Goal: Find contact information: Find contact information

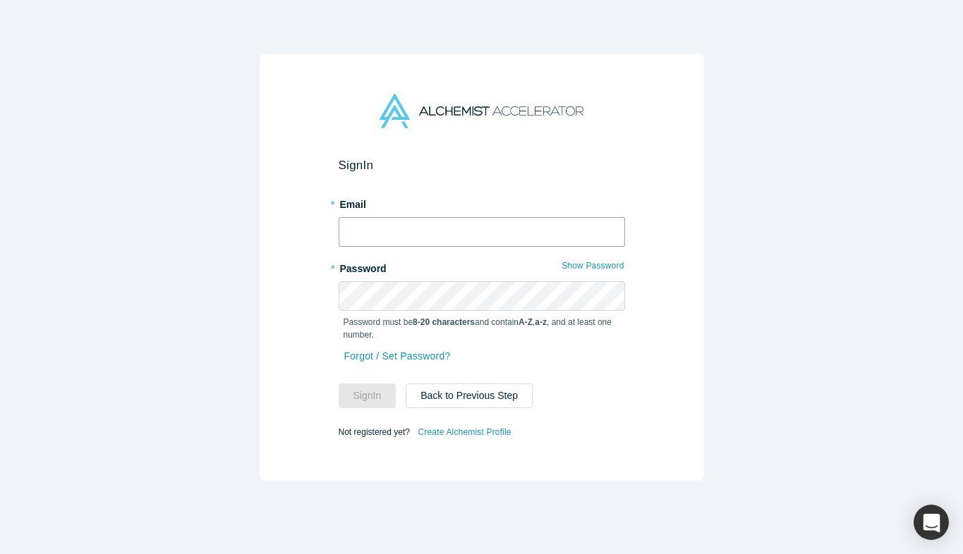
click at [402, 231] on input "text" at bounding box center [482, 232] width 286 height 30
type input "[PERSON_NAME][EMAIL_ADDRESS][DOMAIN_NAME]"
click at [377, 389] on button "Sign In" at bounding box center [368, 396] width 58 height 25
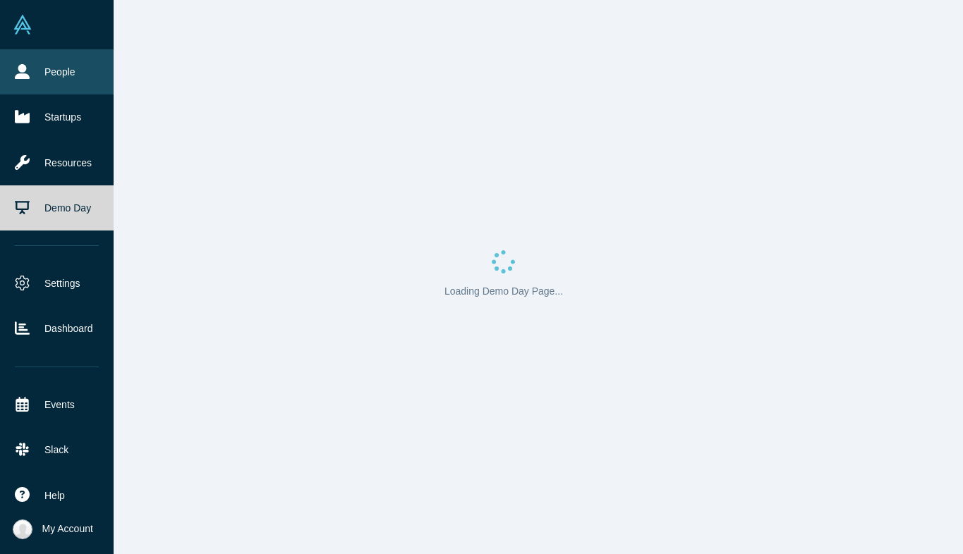
click at [60, 86] on link "People" at bounding box center [57, 71] width 114 height 45
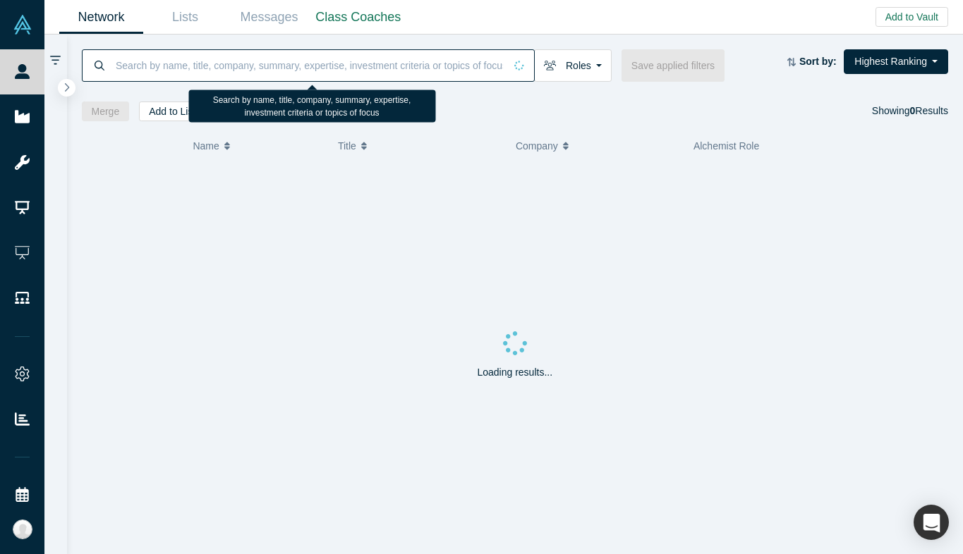
click at [293, 61] on input at bounding box center [309, 65] width 390 height 33
paste input "[PERSON_NAME]"
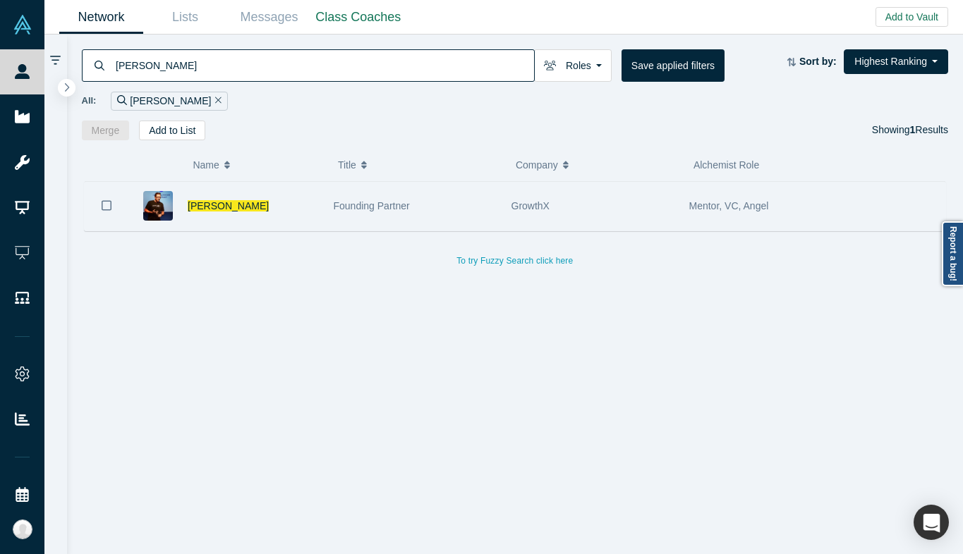
click at [340, 214] on div "Founding Partner" at bounding box center [415, 206] width 163 height 49
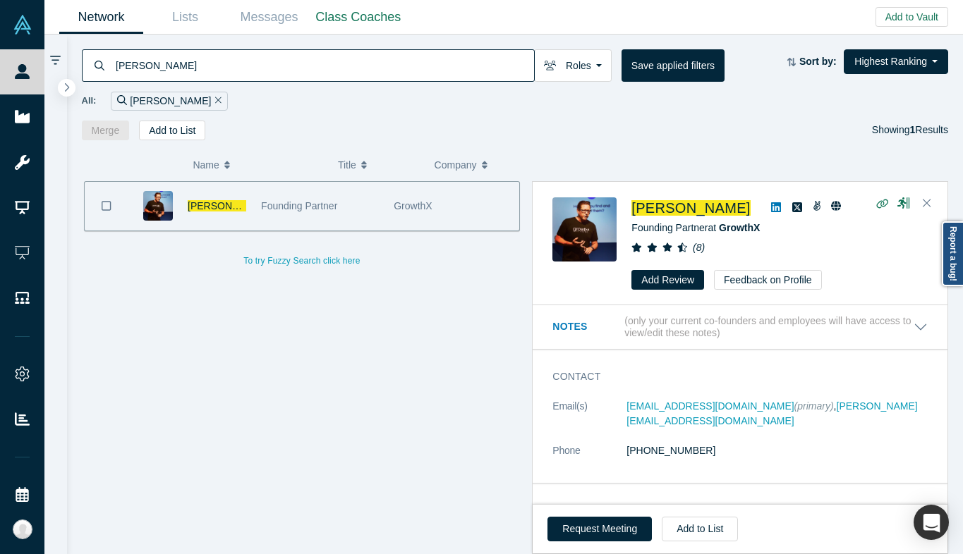
click at [171, 48] on div "[PERSON_NAME] Roles Founders Faculty Mentors Alumni Mentor Angels VCs Corporate…" at bounding box center [515, 88] width 896 height 106
click at [171, 66] on input "[PERSON_NAME]" at bounding box center [324, 65] width 420 height 33
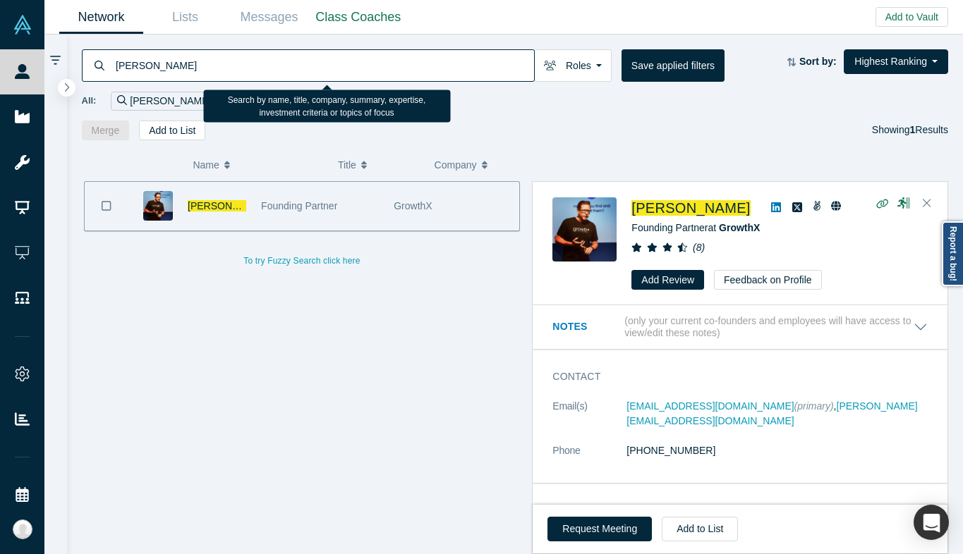
click at [171, 66] on input "[PERSON_NAME]" at bounding box center [324, 65] width 420 height 33
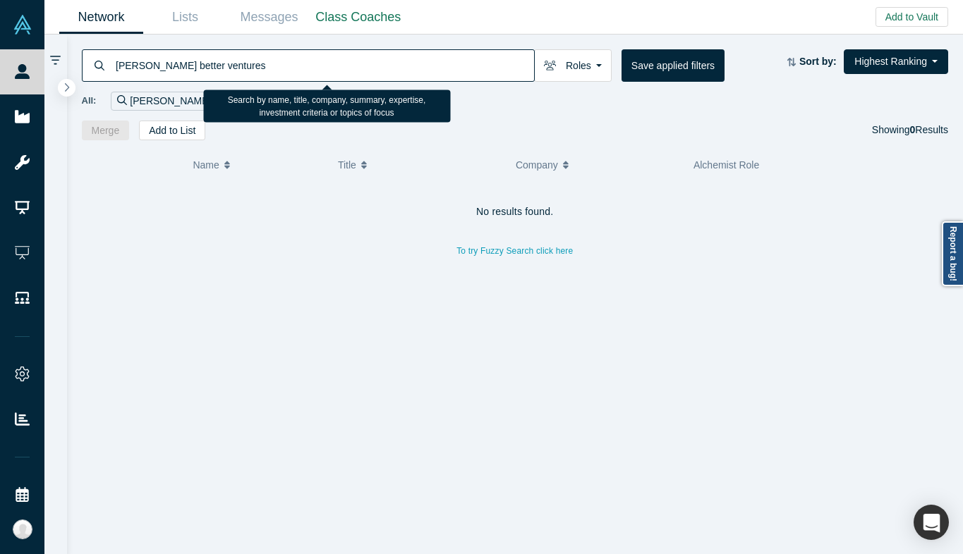
click at [140, 66] on input "[PERSON_NAME] better ventures" at bounding box center [324, 65] width 420 height 33
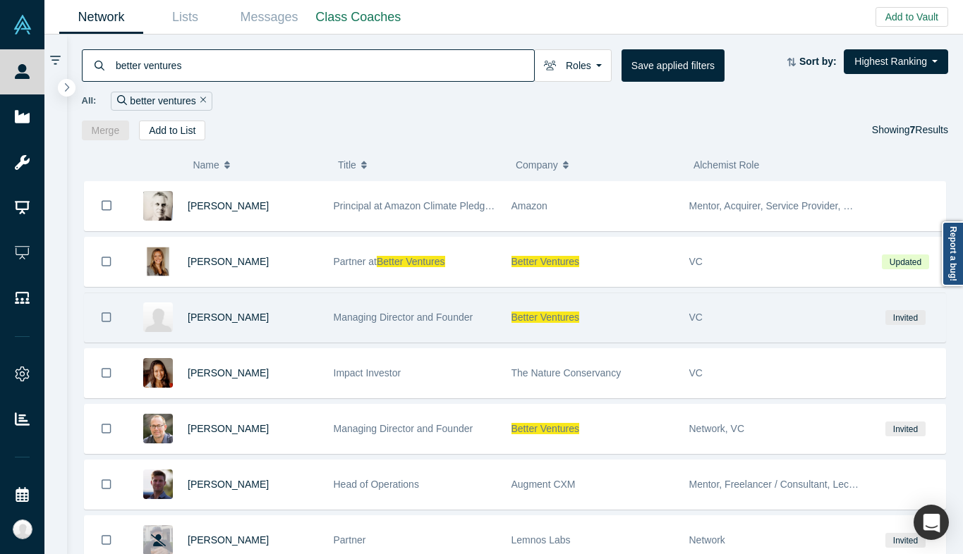
click at [334, 328] on div "Managing Director and Founder" at bounding box center [415, 317] width 163 height 49
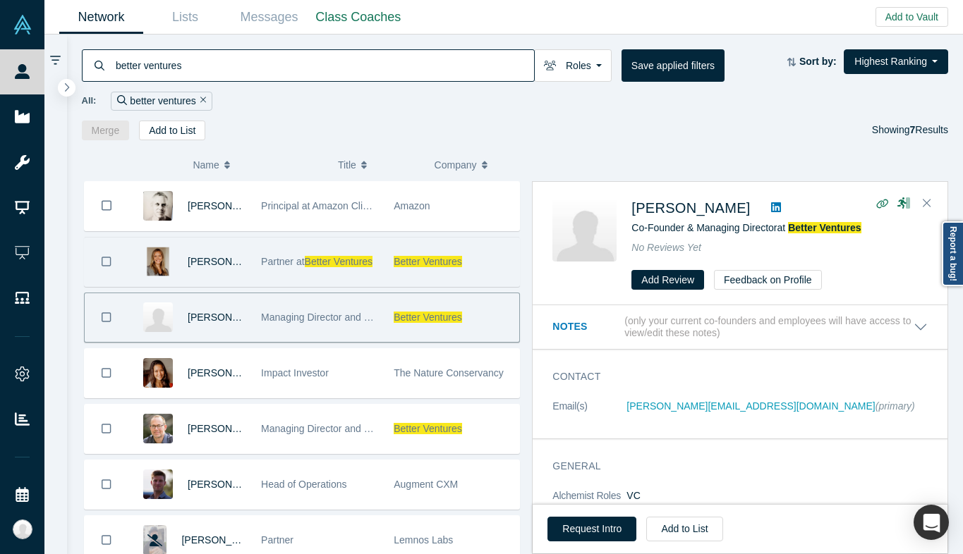
click at [332, 261] on span "Better Ventures" at bounding box center [339, 261] width 68 height 11
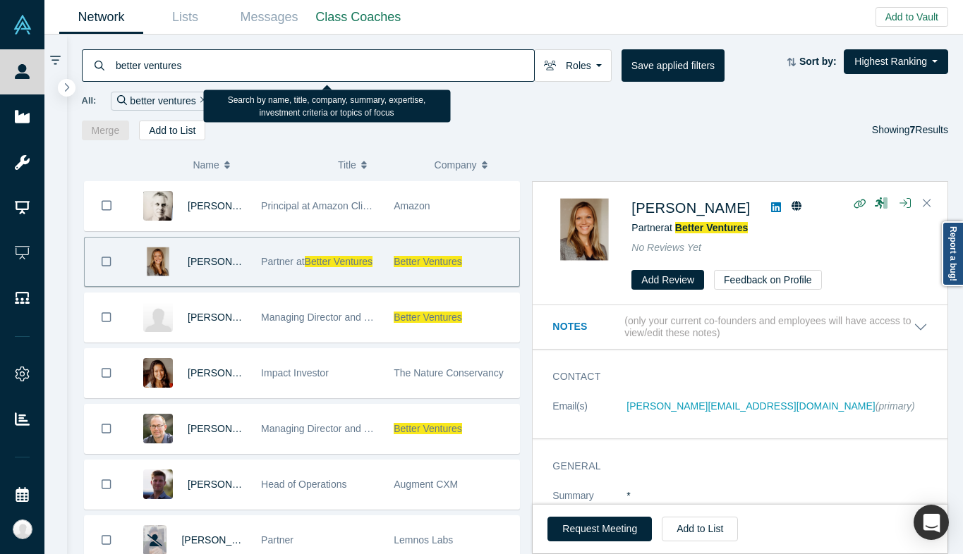
click at [276, 61] on input "better ventures" at bounding box center [324, 65] width 420 height 33
paste input "[PERSON_NAME]"
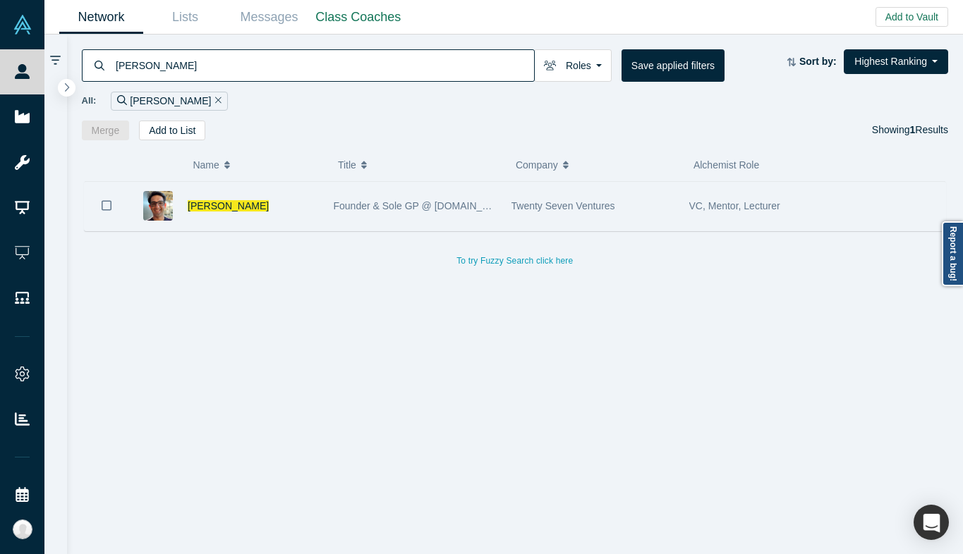
click at [320, 213] on div "[PERSON_NAME]" at bounding box center [226, 206] width 197 height 49
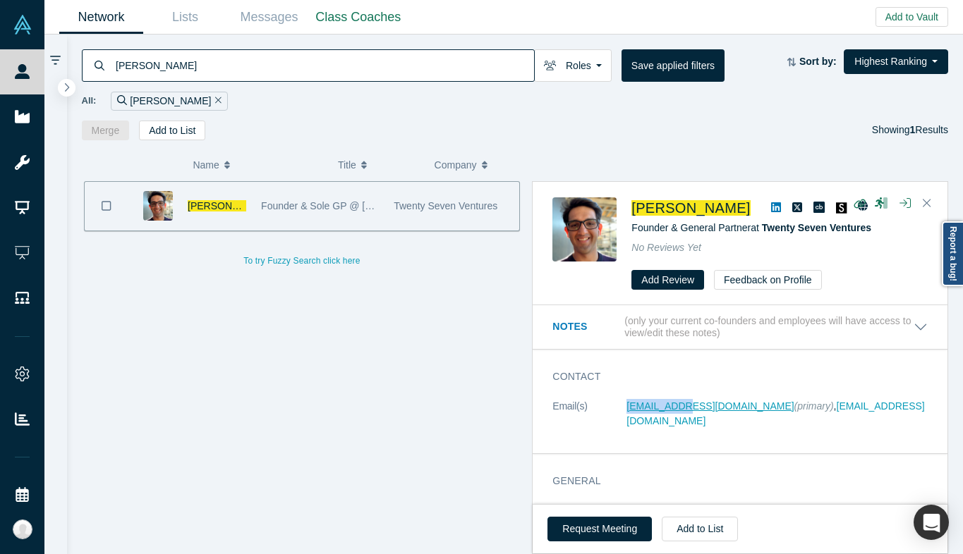
copy link "[EMAIL_ADDRESS][DOMAIN_NAME]"
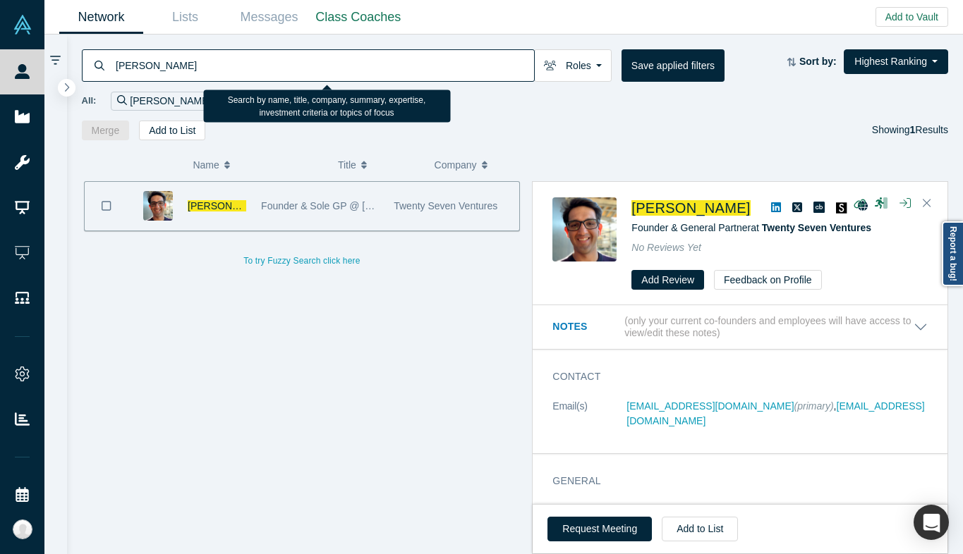
click at [184, 71] on input "[PERSON_NAME]" at bounding box center [324, 65] width 420 height 33
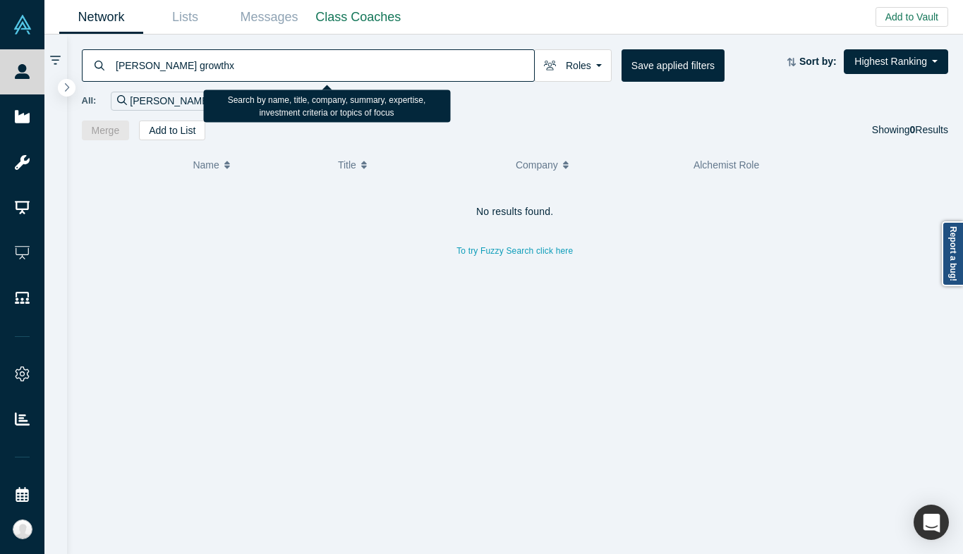
click at [172, 67] on input "[PERSON_NAME] growthx" at bounding box center [324, 65] width 420 height 33
click at [155, 70] on input "[PERSON_NAME] growth" at bounding box center [324, 65] width 420 height 33
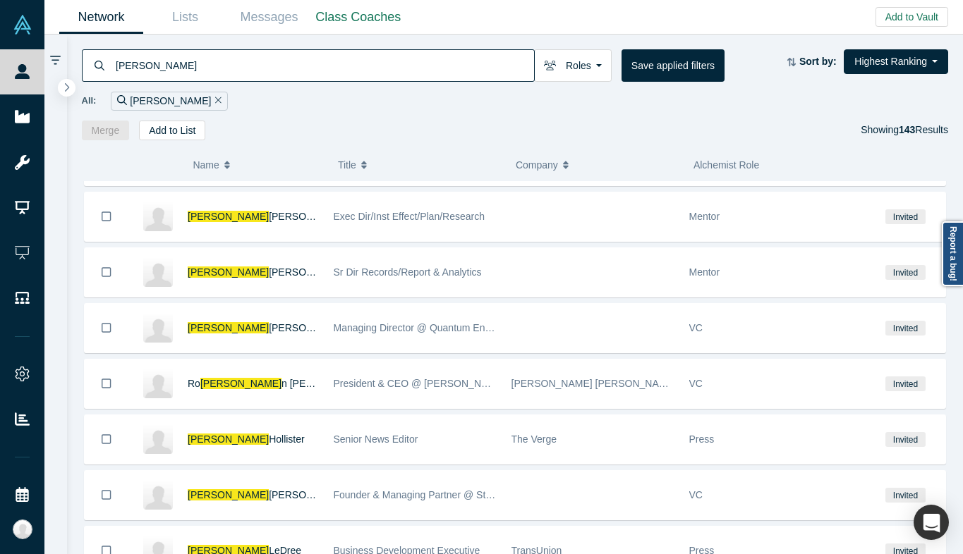
scroll to position [739, 0]
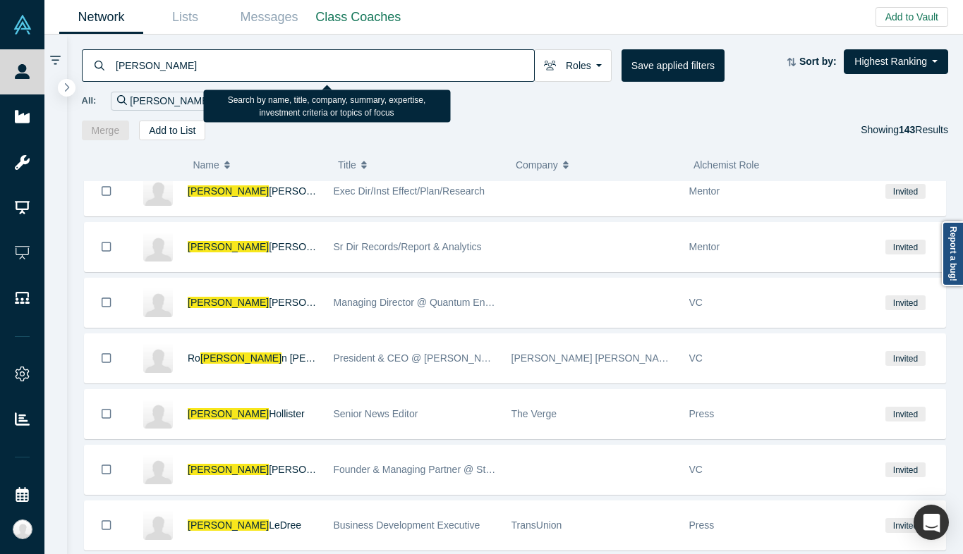
click at [195, 66] on input "[PERSON_NAME]" at bounding box center [324, 65] width 420 height 33
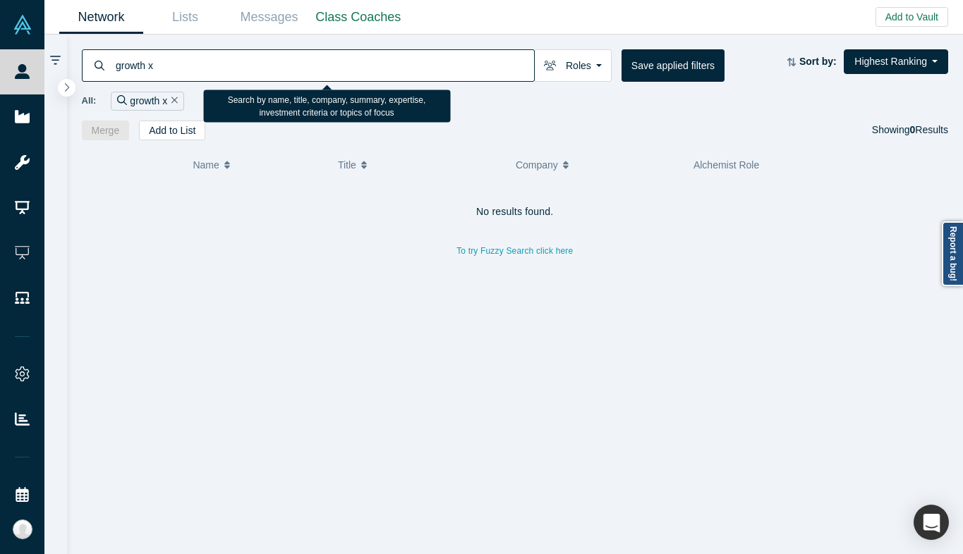
click at [149, 70] on input "growth x" at bounding box center [324, 65] width 420 height 33
type input "growthx"
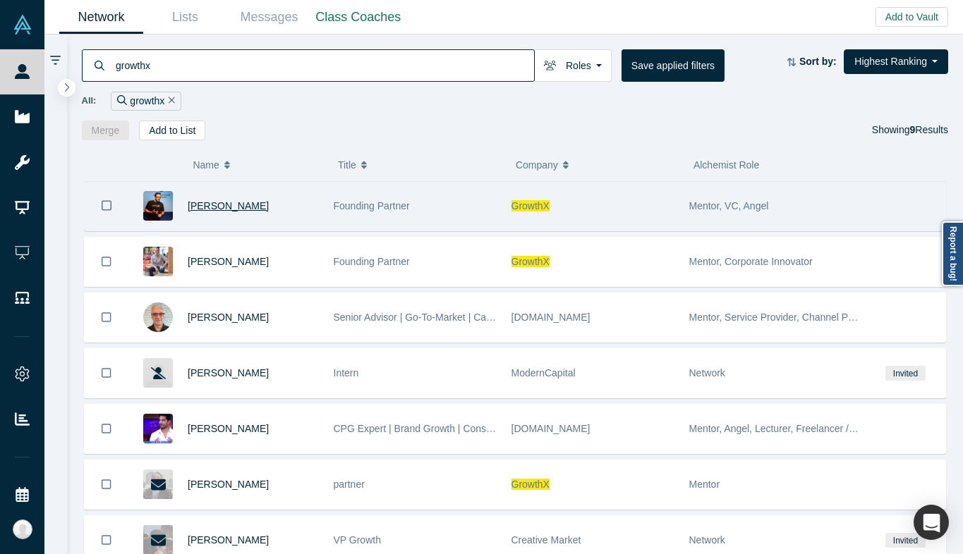
click at [238, 207] on span "[PERSON_NAME]" at bounding box center [228, 205] width 81 height 11
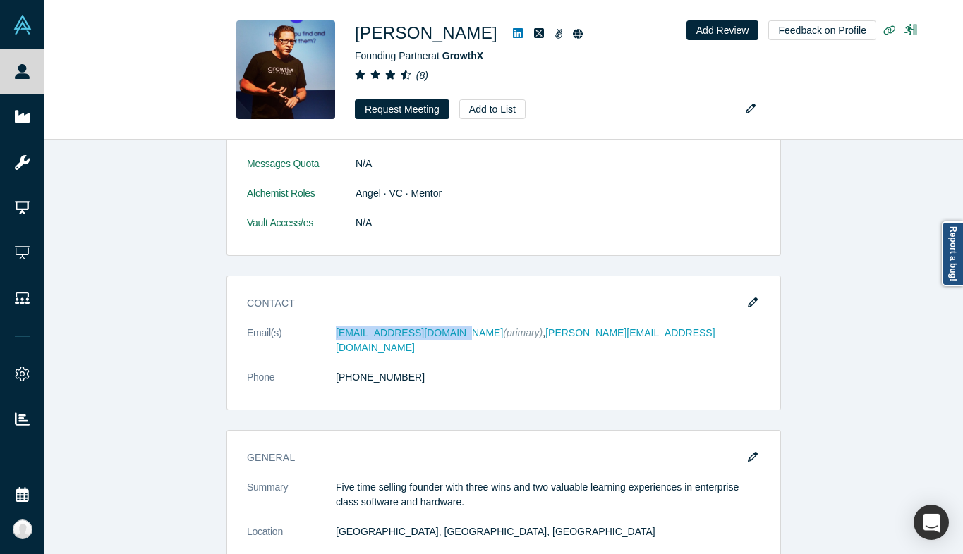
scroll to position [1531, 0]
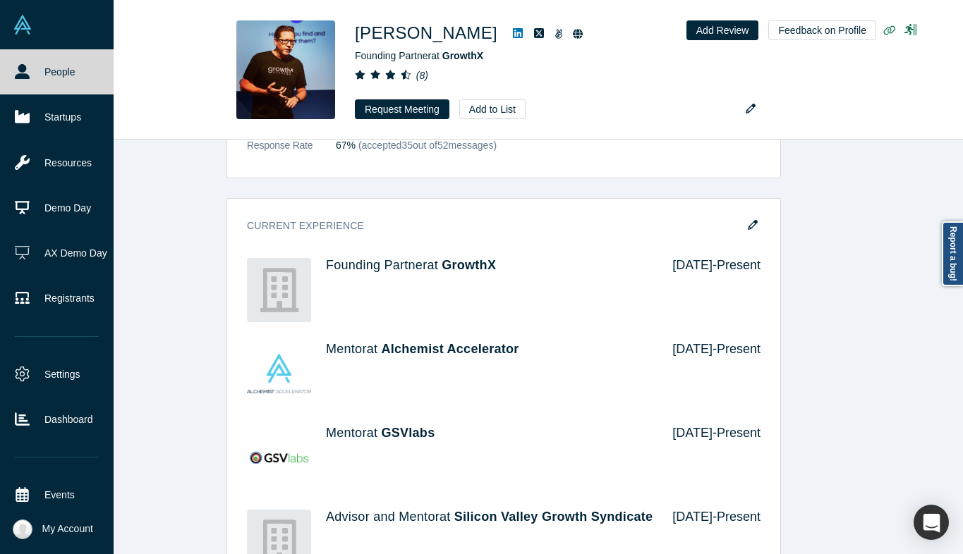
click at [30, 65] on link "People" at bounding box center [57, 71] width 114 height 45
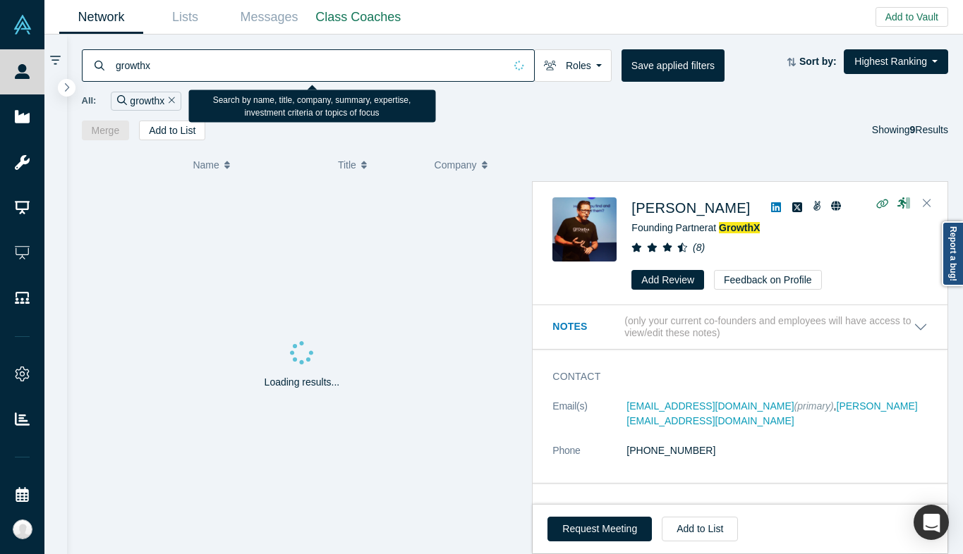
click at [238, 69] on input "growthx" at bounding box center [309, 65] width 390 height 33
paste input "[PERSON_NAME]"
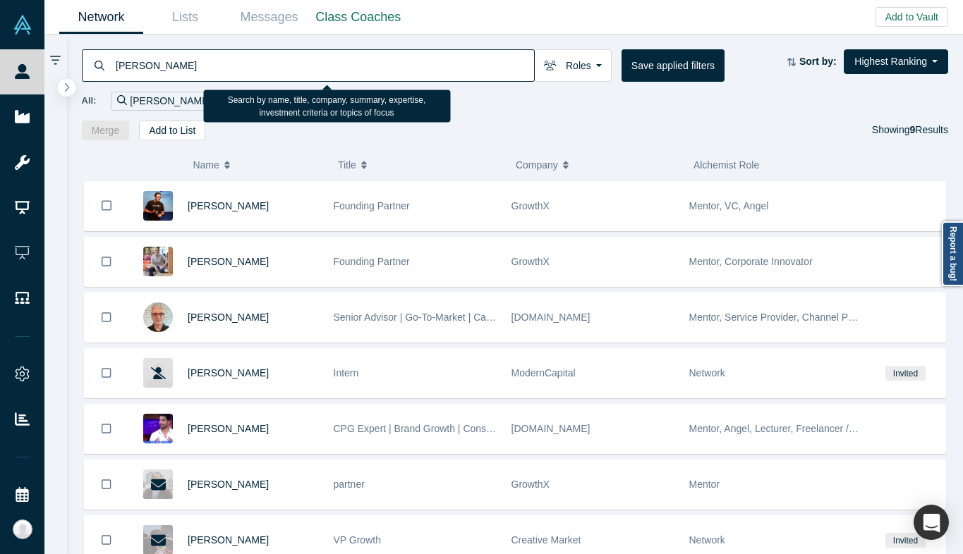
click at [297, 55] on input "[PERSON_NAME]" at bounding box center [324, 65] width 420 height 33
click at [281, 64] on input "[PERSON_NAME]" at bounding box center [324, 65] width 420 height 33
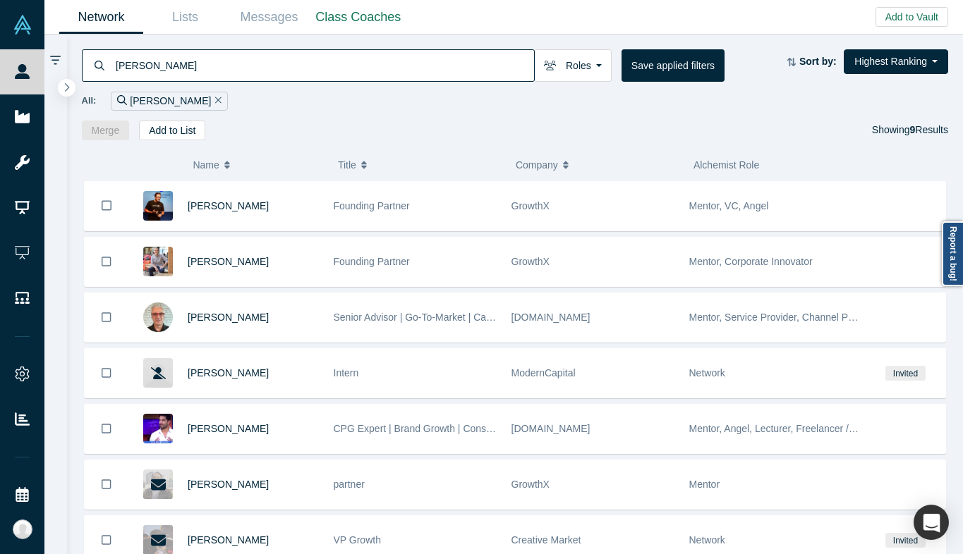
click at [286, 156] on button "Name" at bounding box center [258, 165] width 130 height 30
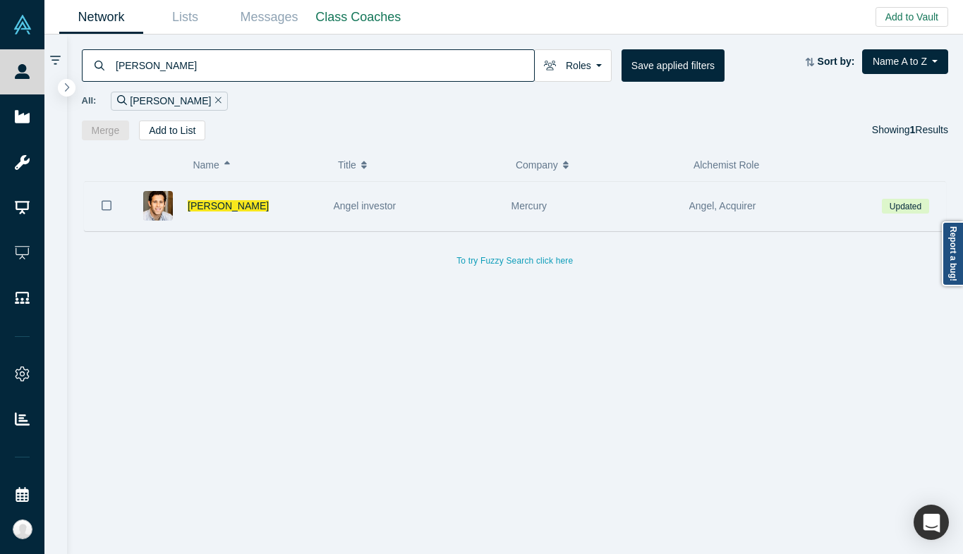
click at [308, 210] on div "[PERSON_NAME]" at bounding box center [253, 206] width 131 height 49
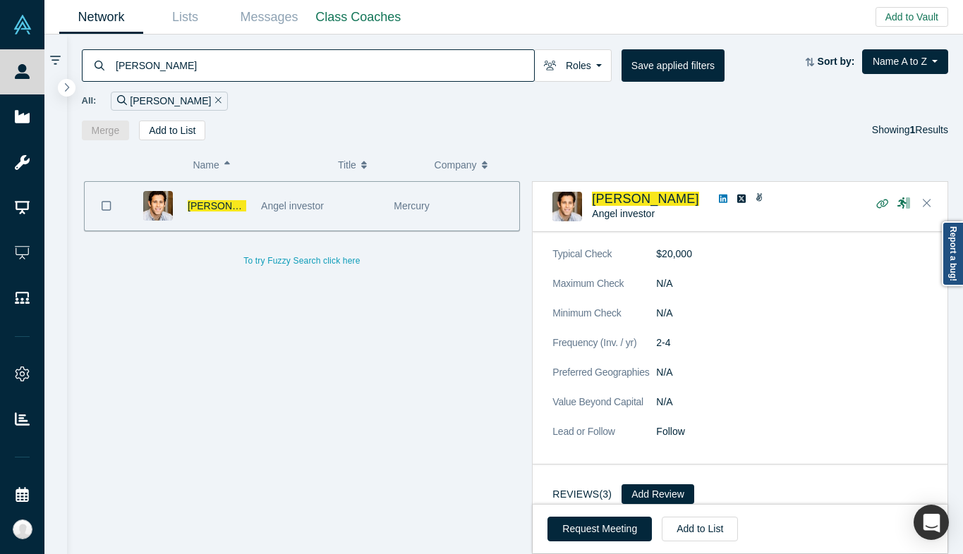
scroll to position [1252, 0]
click at [174, 75] on input "[PERSON_NAME]" at bounding box center [324, 65] width 420 height 33
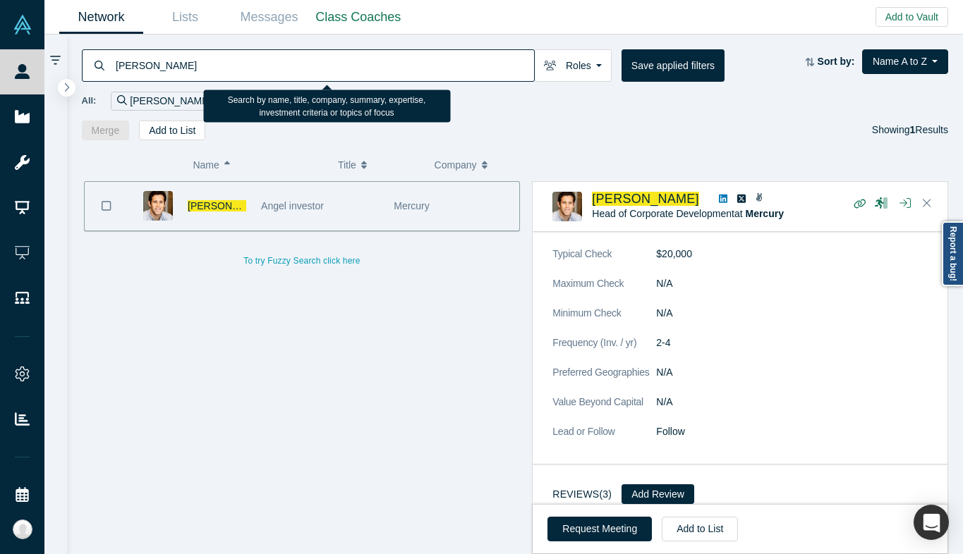
click at [174, 75] on input "[PERSON_NAME]" at bounding box center [324, 65] width 420 height 33
paste input "[PERSON_NAME]"
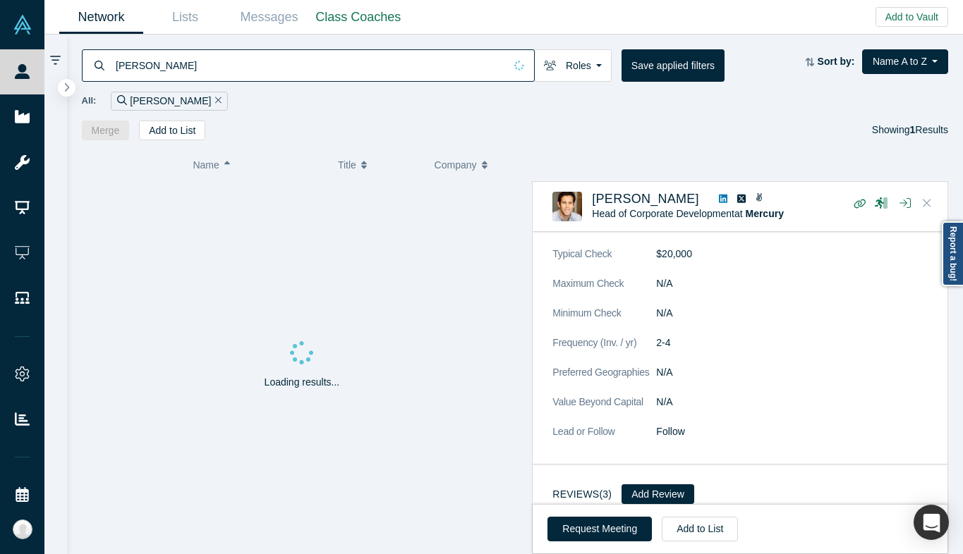
click at [932, 200] on button "Close" at bounding box center [926, 204] width 21 height 23
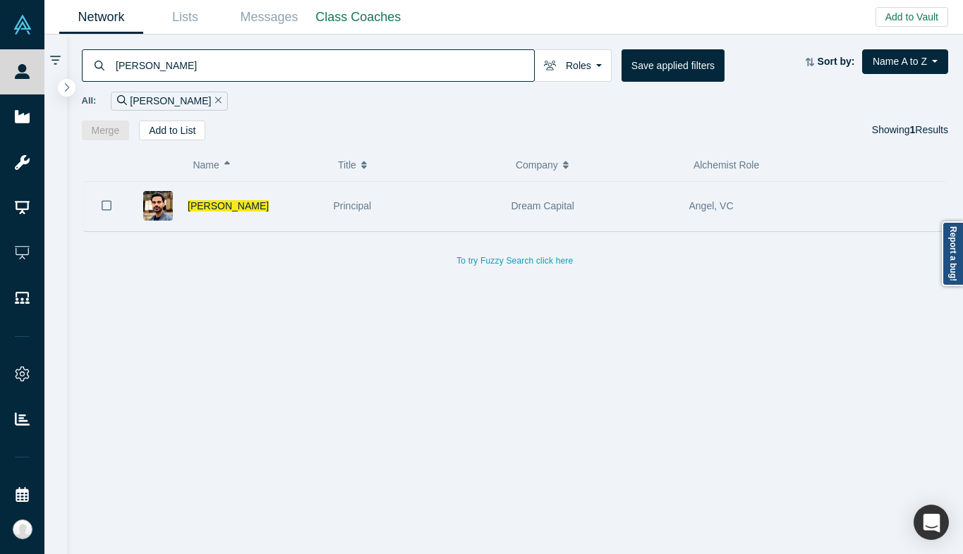
click at [403, 226] on div "Principal" at bounding box center [415, 206] width 163 height 49
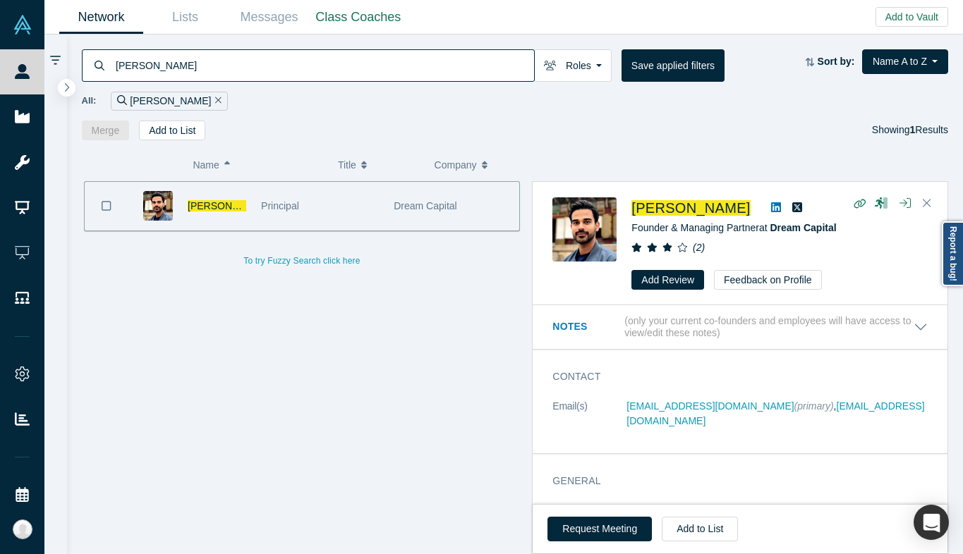
click at [194, 63] on input "[PERSON_NAME]" at bounding box center [324, 65] width 420 height 33
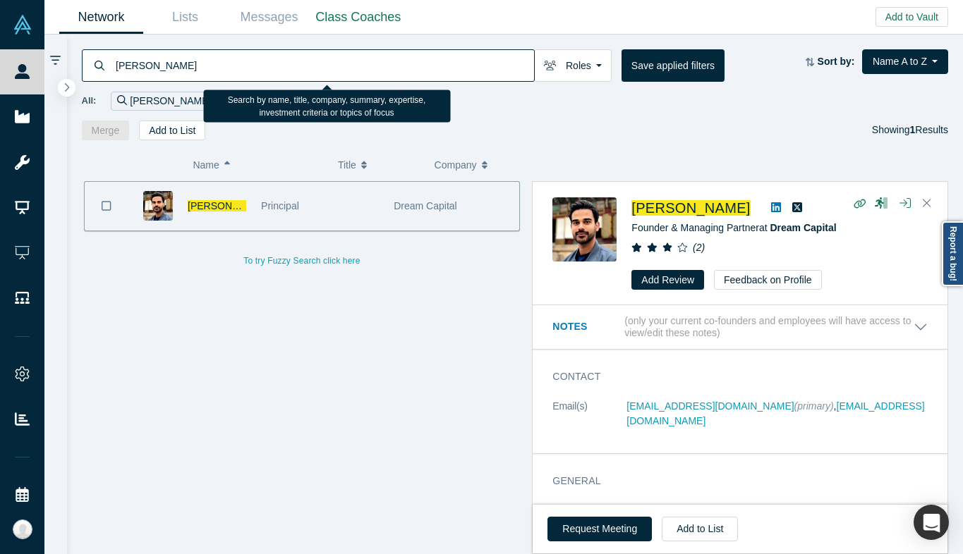
click at [194, 63] on input "[PERSON_NAME]" at bounding box center [324, 65] width 420 height 33
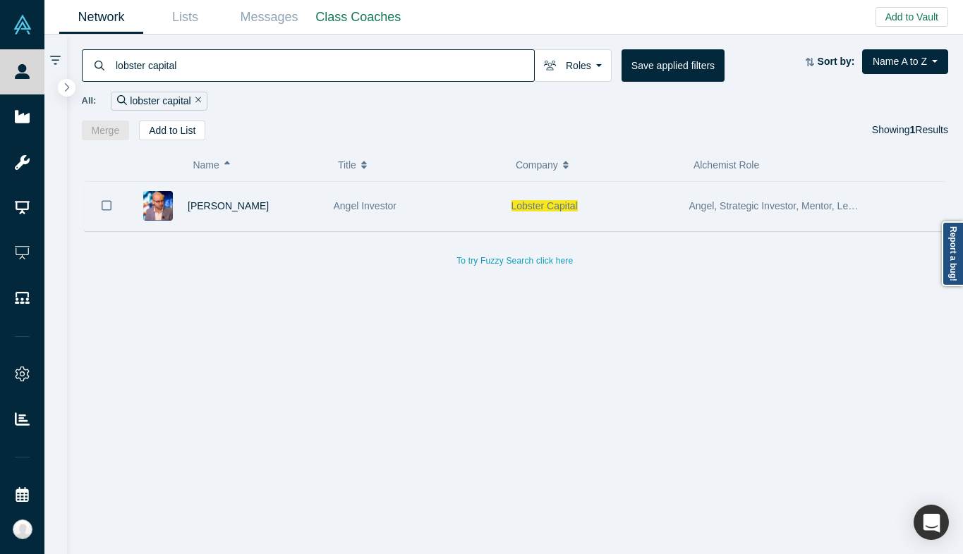
click at [339, 195] on div "Angel Investor" at bounding box center [415, 206] width 163 height 49
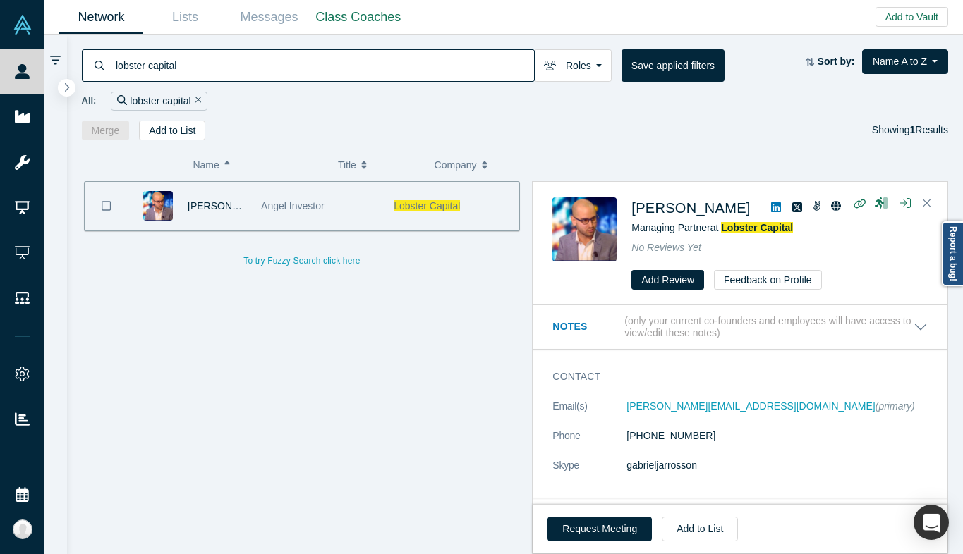
click at [212, 64] on input "lobster capital" at bounding box center [324, 65] width 420 height 33
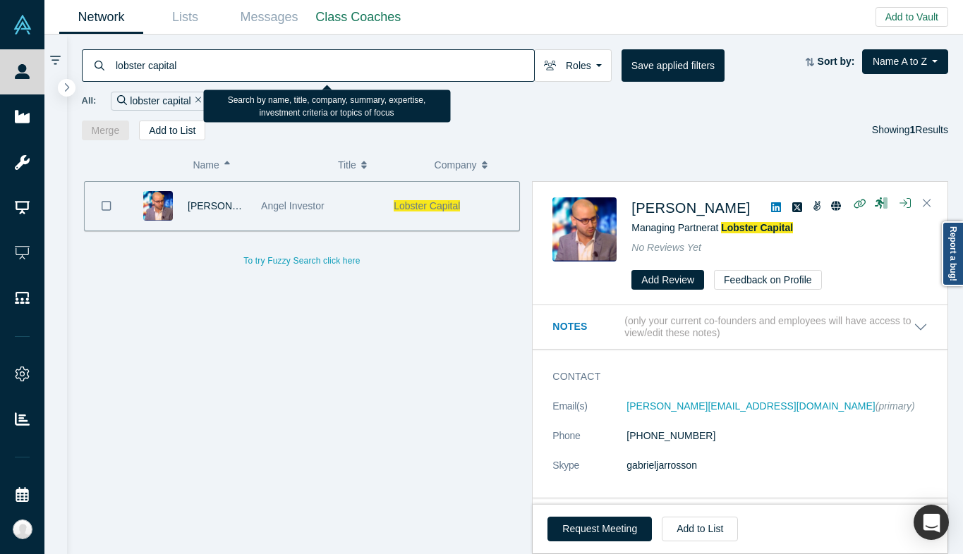
click at [212, 64] on input "lobster capital" at bounding box center [324, 65] width 420 height 33
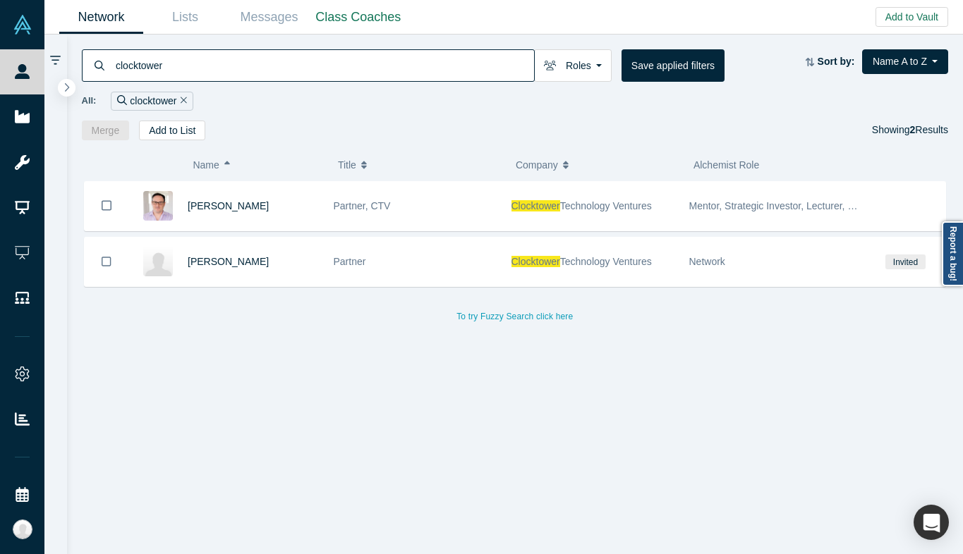
click at [325, 232] on div "[PERSON_NAME] Partner, CTV Clocktower Technology Ventures Mentor, Strategic Inv…" at bounding box center [515, 253] width 867 height 145
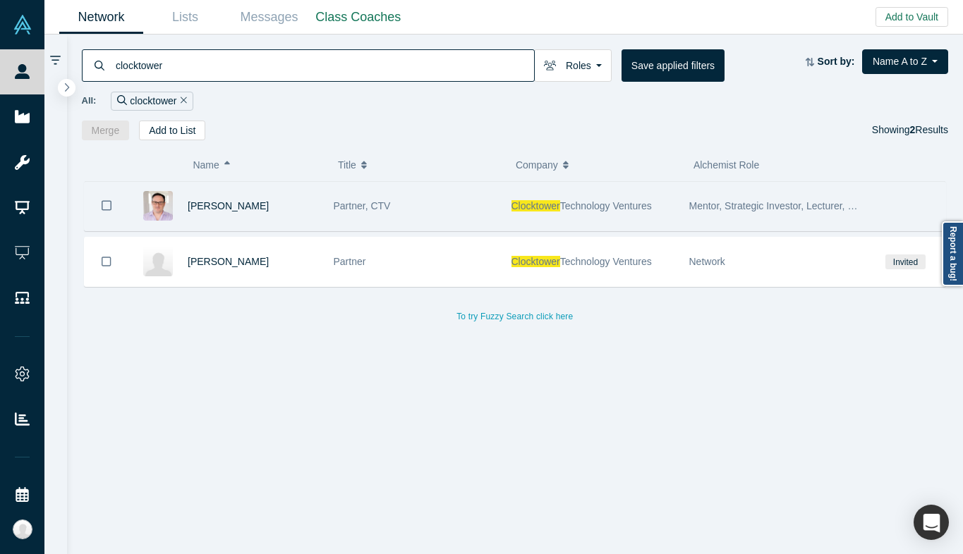
click at [338, 209] on span "Partner, CTV" at bounding box center [362, 205] width 57 height 11
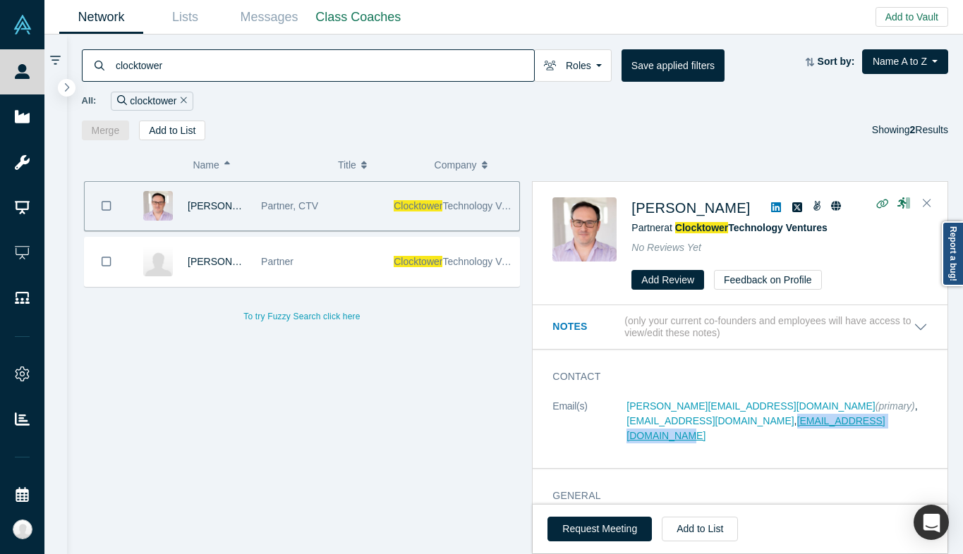
copy link "[EMAIL_ADDRESS][DOMAIN_NAME]"
click at [220, 77] on input "clocktower" at bounding box center [324, 65] width 420 height 33
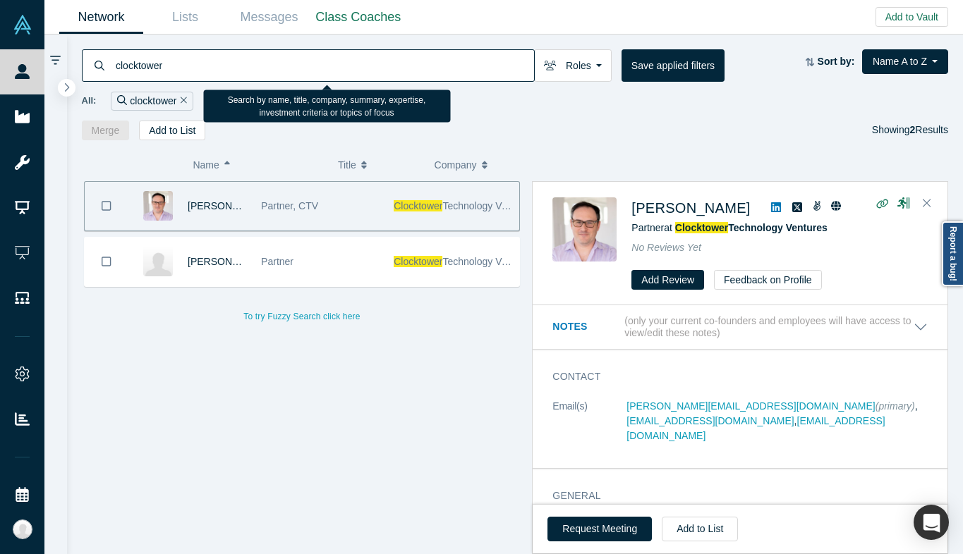
click at [220, 77] on input "clocktower" at bounding box center [324, 65] width 420 height 33
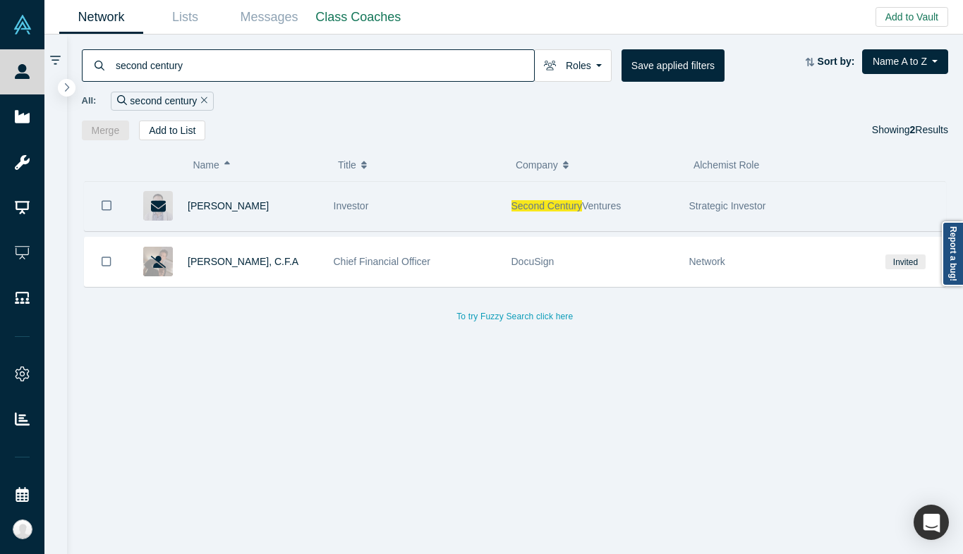
click at [364, 209] on span "Investor" at bounding box center [351, 205] width 35 height 11
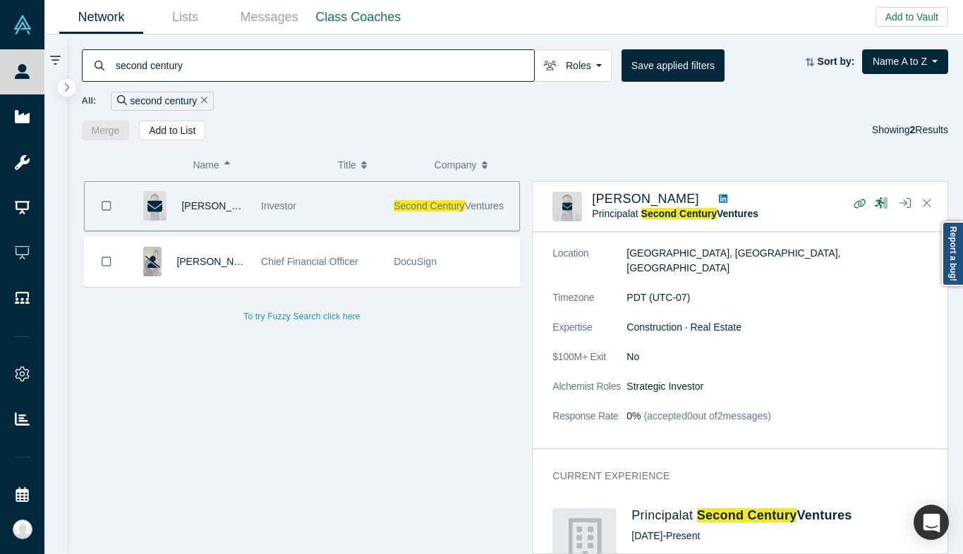
scroll to position [443, 0]
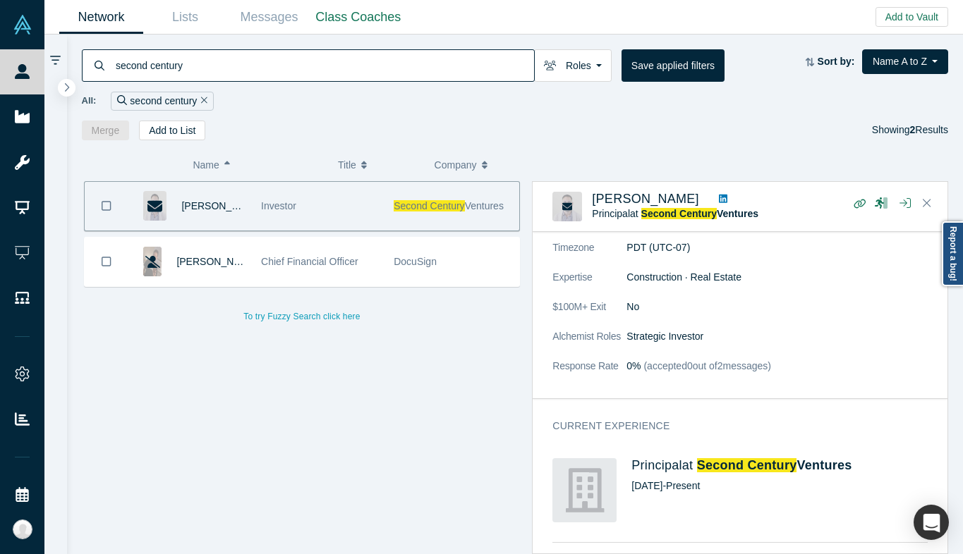
click at [199, 59] on input "second century" at bounding box center [324, 65] width 420 height 33
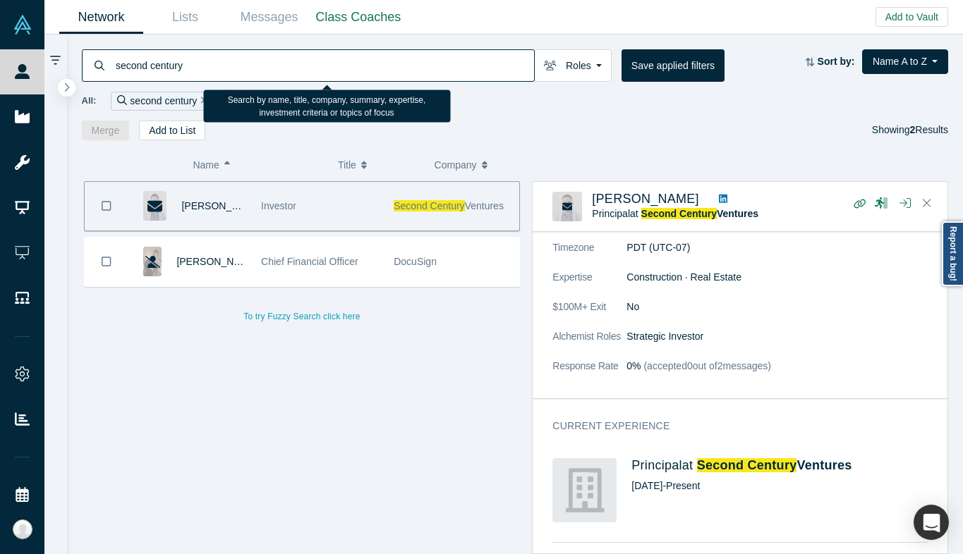
click at [199, 59] on input "second century" at bounding box center [324, 65] width 420 height 33
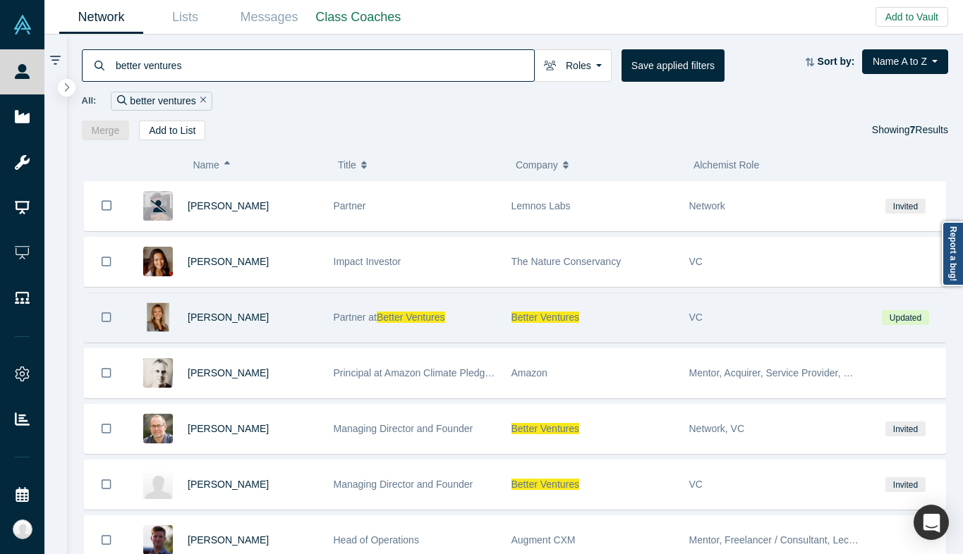
click at [394, 339] on div "Partner at Better Ventures" at bounding box center [415, 317] width 163 height 49
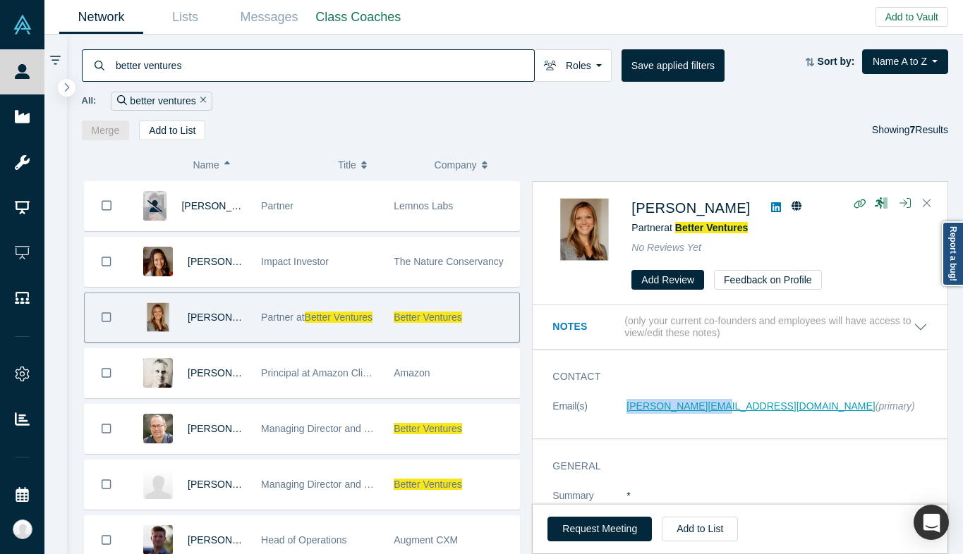
copy link "[PERSON_NAME][EMAIL_ADDRESS][DOMAIN_NAME]"
click at [154, 75] on input "better ventures" at bounding box center [324, 65] width 420 height 33
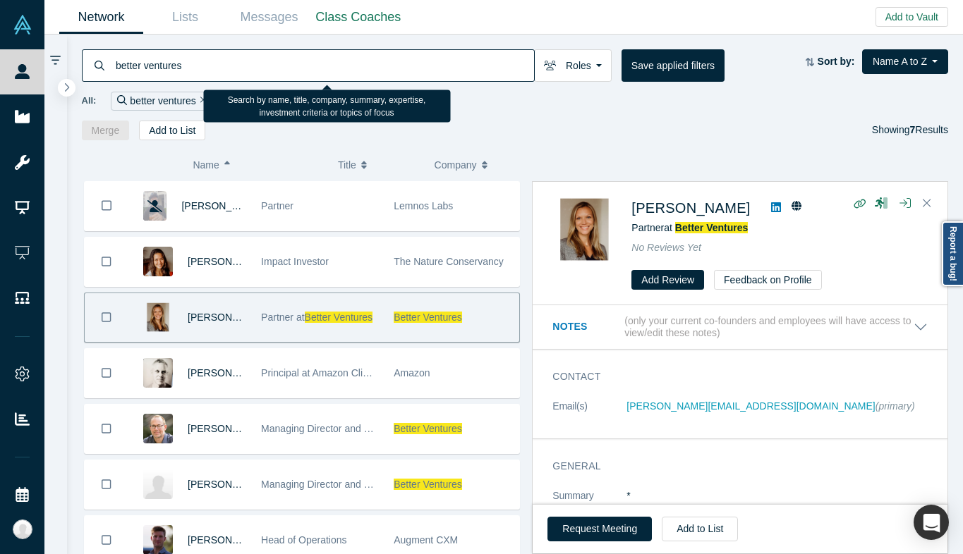
click at [154, 75] on input "better ventures" at bounding box center [324, 65] width 420 height 33
paste input "Bryony"
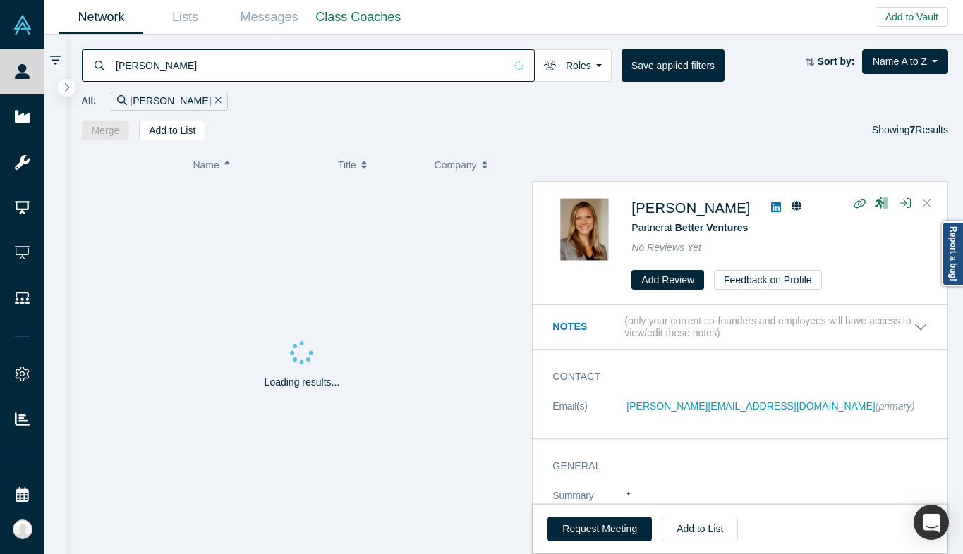
click at [933, 207] on button "Close" at bounding box center [926, 204] width 21 height 23
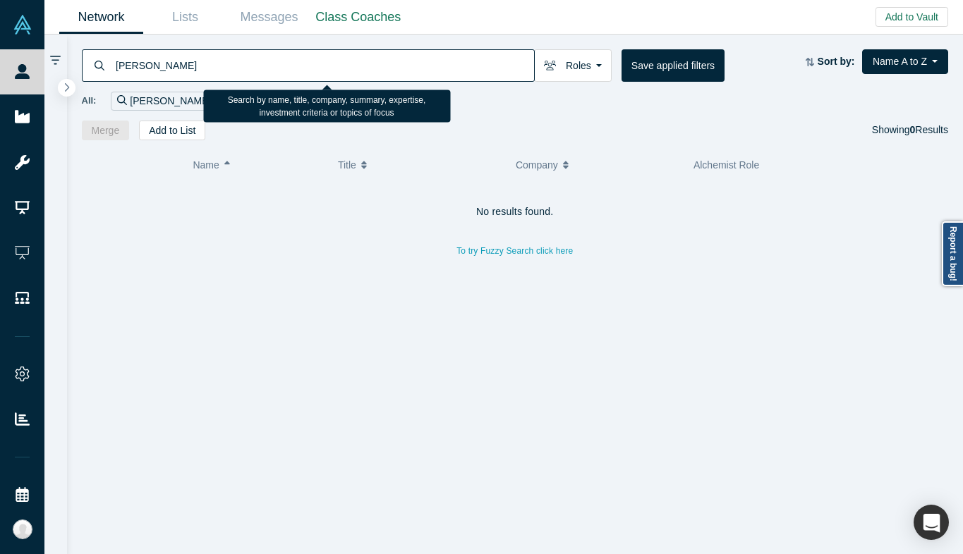
click at [197, 67] on input "[PERSON_NAME]" at bounding box center [324, 65] width 420 height 33
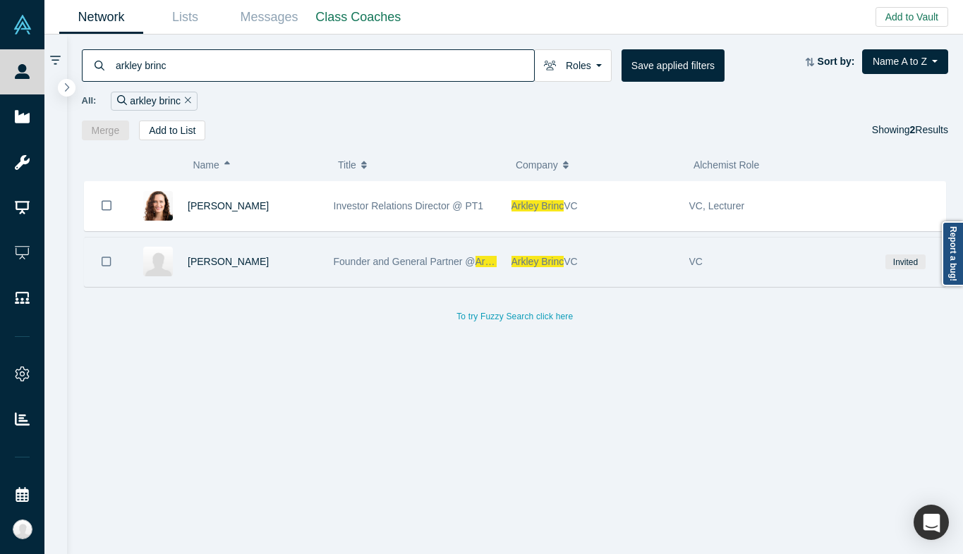
click at [236, 270] on div "[PERSON_NAME]" at bounding box center [253, 262] width 131 height 49
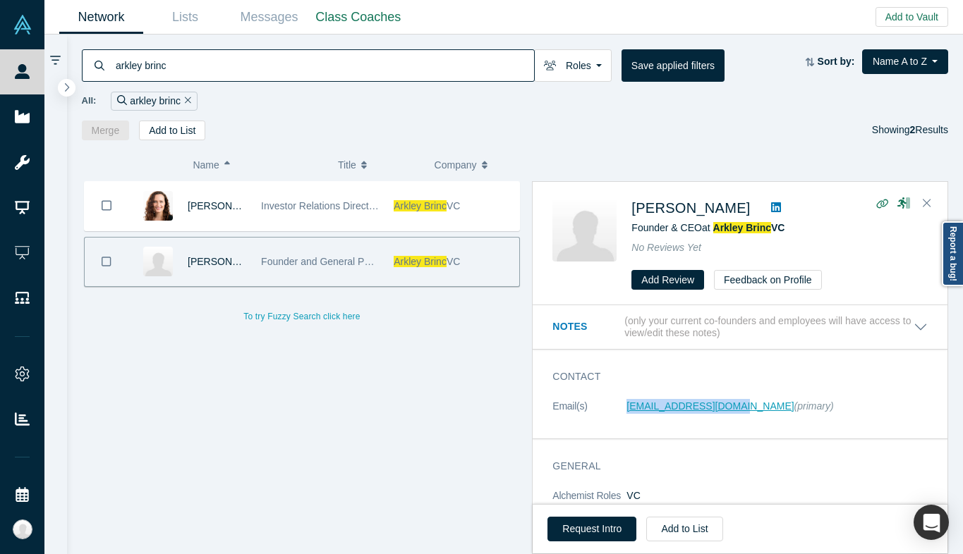
copy link "[EMAIL_ADDRESS][DOMAIN_NAME]"
click at [212, 56] on input "arkley brinc" at bounding box center [324, 65] width 420 height 33
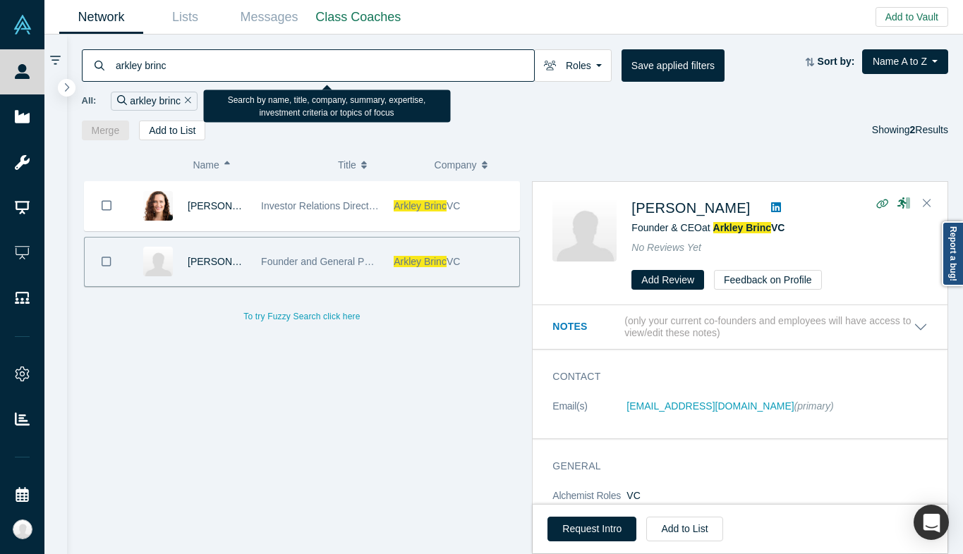
click at [212, 56] on input "arkley brinc" at bounding box center [324, 65] width 420 height 33
type input "m"
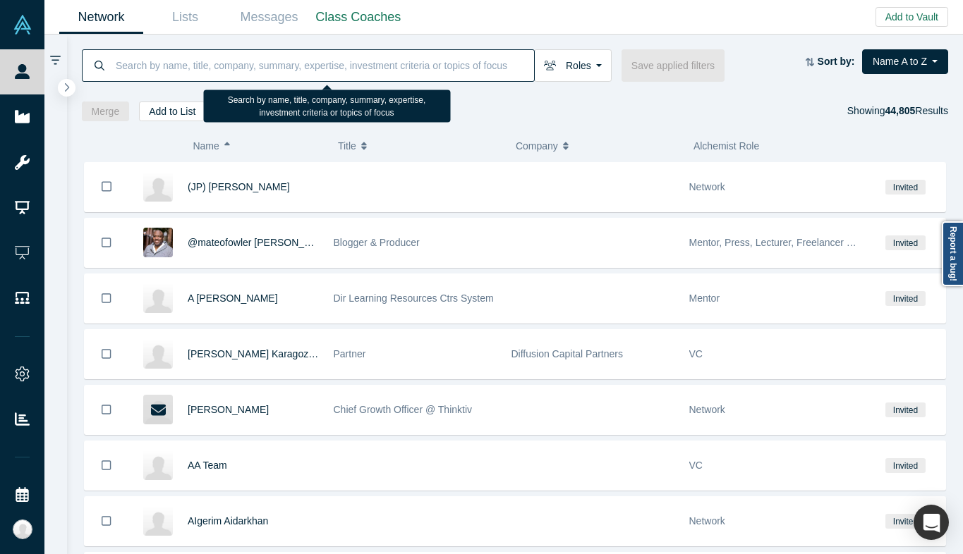
paste input "[PERSON_NAME][EMAIL_ADDRESS][DOMAIN_NAME]"
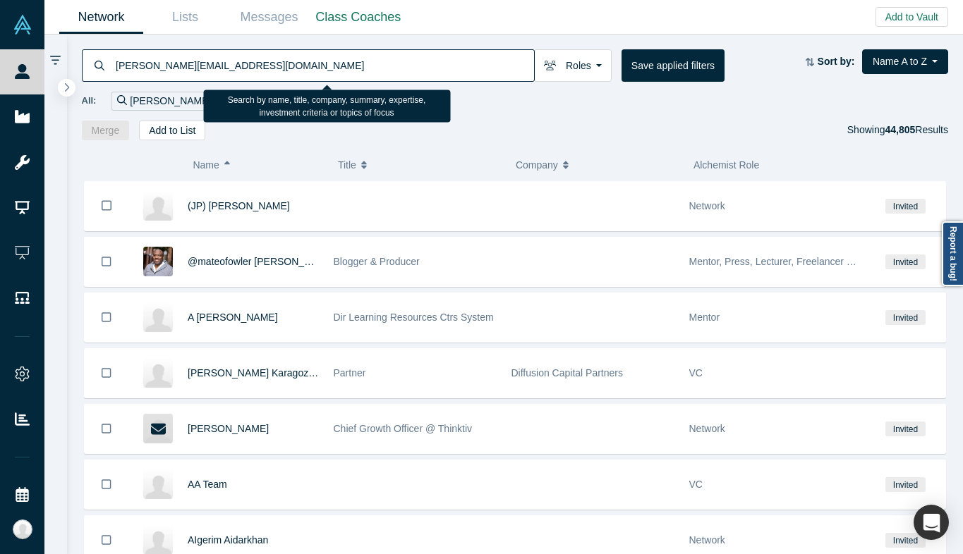
click at [202, 66] on input "[PERSON_NAME][EMAIL_ADDRESS][DOMAIN_NAME]" at bounding box center [324, 65] width 420 height 33
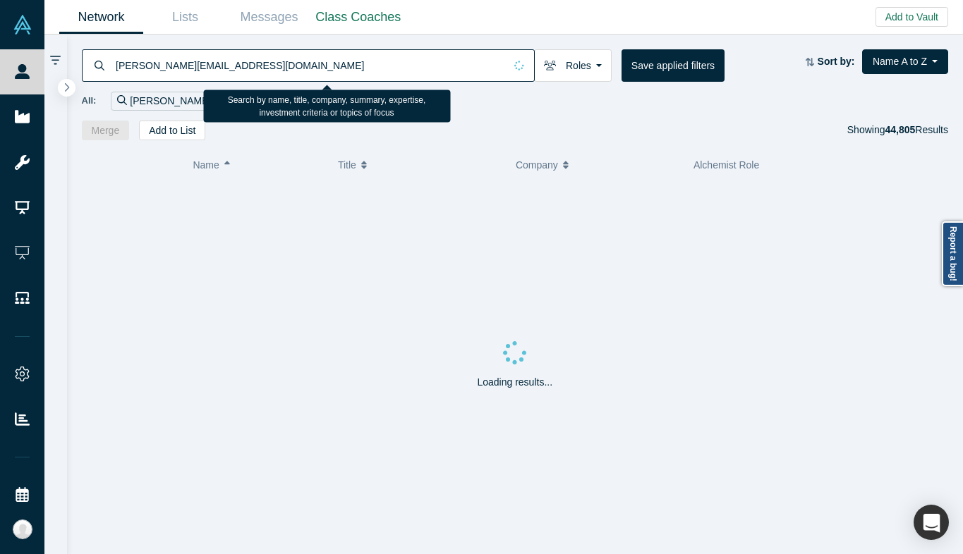
click at [202, 66] on input "[PERSON_NAME][EMAIL_ADDRESS][DOMAIN_NAME]" at bounding box center [309, 65] width 390 height 33
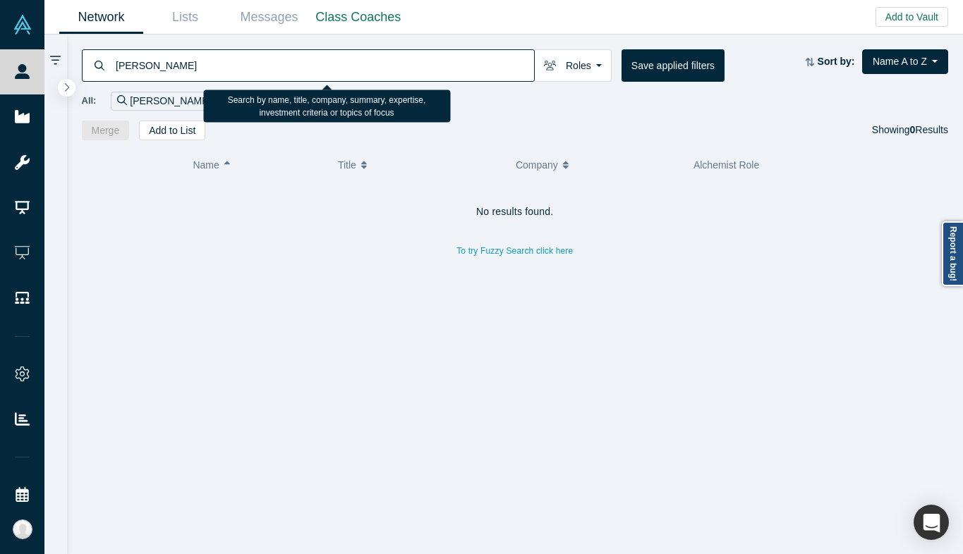
click at [140, 64] on input "[PERSON_NAME]" at bounding box center [324, 65] width 420 height 33
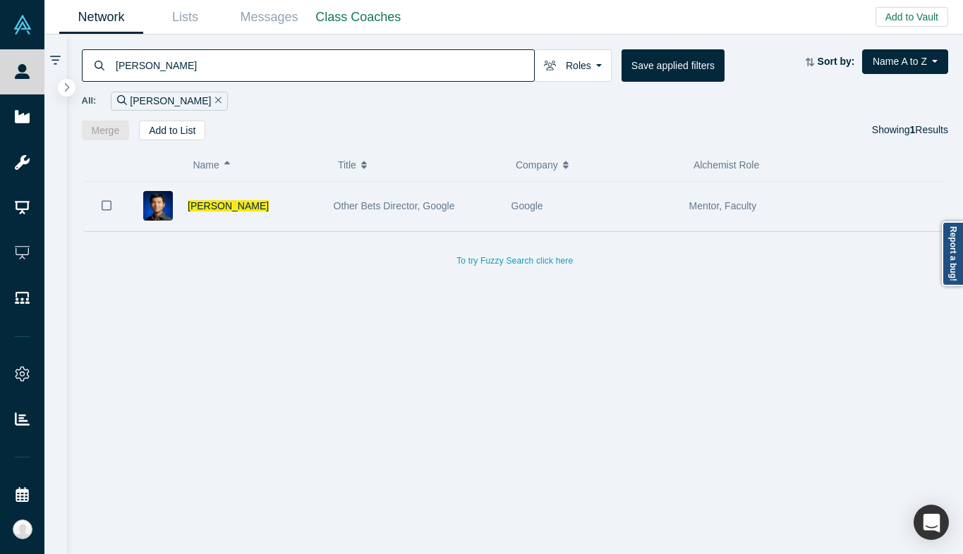
click at [317, 183] on div "[PERSON_NAME]" at bounding box center [253, 206] width 131 height 49
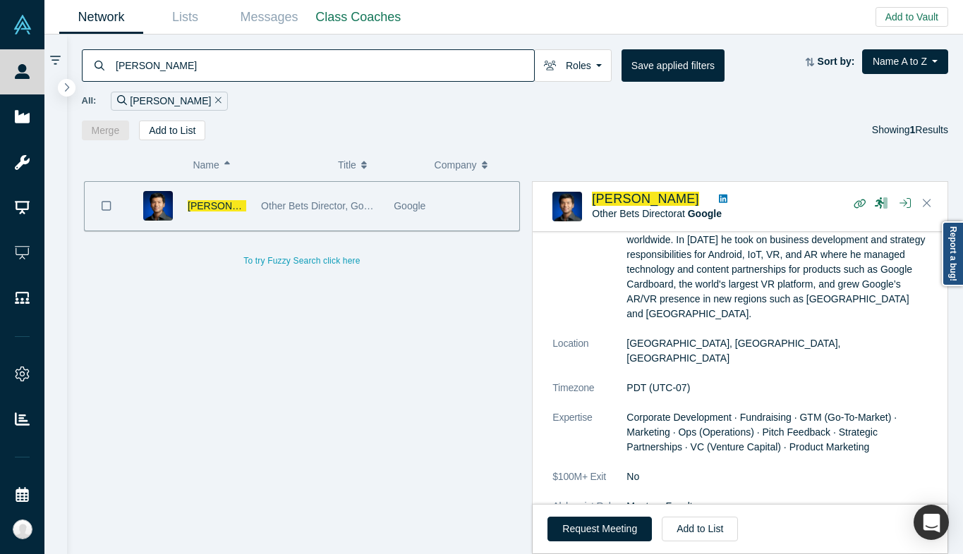
scroll to position [572, 0]
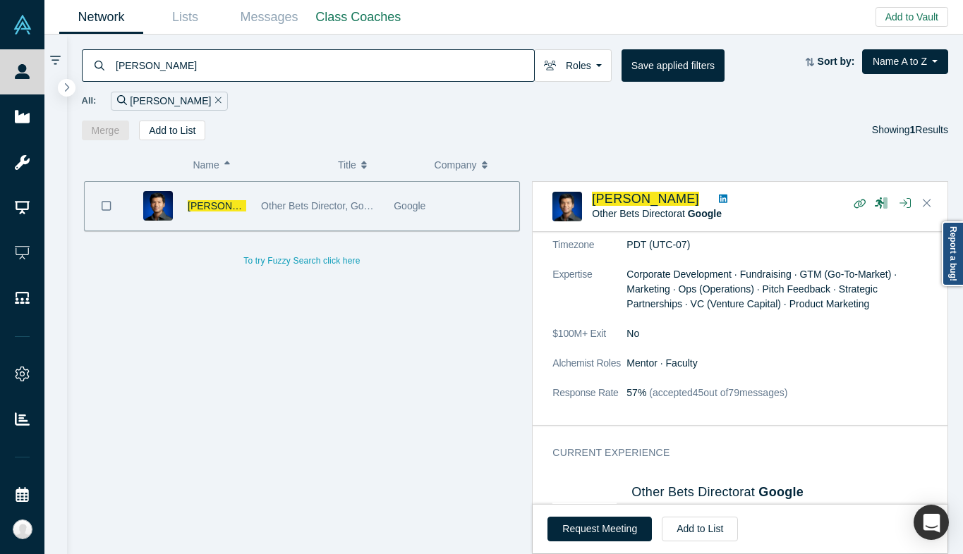
click at [195, 64] on input "[PERSON_NAME]" at bounding box center [324, 65] width 420 height 33
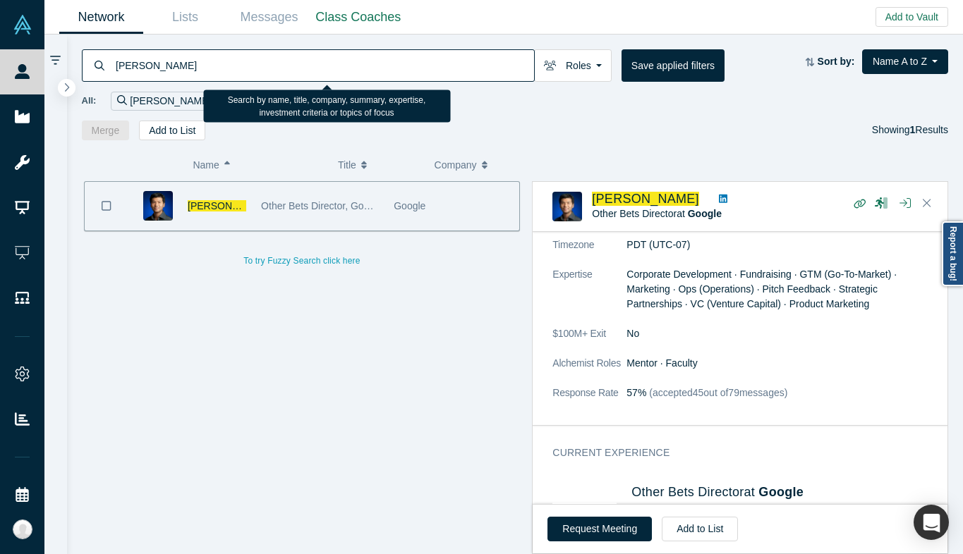
click at [195, 64] on input "[PERSON_NAME]" at bounding box center [324, 65] width 420 height 33
paste input "[EMAIL_ADDRESS][PERSON_NAME][DOMAIN_NAME]"
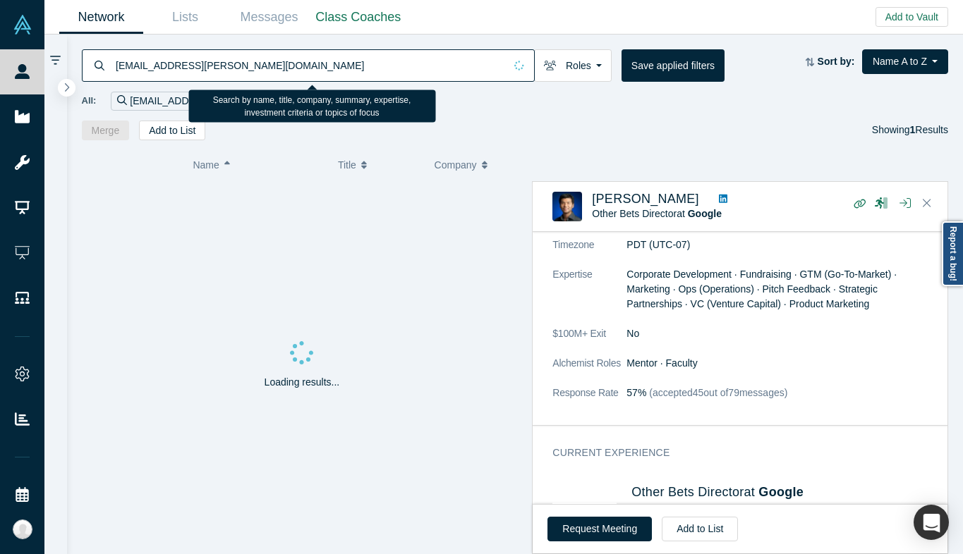
click at [225, 61] on input "[EMAIL_ADDRESS][PERSON_NAME][DOMAIN_NAME]" at bounding box center [309, 65] width 390 height 33
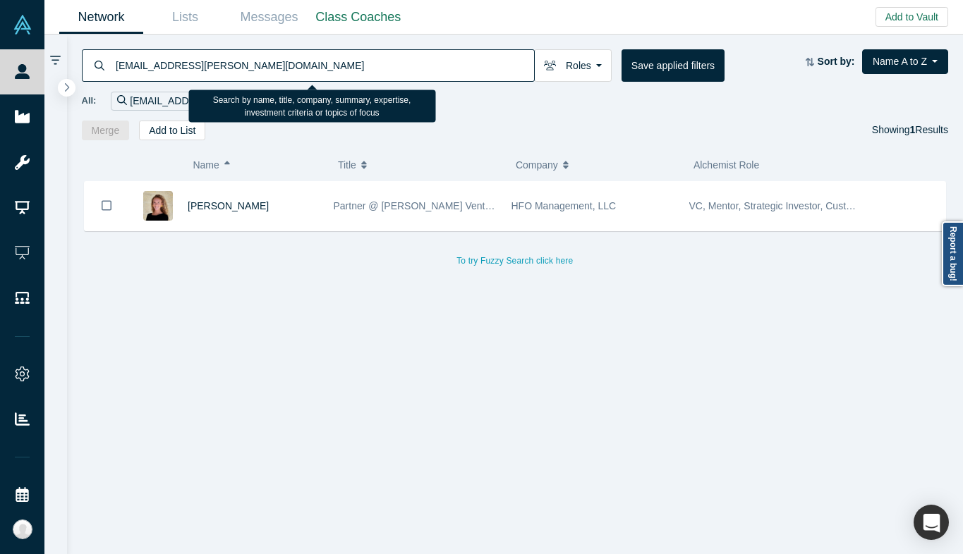
click at [225, 61] on input "[EMAIL_ADDRESS][PERSON_NAME][DOMAIN_NAME]" at bounding box center [324, 65] width 420 height 33
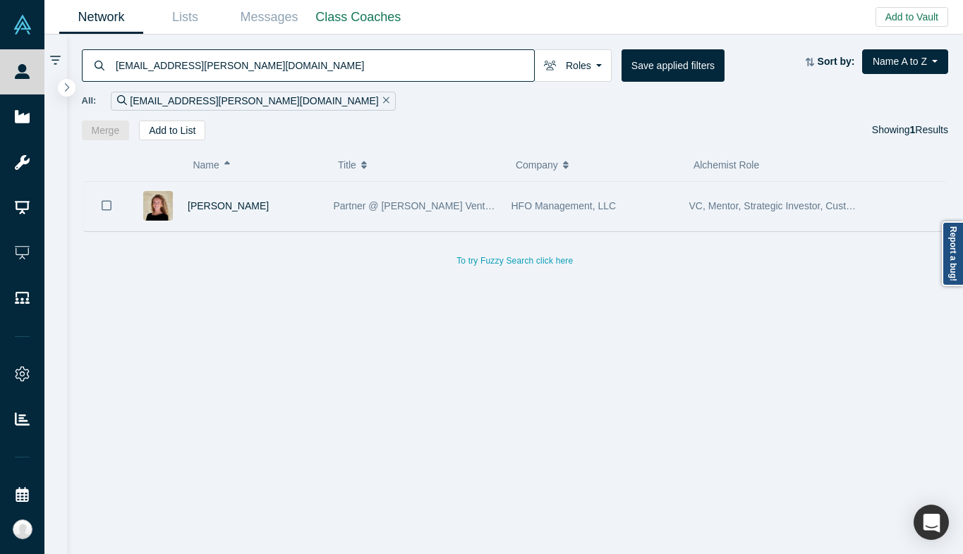
click at [281, 199] on div "[PERSON_NAME]" at bounding box center [253, 206] width 131 height 49
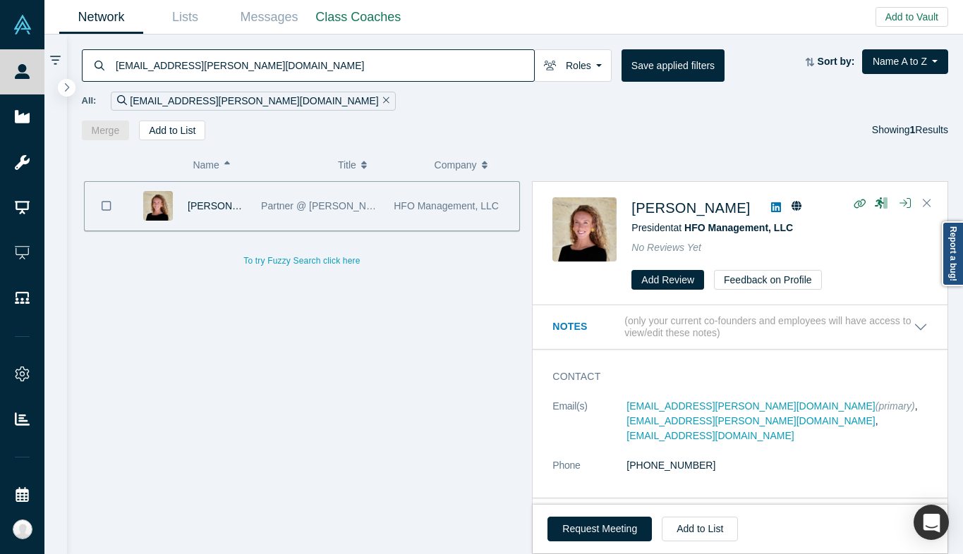
scroll to position [1, 0]
click at [177, 66] on input "[EMAIL_ADDRESS][PERSON_NAME][DOMAIN_NAME]" at bounding box center [324, 65] width 420 height 33
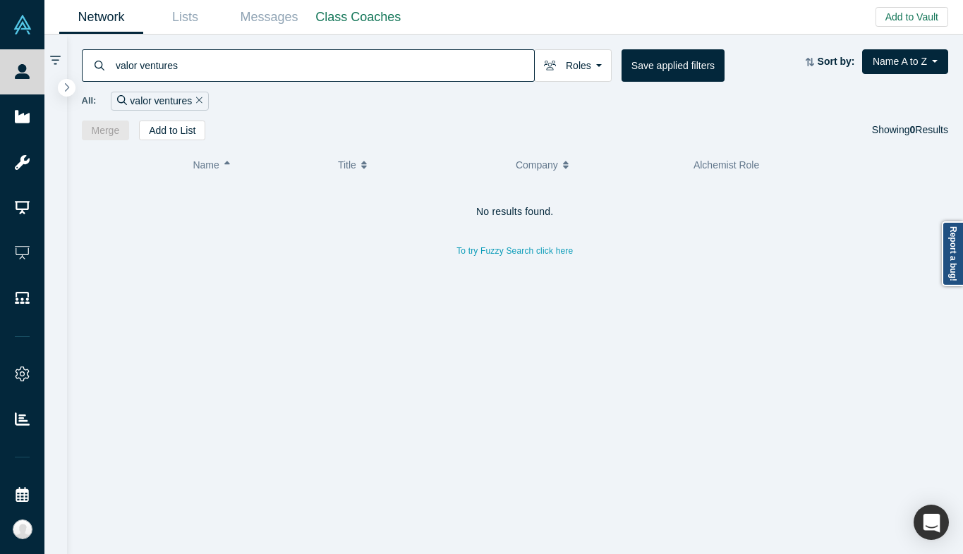
click at [275, 92] on div "All: valor ventures" at bounding box center [515, 101] width 867 height 19
click at [253, 69] on input "valor ventures" at bounding box center [324, 65] width 420 height 33
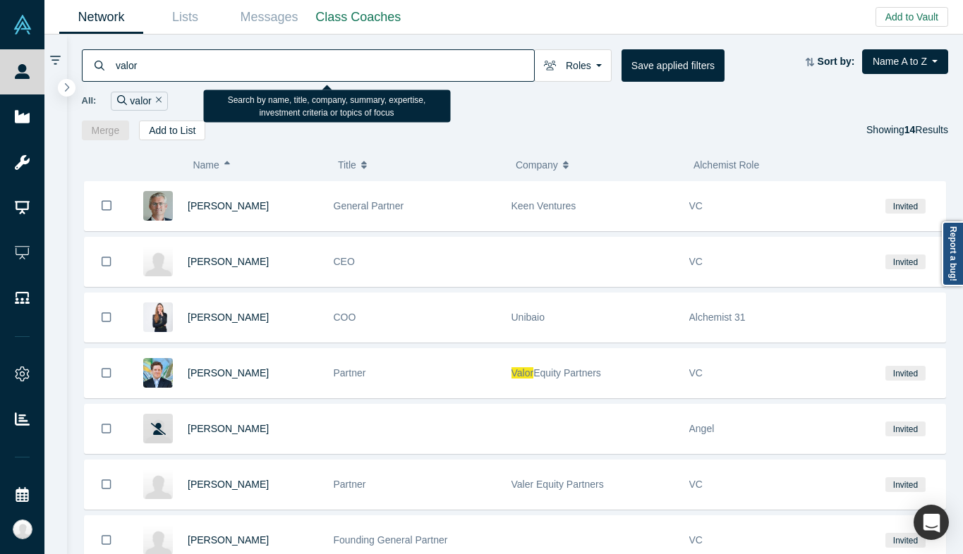
click at [218, 81] on input "valor" at bounding box center [324, 65] width 420 height 33
type input "epic ventures"
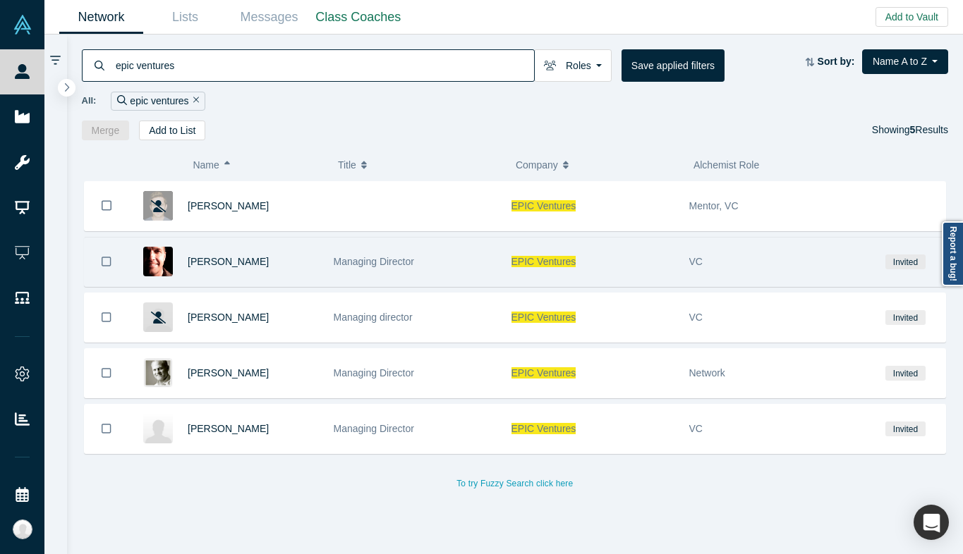
click at [370, 269] on div "Managing Director" at bounding box center [415, 262] width 163 height 49
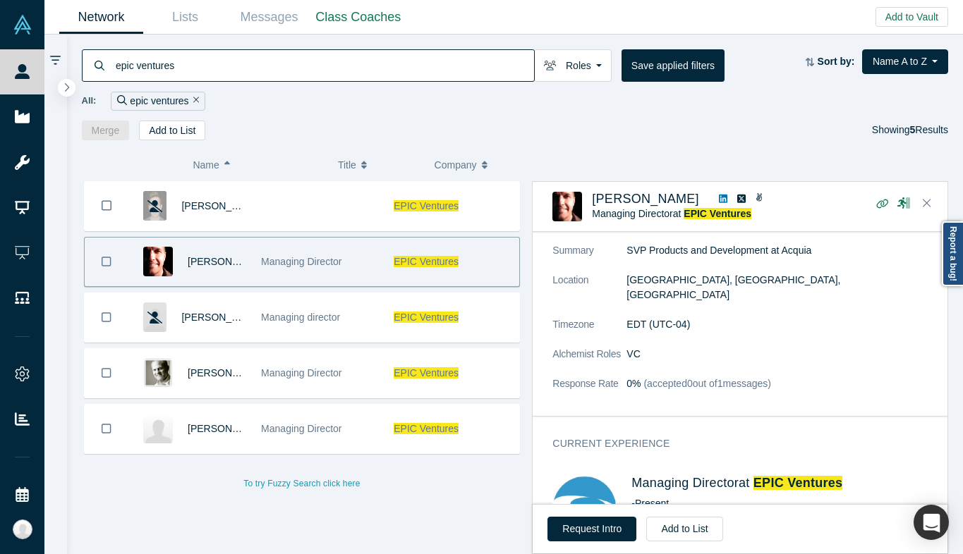
scroll to position [246, 0]
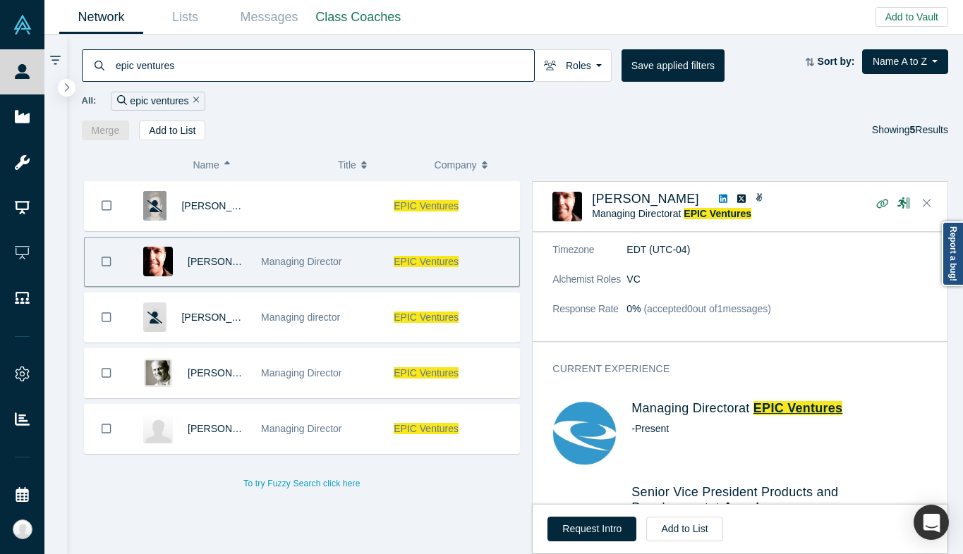
click at [777, 401] on span "EPIC Ventures" at bounding box center [798, 408] width 90 height 14
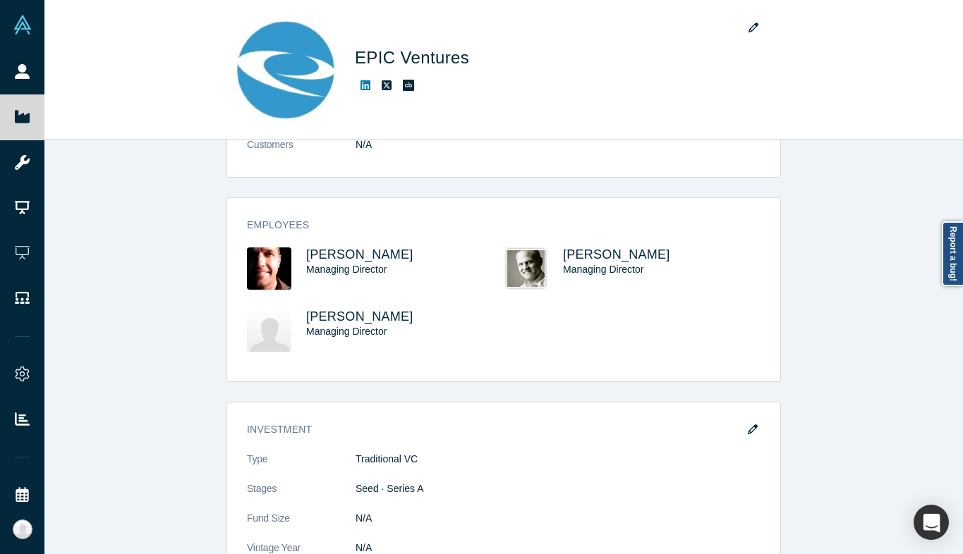
scroll to position [251, 0]
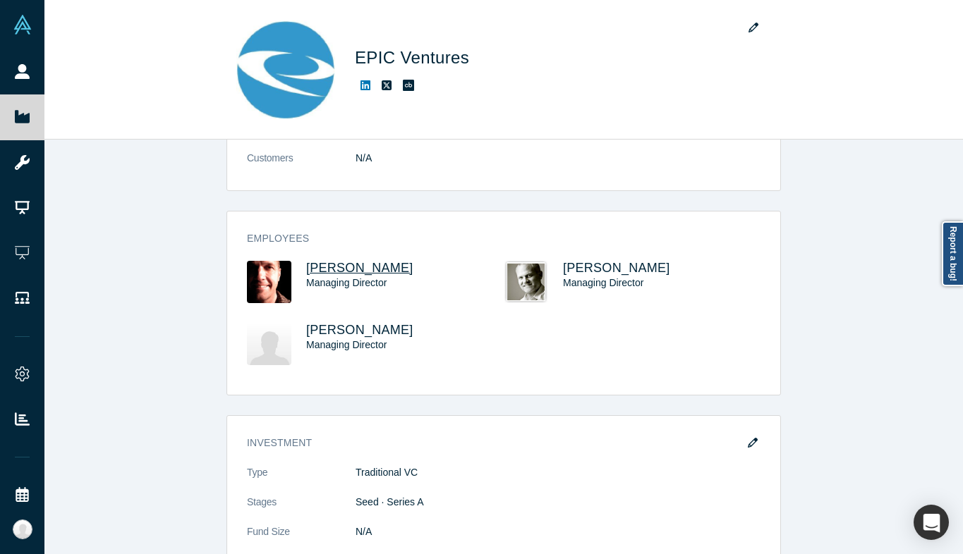
click at [362, 271] on span "[PERSON_NAME]" at bounding box center [359, 268] width 107 height 14
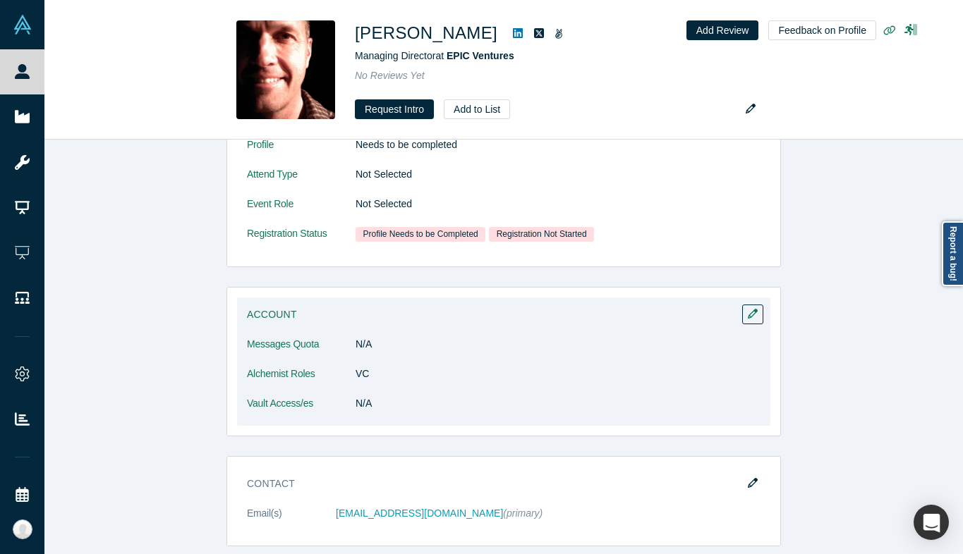
scroll to position [226, 0]
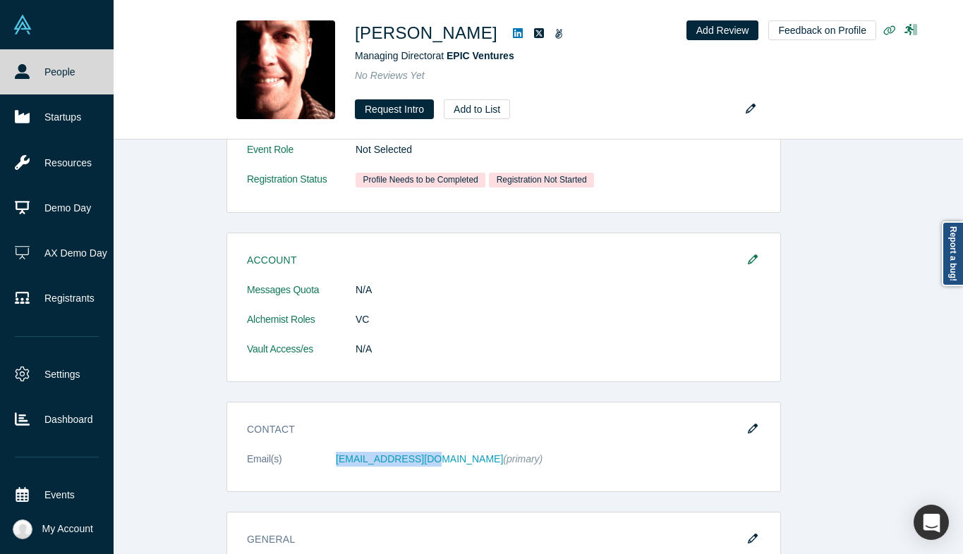
click at [14, 77] on link "People" at bounding box center [57, 71] width 114 height 45
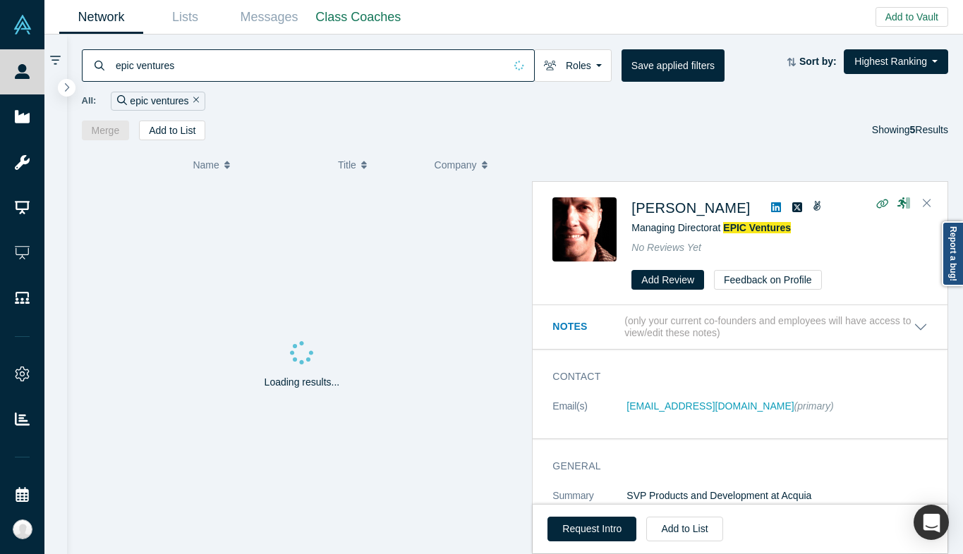
click at [279, 65] on input "epic ventures" at bounding box center [309, 65] width 390 height 33
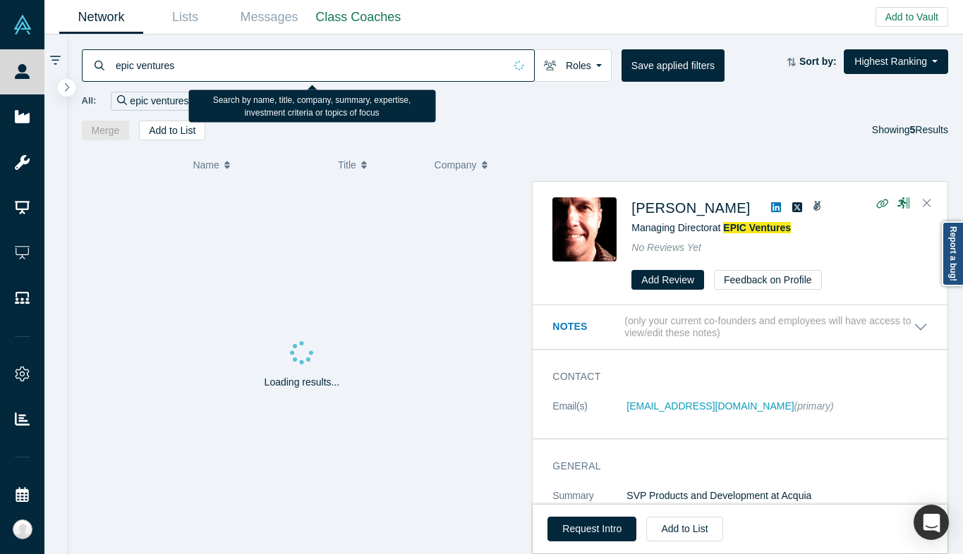
click at [279, 65] on input "epic ventures" at bounding box center [309, 65] width 390 height 33
paste input "[PERSON_NAME]"
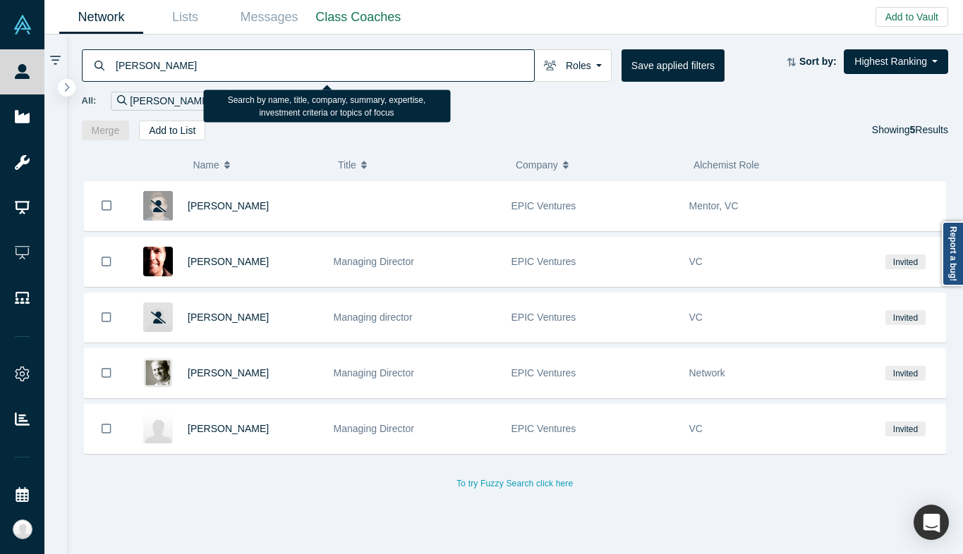
click at [202, 63] on input "[PERSON_NAME]" at bounding box center [324, 65] width 420 height 33
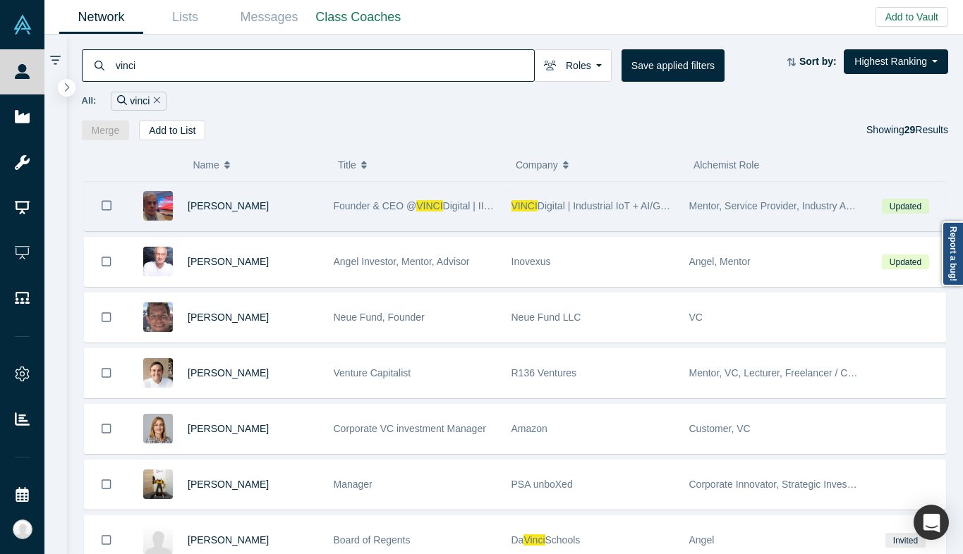
click at [343, 209] on span "Founder & CEO @" at bounding box center [375, 205] width 83 height 11
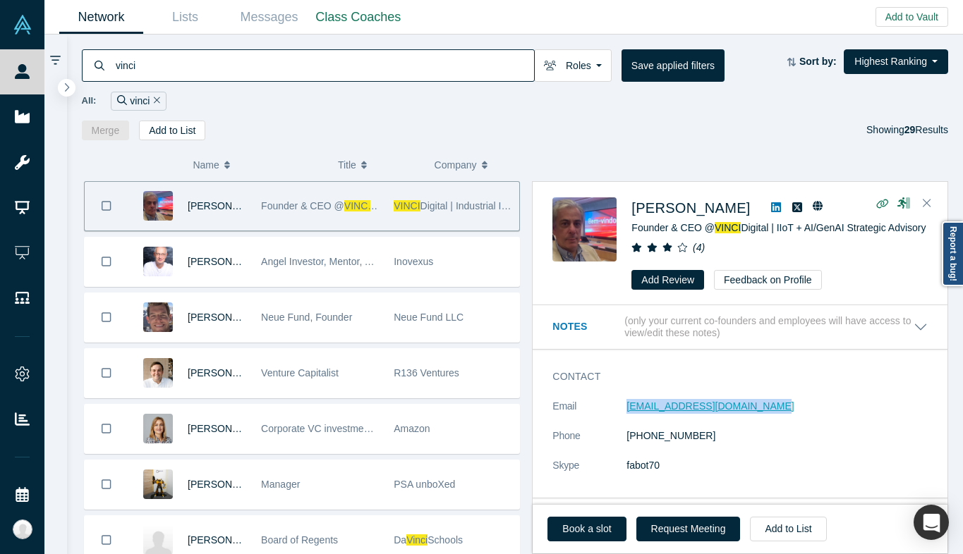
copy link "[EMAIL_ADDRESS][DOMAIN_NAME]"
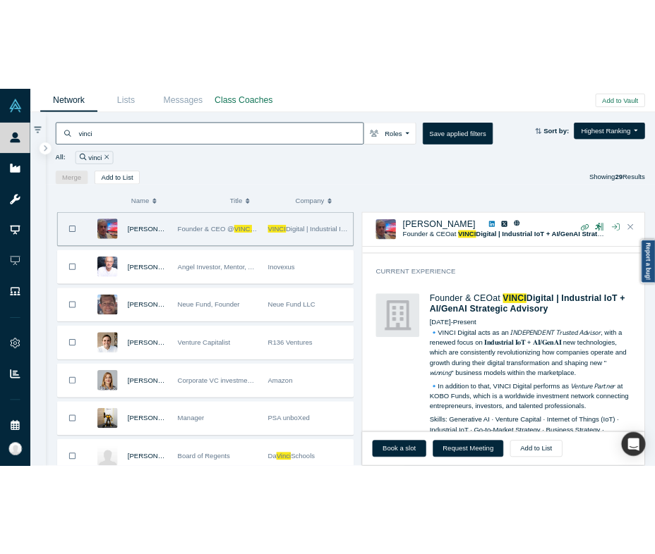
scroll to position [2589, 0]
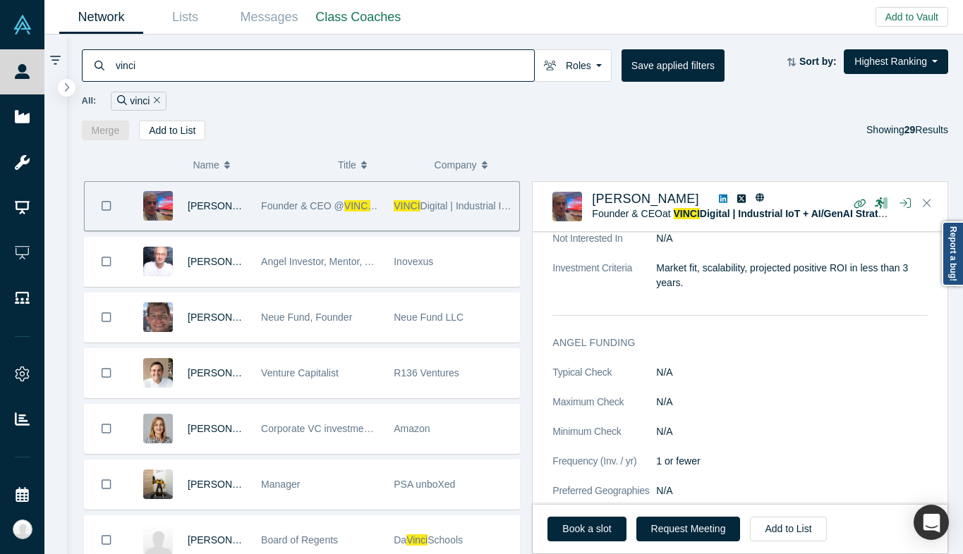
click at [207, 63] on input "vinci" at bounding box center [324, 65] width 420 height 33
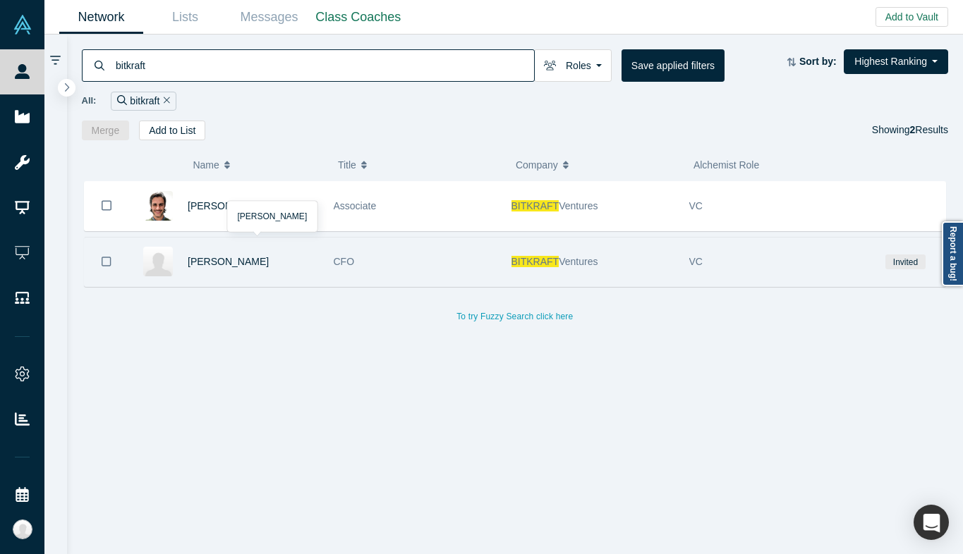
click at [308, 256] on div "[PERSON_NAME]" at bounding box center [253, 262] width 131 height 49
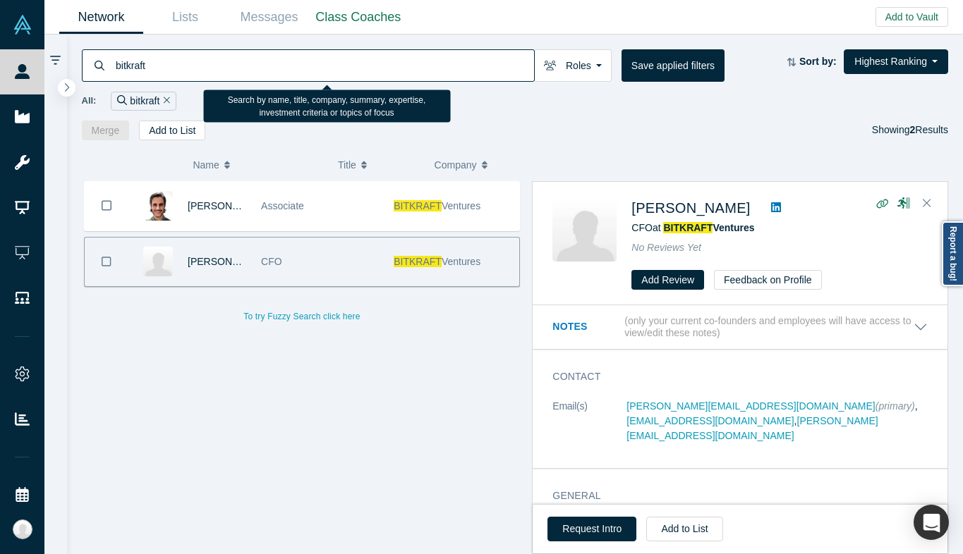
click at [159, 56] on input "bitkraft" at bounding box center [324, 65] width 420 height 33
type input "long journey"
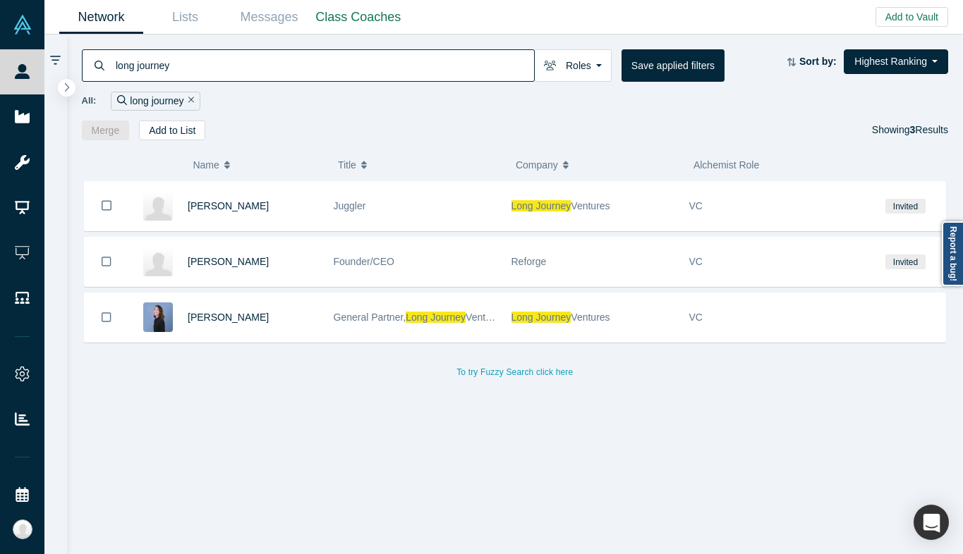
click at [415, 346] on div "[PERSON_NAME] Juggler Long Journey Ventures VC Invited [PERSON_NAME] Founder/CE…" at bounding box center [515, 281] width 867 height 200
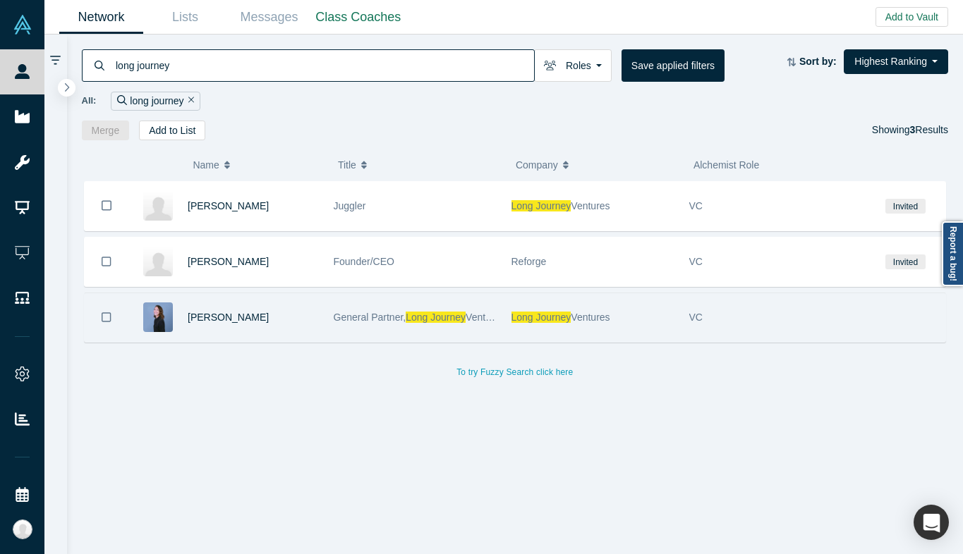
click at [428, 323] on div "General Partner, Long Journey Ventures" at bounding box center [415, 317] width 163 height 49
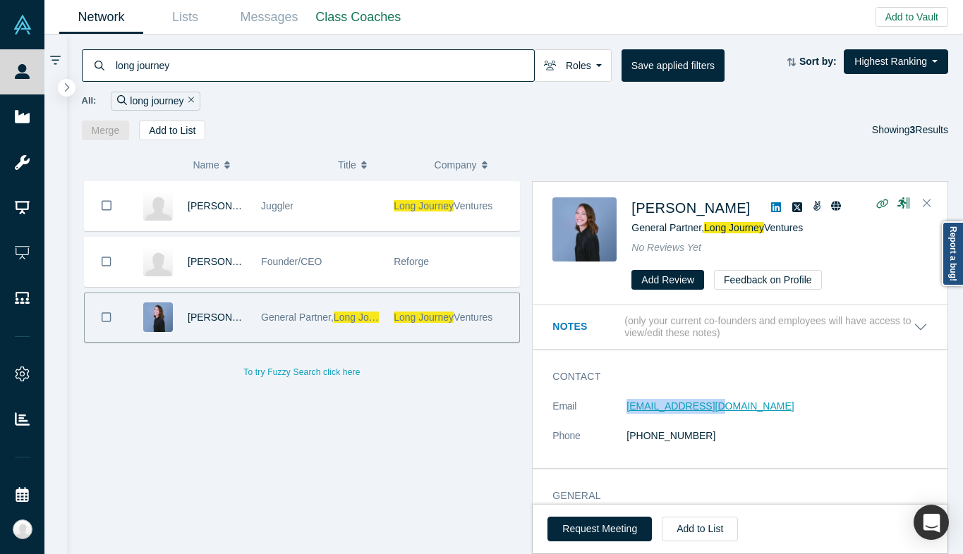
copy link "[EMAIL_ADDRESS][DOMAIN_NAME]"
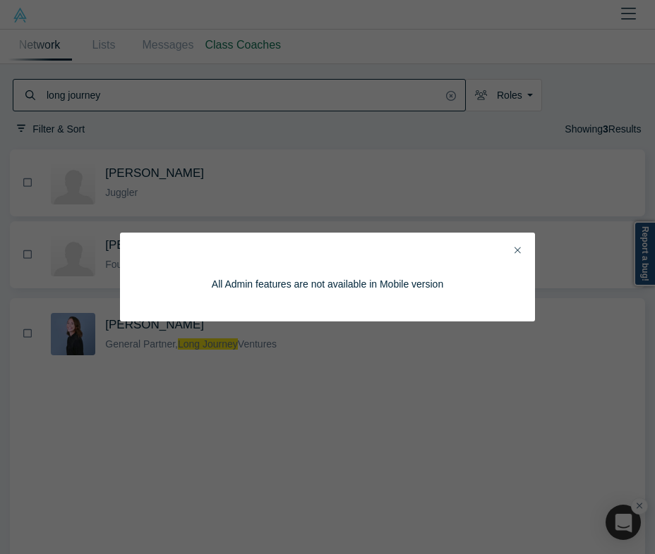
click at [147, 88] on div "All Admin features are not available in Mobile version" at bounding box center [327, 277] width 655 height 554
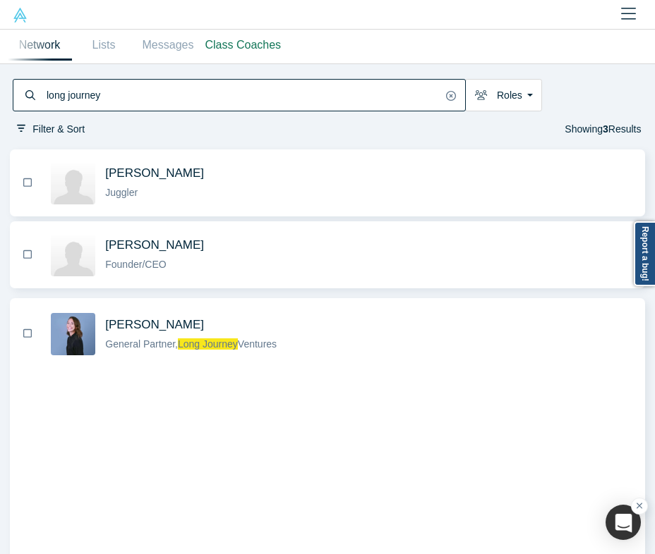
click at [147, 88] on div "All Admin features are not available in Mobile version" at bounding box center [327, 277] width 655 height 554
click at [147, 88] on input "long journey" at bounding box center [243, 95] width 396 height 28
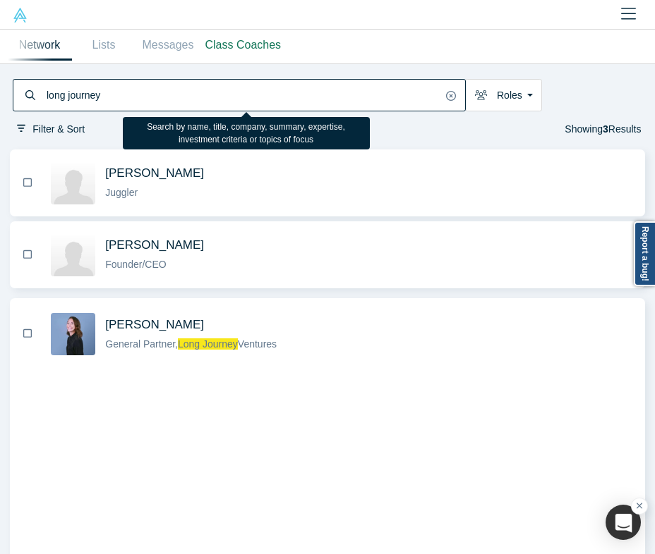
click at [147, 88] on input "long journey" at bounding box center [243, 95] width 396 height 28
type input "[PERSON_NAME]"
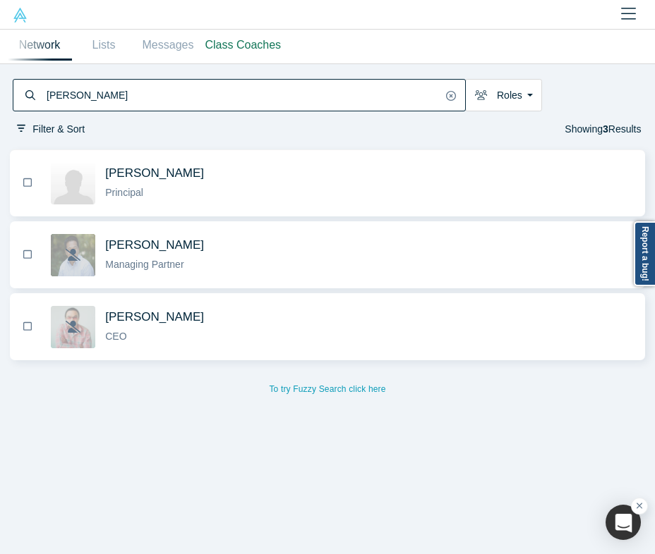
click at [346, 187] on div "Principal" at bounding box center [369, 193] width 528 height 15
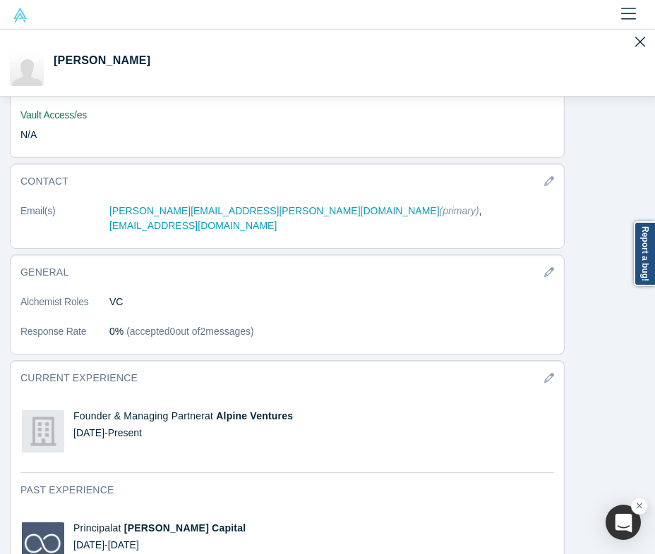
scroll to position [657, 0]
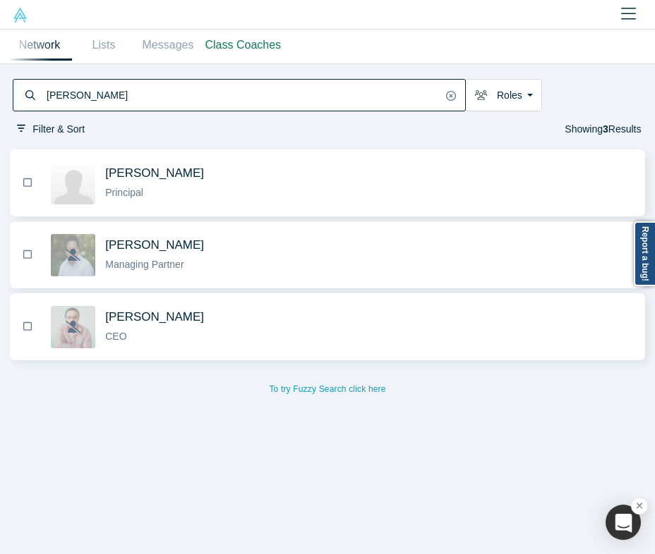
click at [288, 269] on div "Managing Partner" at bounding box center [369, 264] width 528 height 15
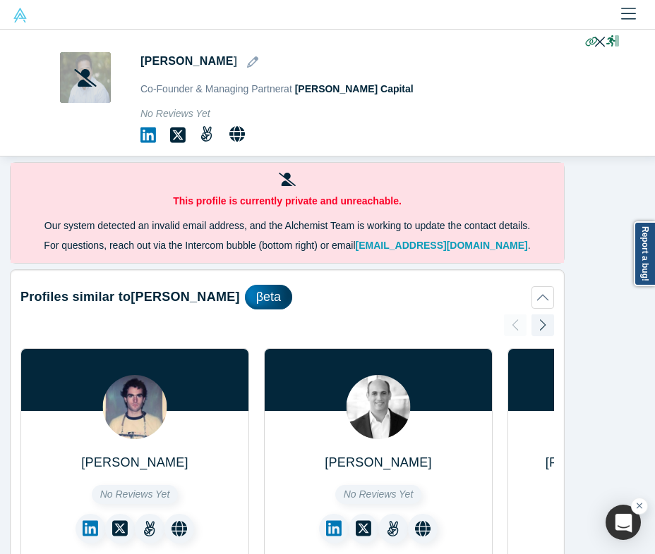
click at [20, 16] on img at bounding box center [20, 15] width 15 height 15
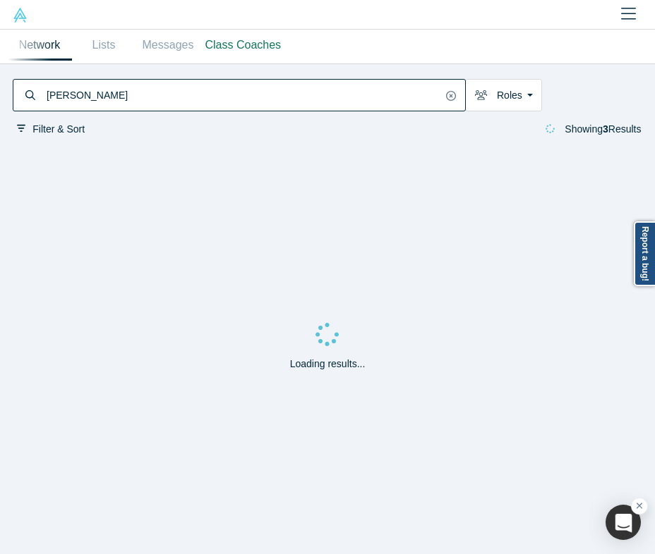
click at [151, 93] on input "[PERSON_NAME]" at bounding box center [243, 95] width 396 height 28
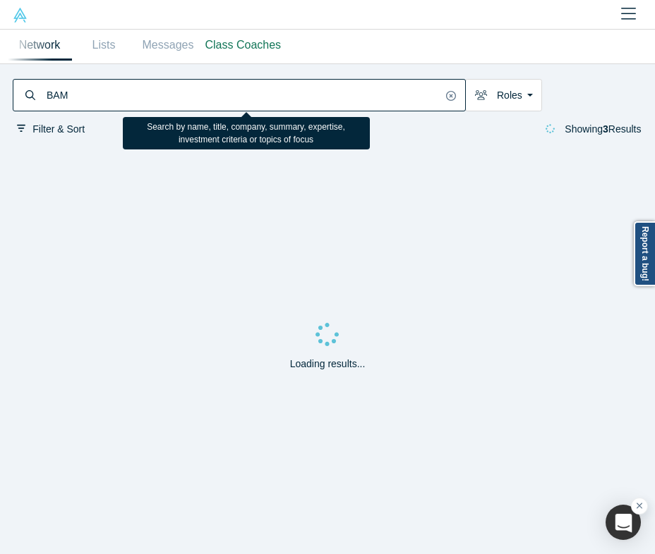
type input "BAM"
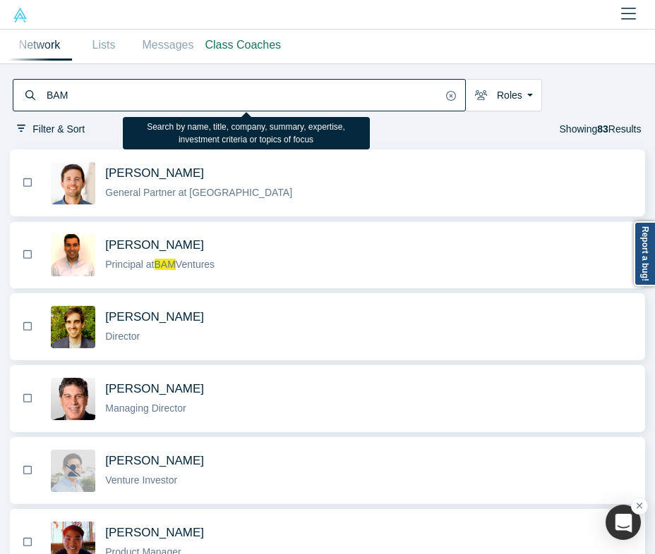
click at [242, 267] on div "Principal at BAM Ventures" at bounding box center [369, 264] width 528 height 15
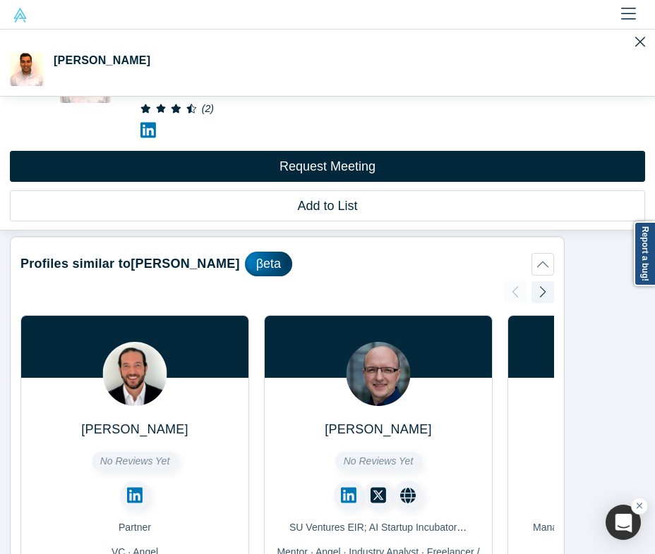
scroll to position [770, 0]
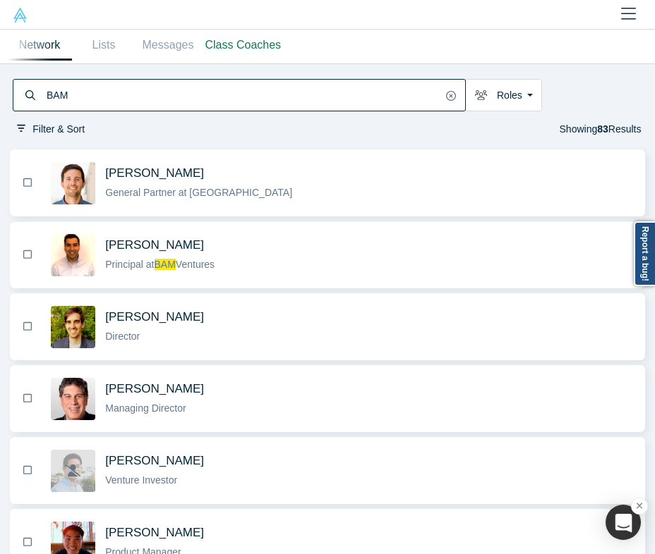
click at [276, 277] on button "[PERSON_NAME] Principal at BAM Ventures" at bounding box center [327, 255] width 626 height 64
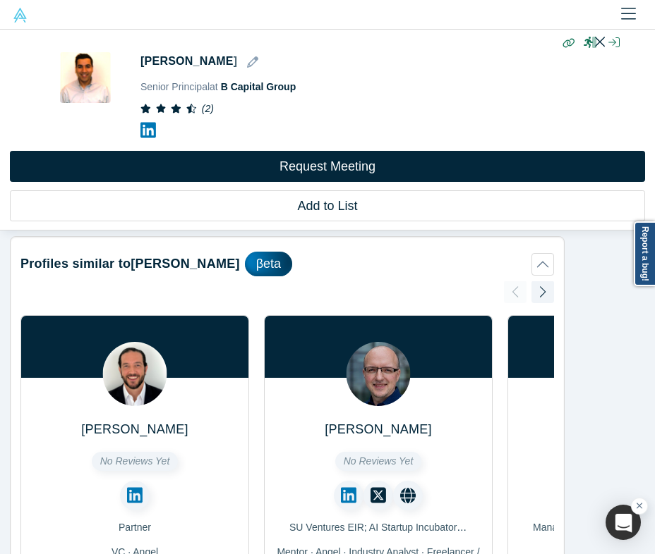
click at [15, 10] on img at bounding box center [20, 15] width 15 height 15
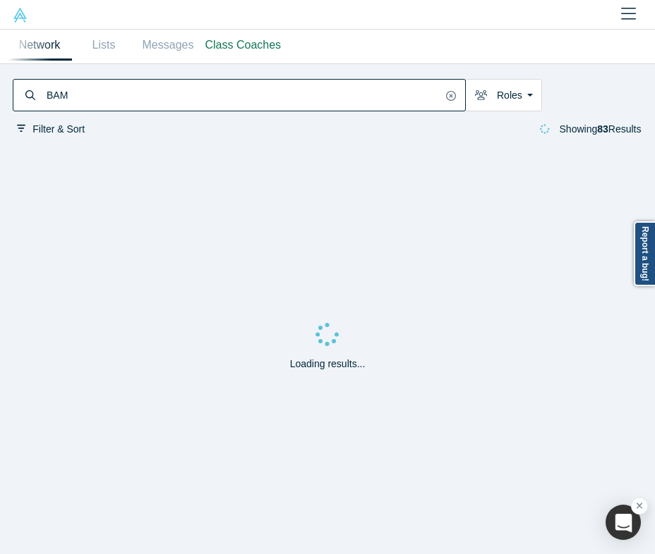
click at [146, 97] on input "BAM" at bounding box center [243, 95] width 396 height 28
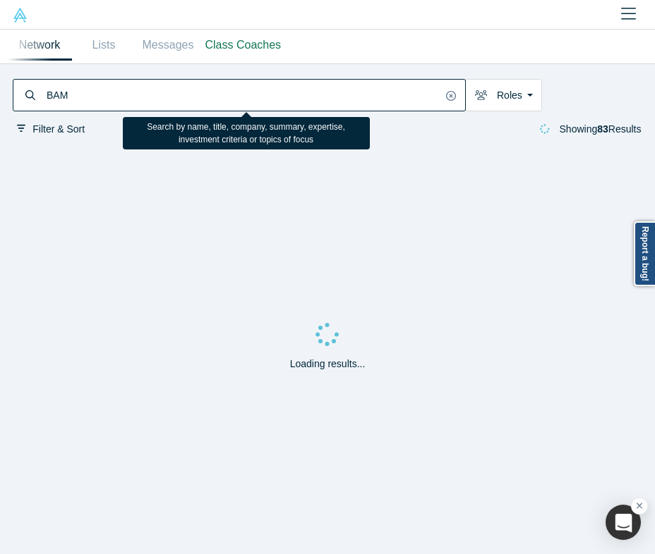
click at [146, 97] on input "BAM" at bounding box center [243, 95] width 396 height 28
type input "BAM Ventures"
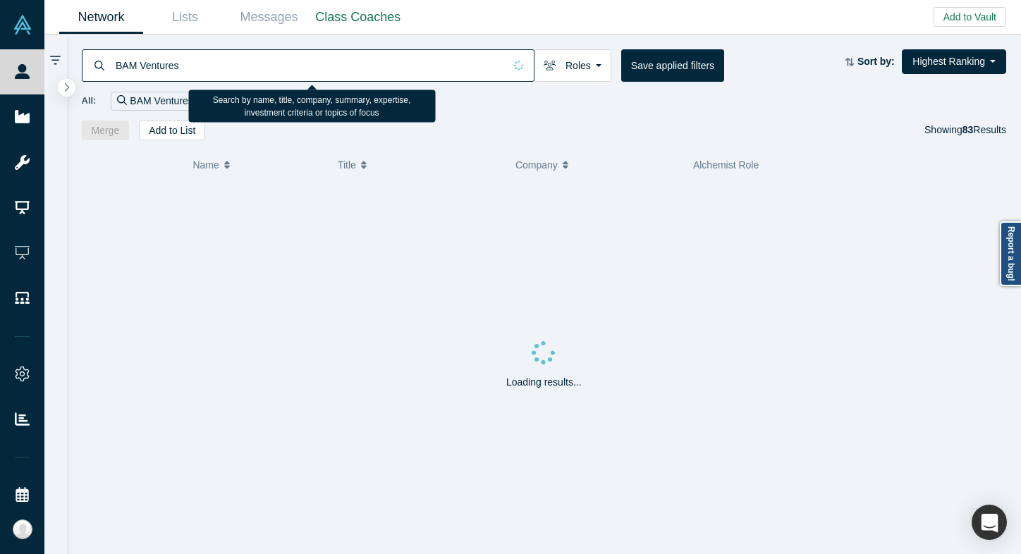
click at [233, 73] on input "BAM Ventures" at bounding box center [309, 65] width 390 height 33
click at [224, 59] on input "[PERSON_NAME]" at bounding box center [309, 65] width 390 height 33
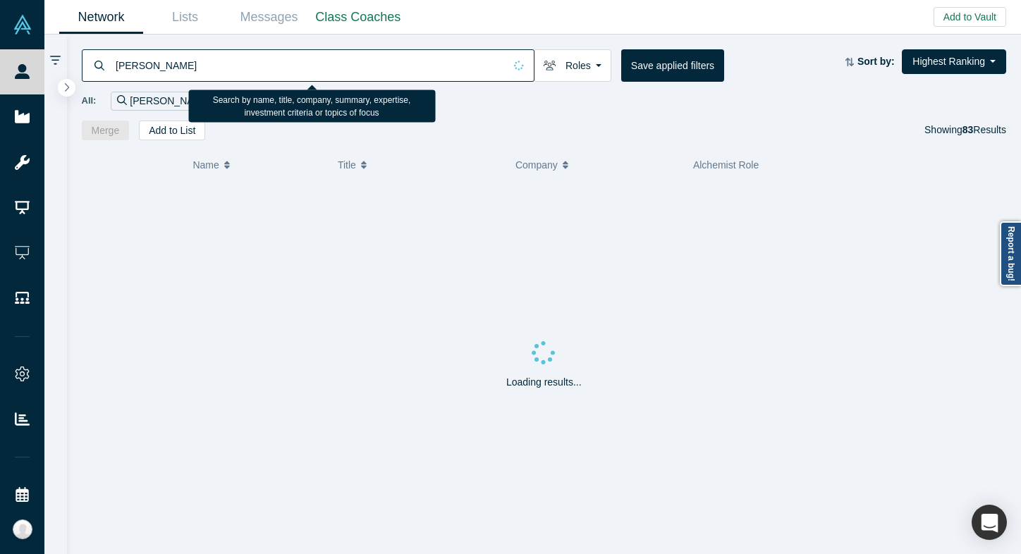
click at [224, 59] on input "[PERSON_NAME]" at bounding box center [309, 65] width 390 height 33
type input "hcvc"
click at [261, 68] on input "hcvc" at bounding box center [309, 65] width 390 height 33
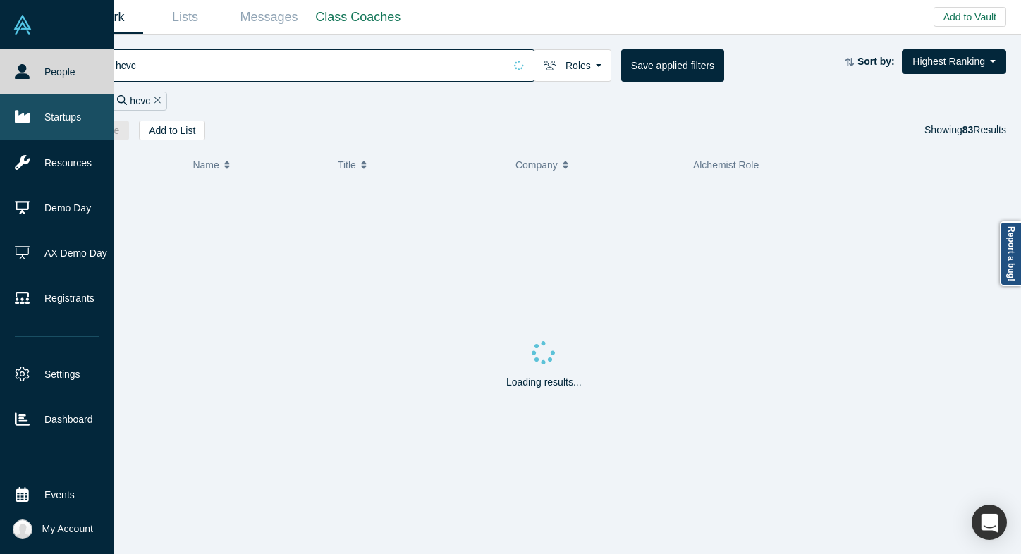
click at [20, 122] on icon at bounding box center [22, 117] width 15 height 13
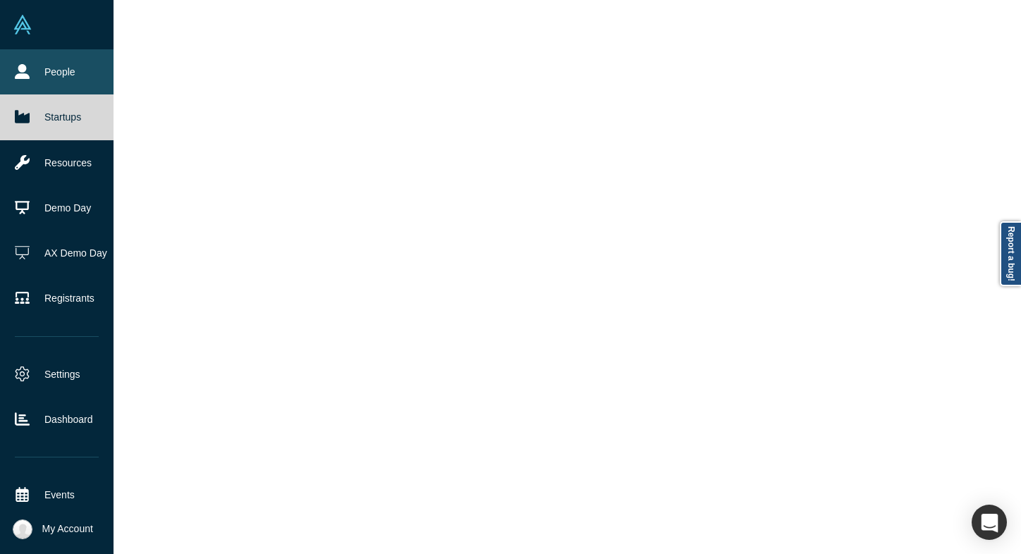
click at [75, 70] on link "People" at bounding box center [57, 71] width 114 height 45
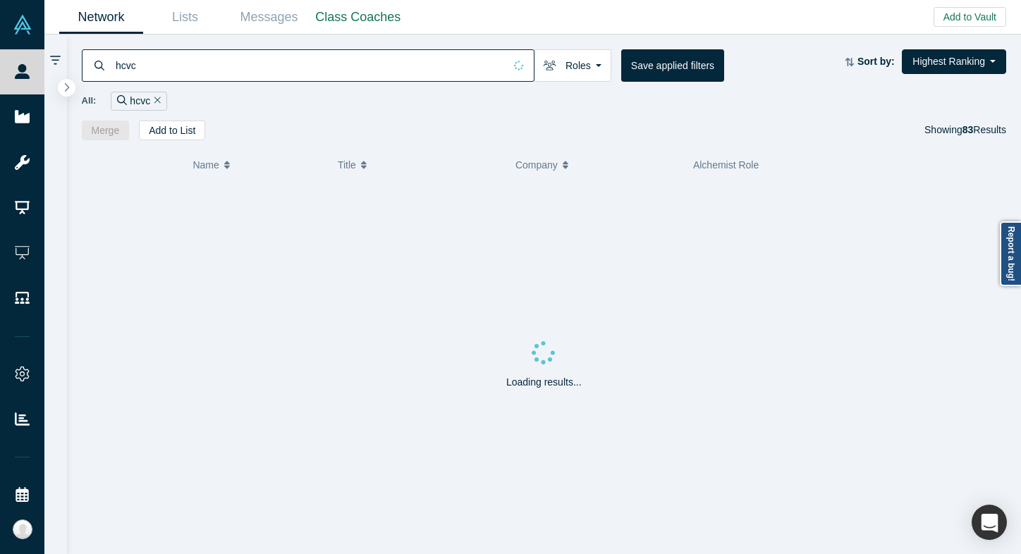
click at [401, 59] on input "hcvc" at bounding box center [309, 65] width 390 height 33
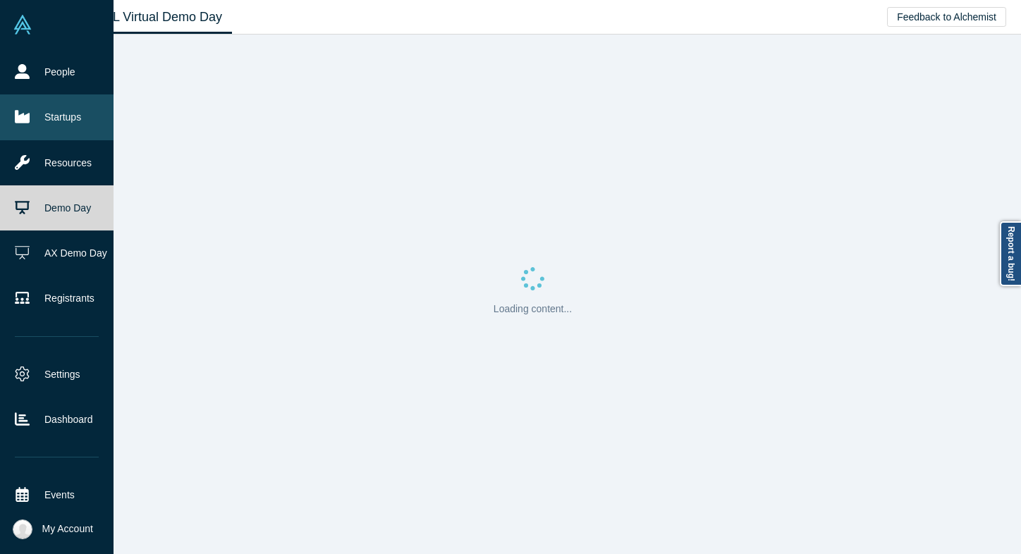
click at [16, 119] on icon at bounding box center [22, 117] width 15 height 13
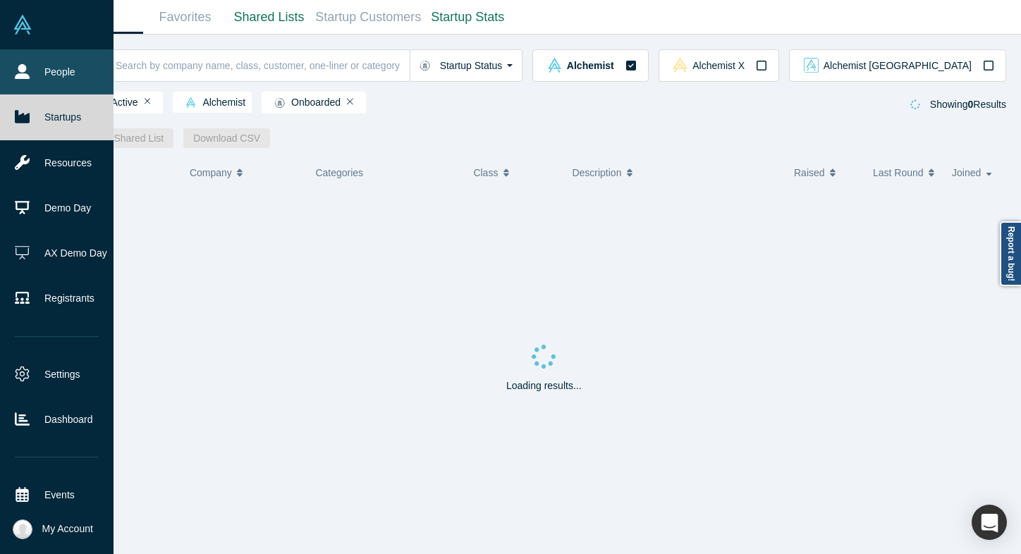
click at [18, 72] on icon at bounding box center [22, 71] width 15 height 15
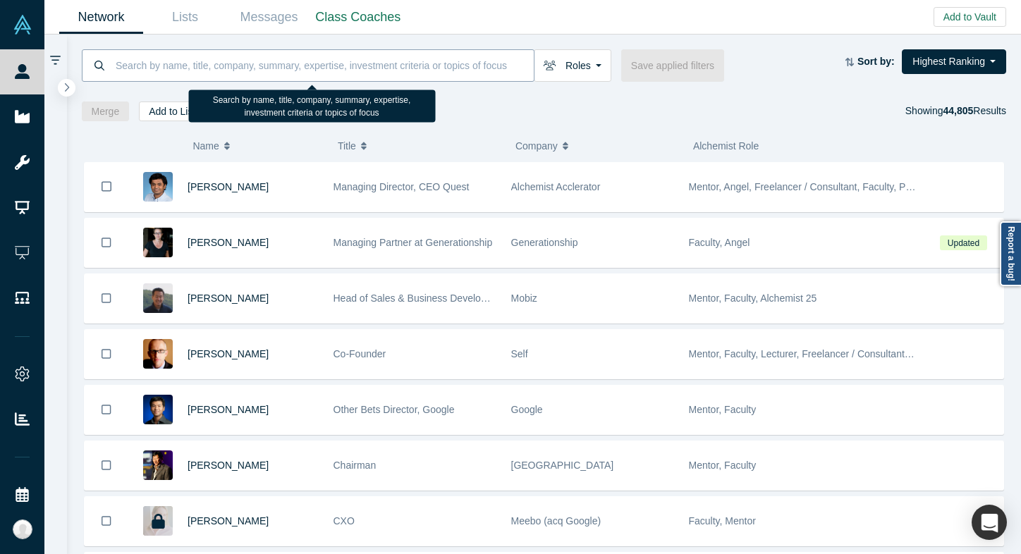
click at [226, 62] on input at bounding box center [324, 65] width 420 height 33
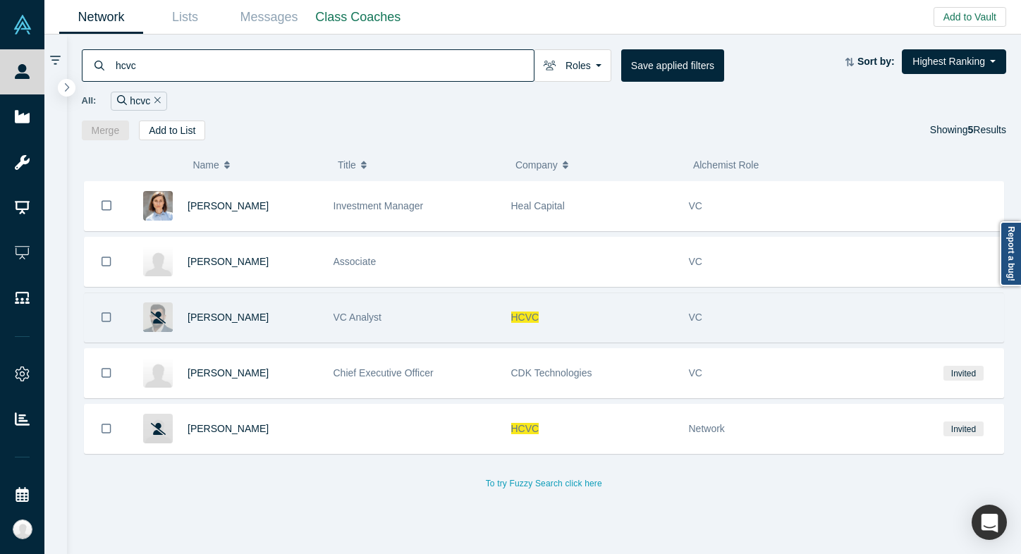
click at [485, 309] on div "VC Analyst" at bounding box center [415, 317] width 163 height 49
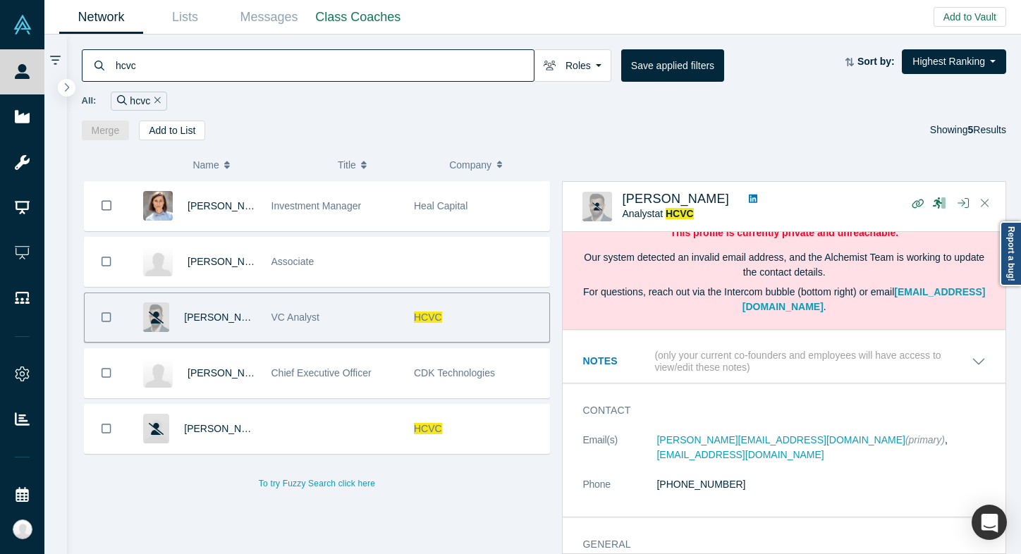
scroll to position [73, 0]
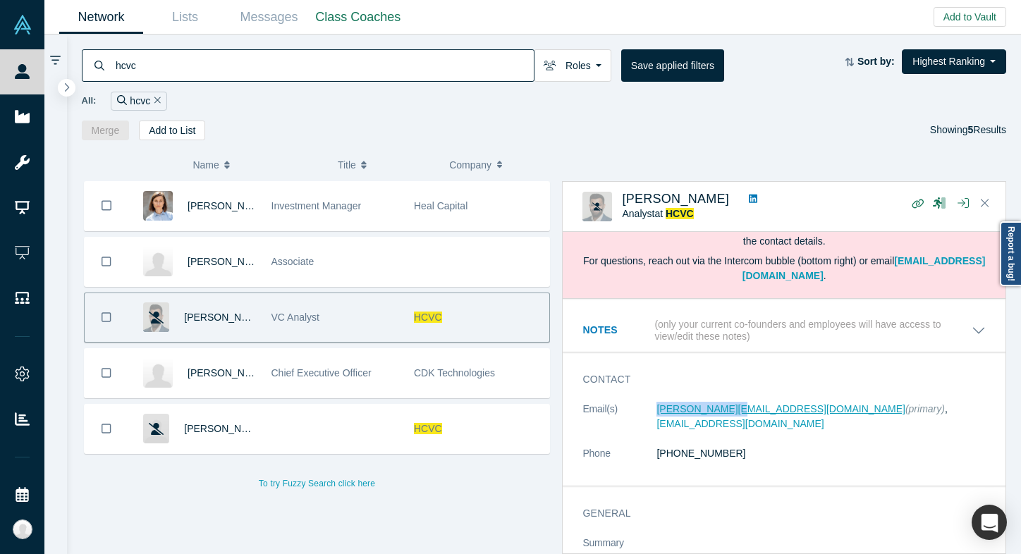
copy link "parthiv@hcvc.co"
click at [210, 87] on div "All: hcvc" at bounding box center [544, 96] width 925 height 29
click at [207, 75] on input "hcvc" at bounding box center [324, 65] width 420 height 33
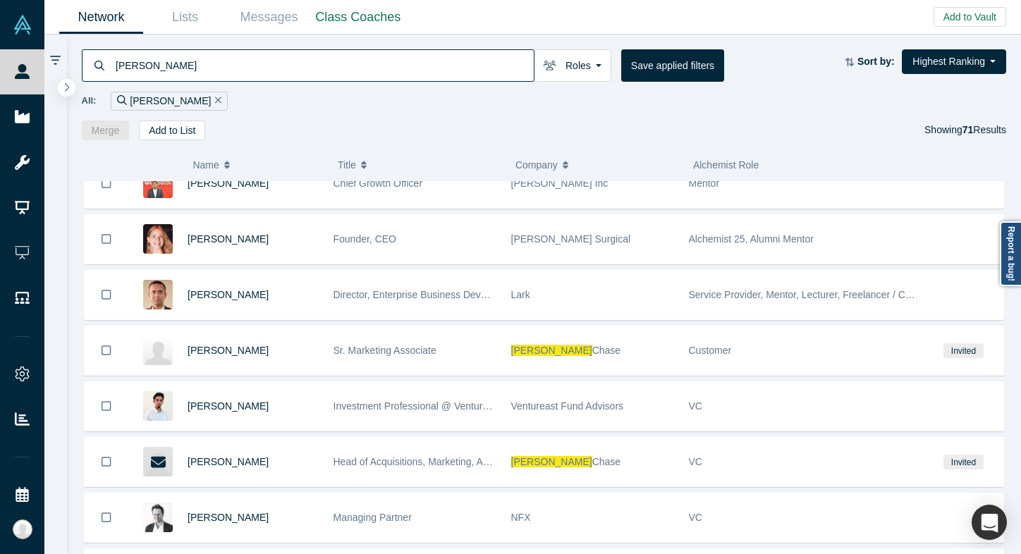
scroll to position [765, 0]
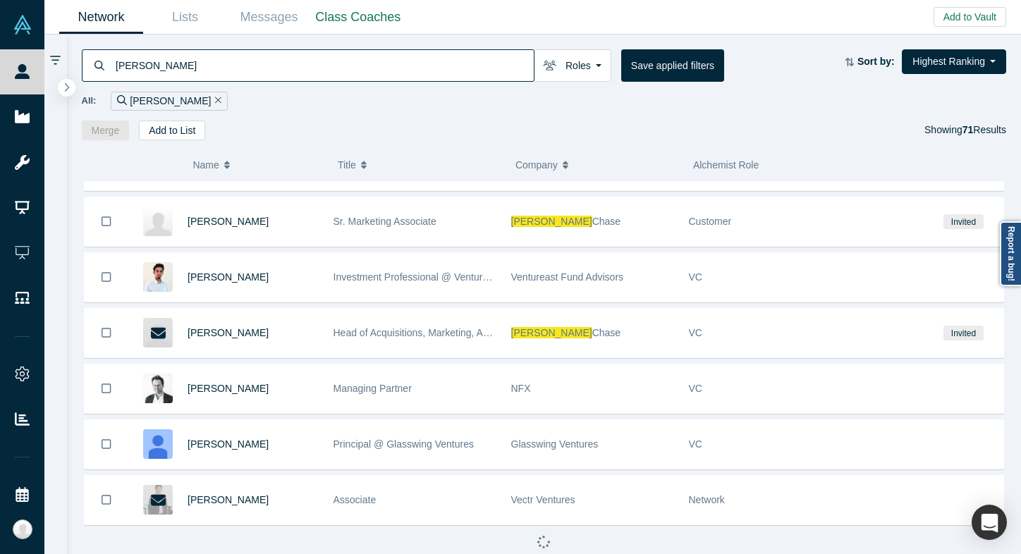
click at [342, 73] on input "[PERSON_NAME]" at bounding box center [324, 65] width 420 height 33
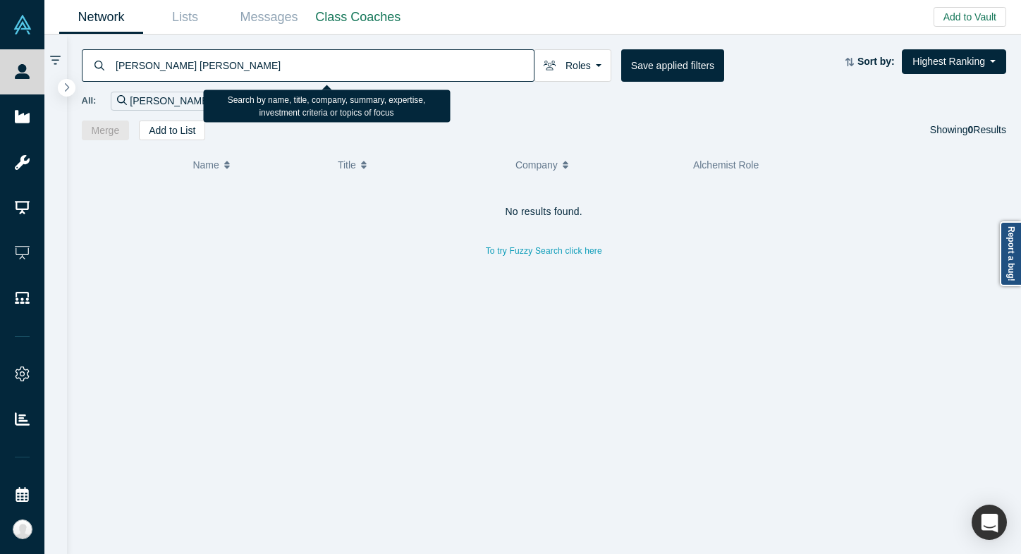
click at [140, 65] on input "JP Morgan thomas" at bounding box center [324, 65] width 420 height 33
click at [183, 68] on input "JP thomas" at bounding box center [324, 65] width 420 height 33
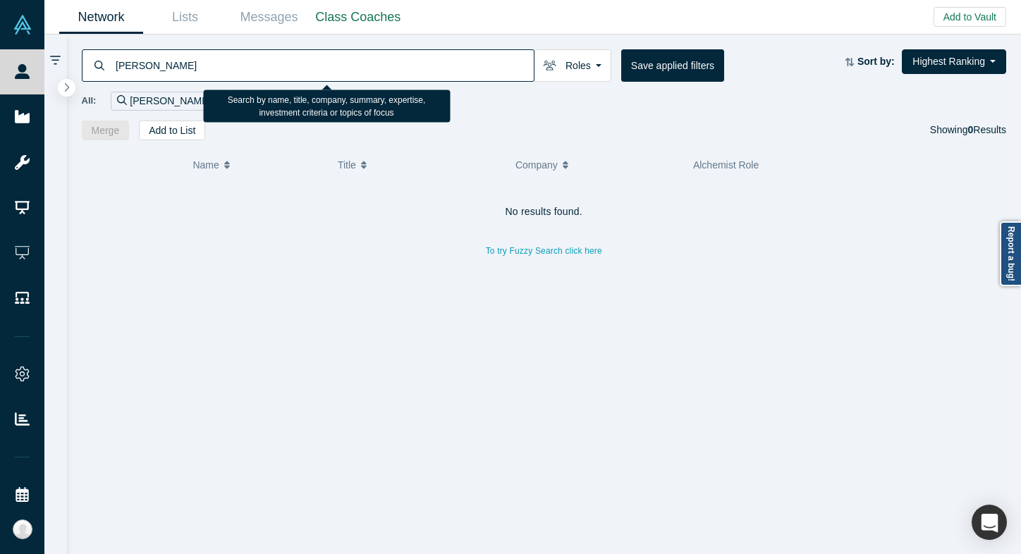
paste input "Patrick Thomson"
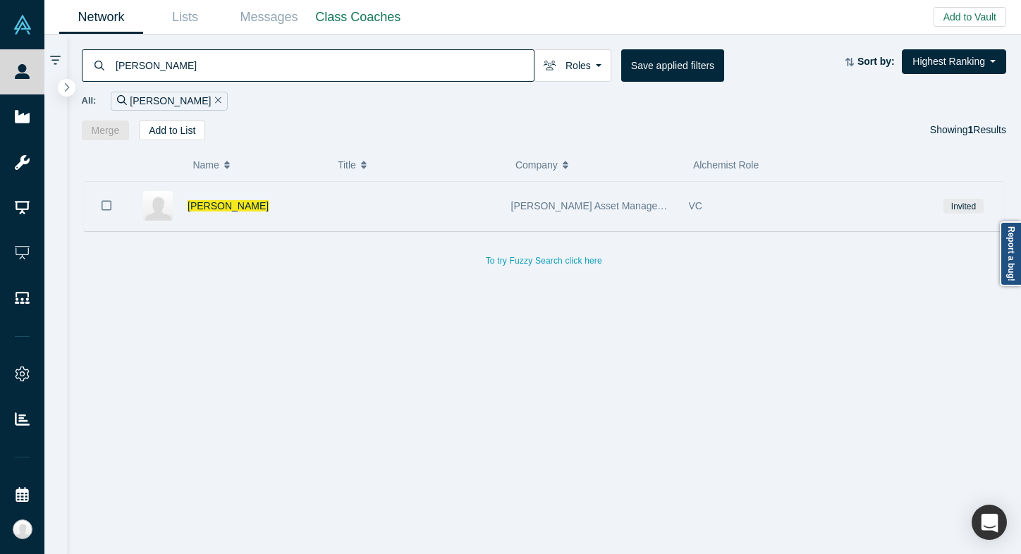
click at [314, 210] on div "Patrick Thomson" at bounding box center [253, 206] width 131 height 49
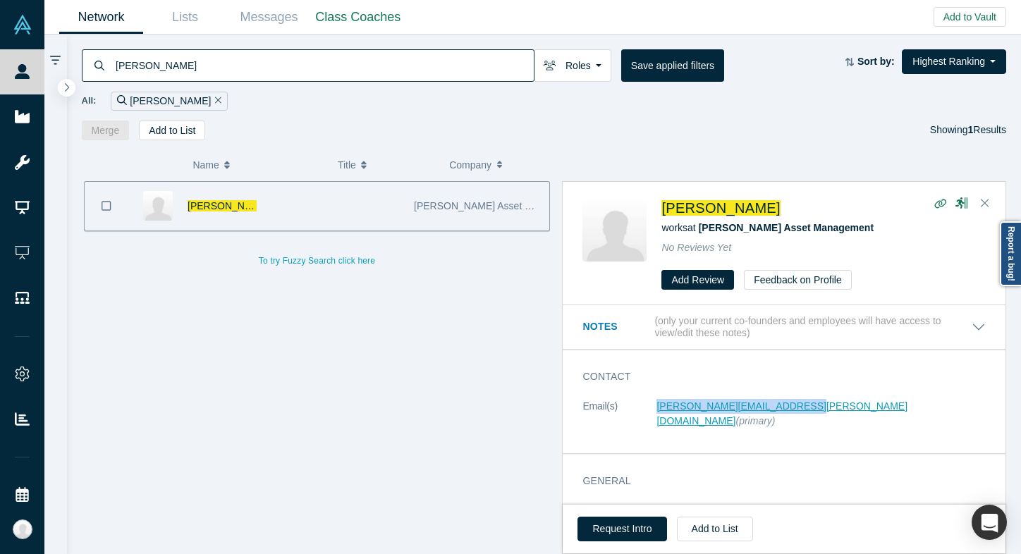
copy link "patrick.thomson@jpmorgan.com"
click at [159, 51] on input "Patrick Thomson" at bounding box center [324, 65] width 420 height 33
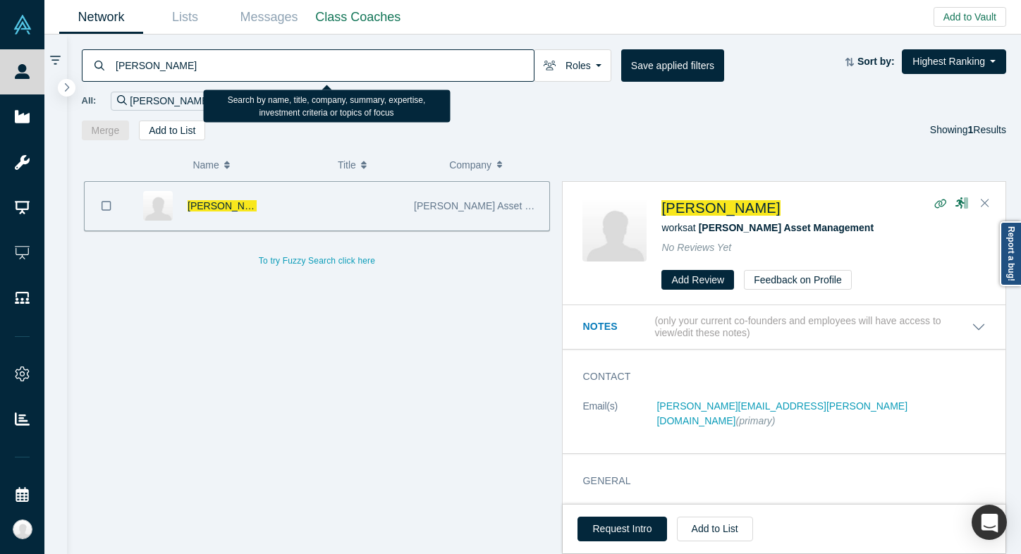
click at [159, 51] on input "Patrick Thomson" at bounding box center [324, 65] width 420 height 33
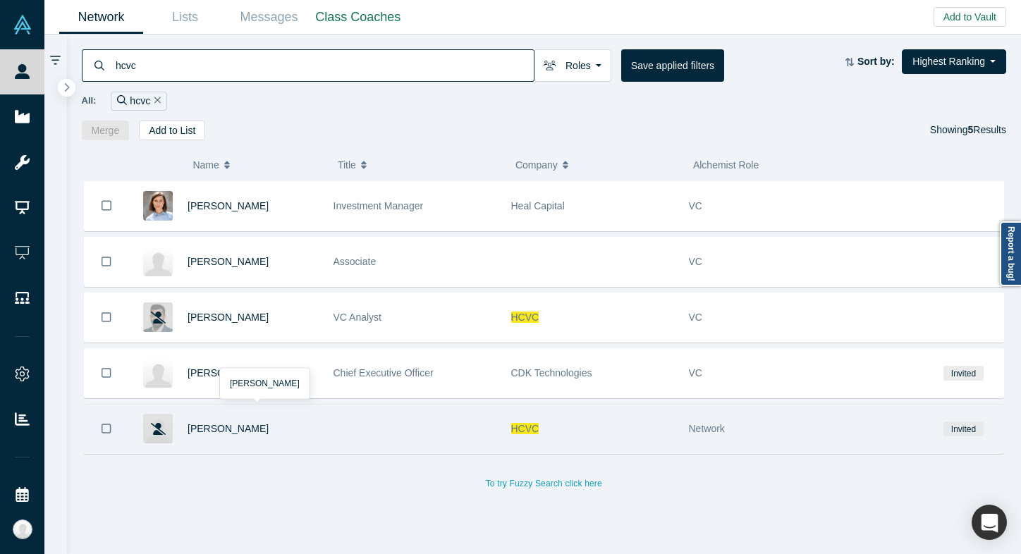
click at [276, 440] on div "Dmitry Pishchalin" at bounding box center [253, 429] width 131 height 49
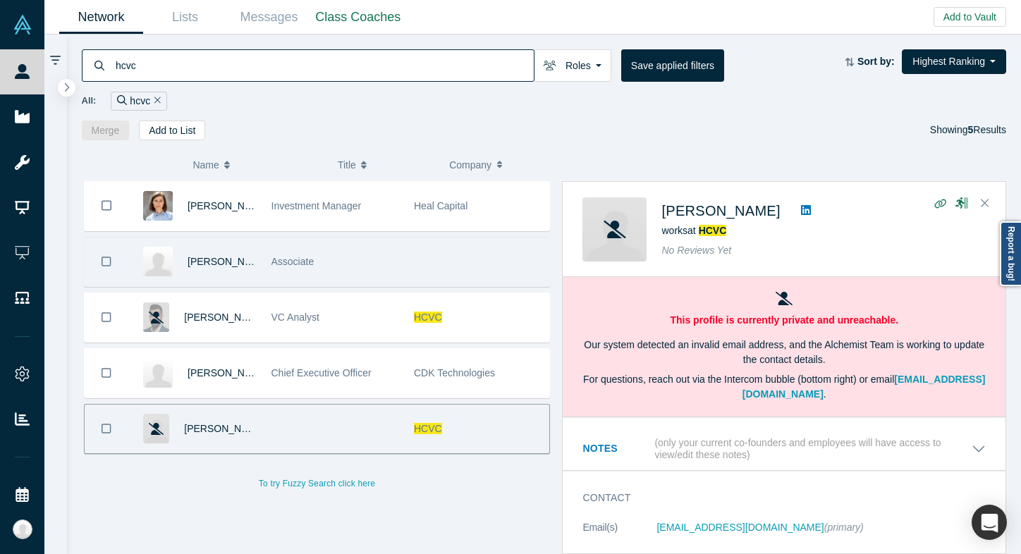
click at [306, 273] on div "Associate" at bounding box center [336, 262] width 128 height 49
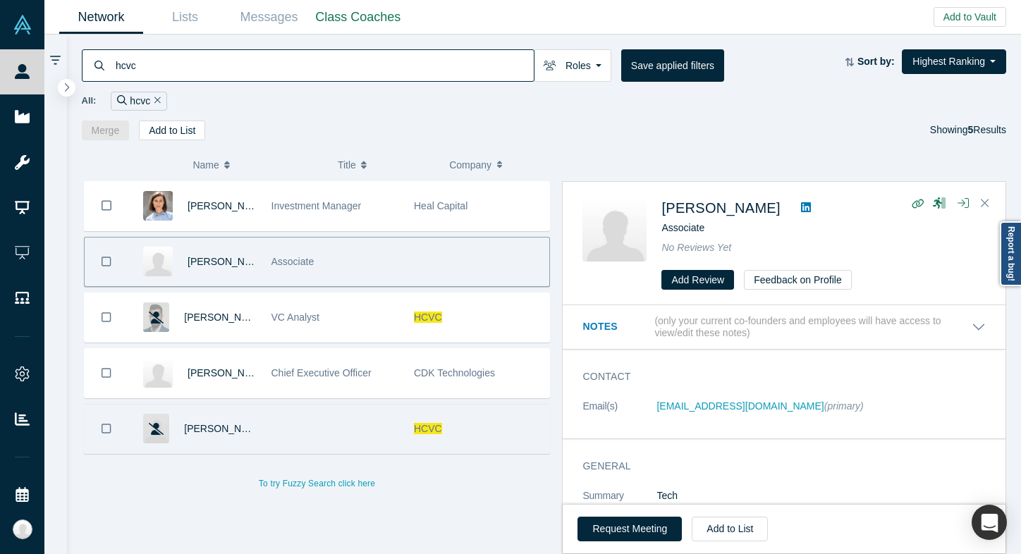
click at [267, 427] on div at bounding box center [335, 429] width 143 height 49
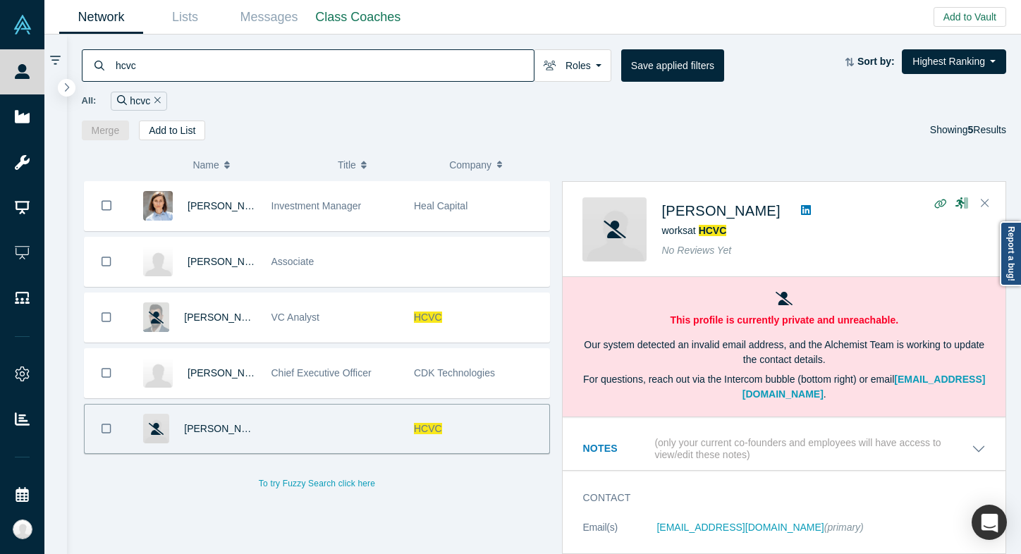
click at [192, 74] on input "hcvc" at bounding box center [324, 65] width 420 height 33
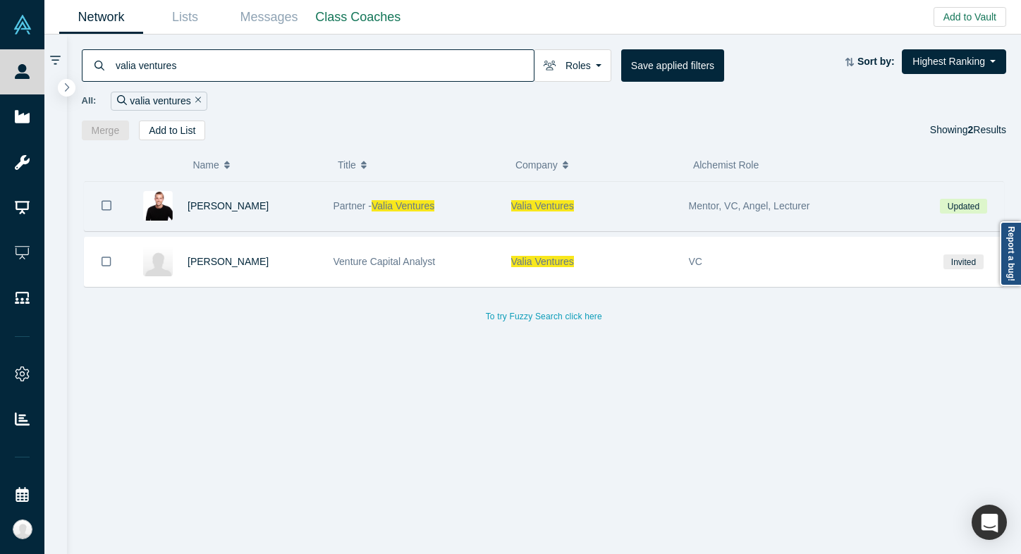
click at [320, 223] on div "Riley Rodgers" at bounding box center [226, 206] width 197 height 49
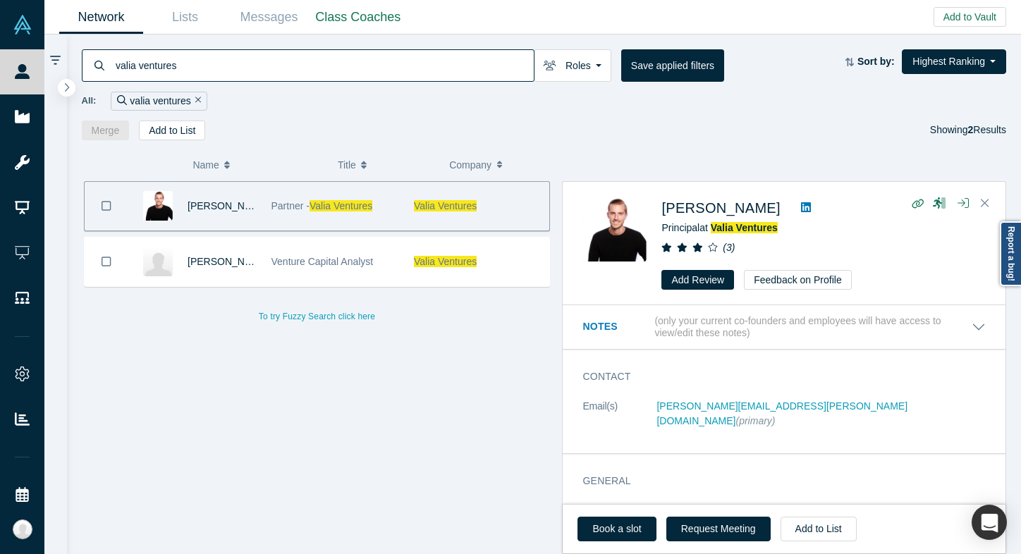
copy link "riley@valia.vc"
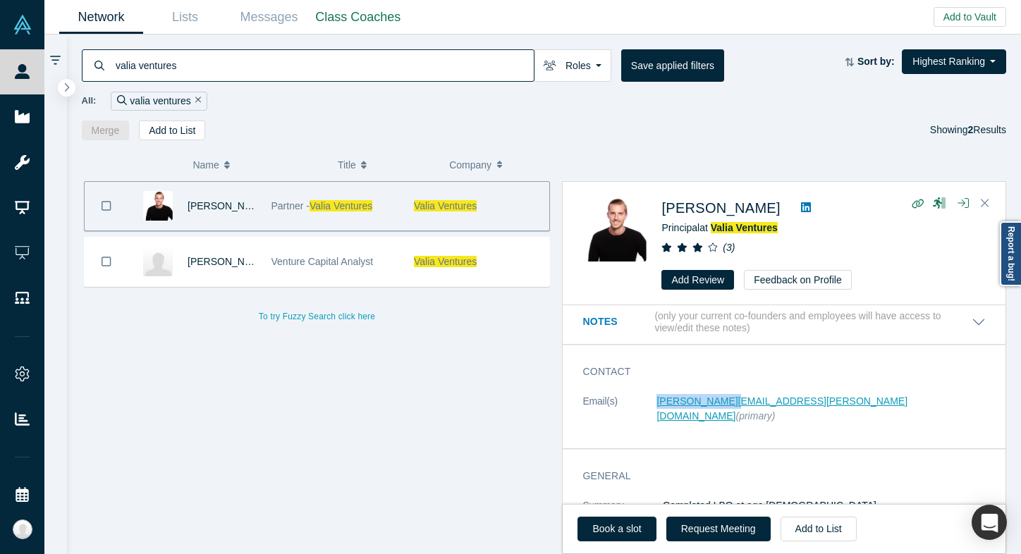
copy link "riley@valia.vc"
click at [239, 59] on input "valia ventures" at bounding box center [324, 65] width 420 height 33
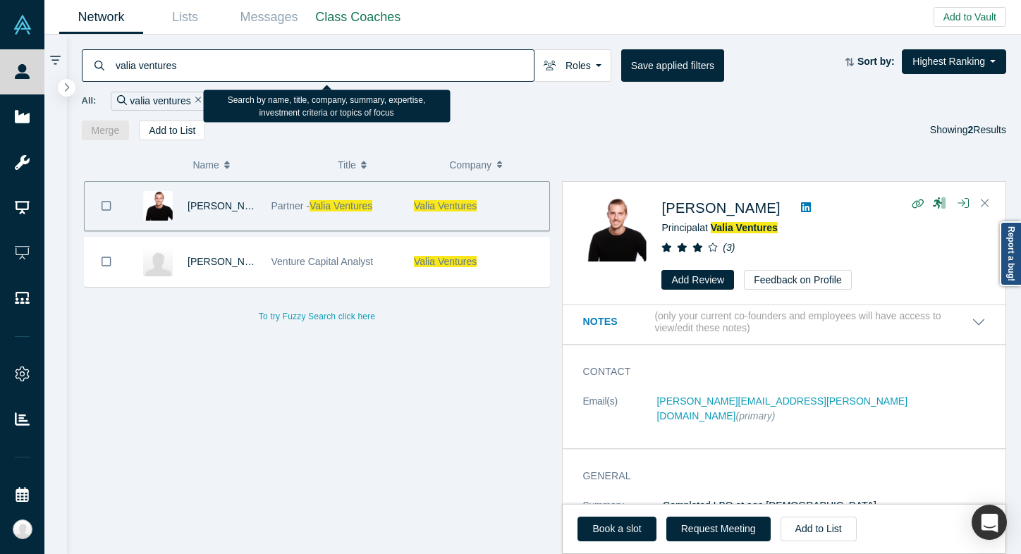
click at [239, 59] on input "valia ventures" at bounding box center [324, 65] width 420 height 33
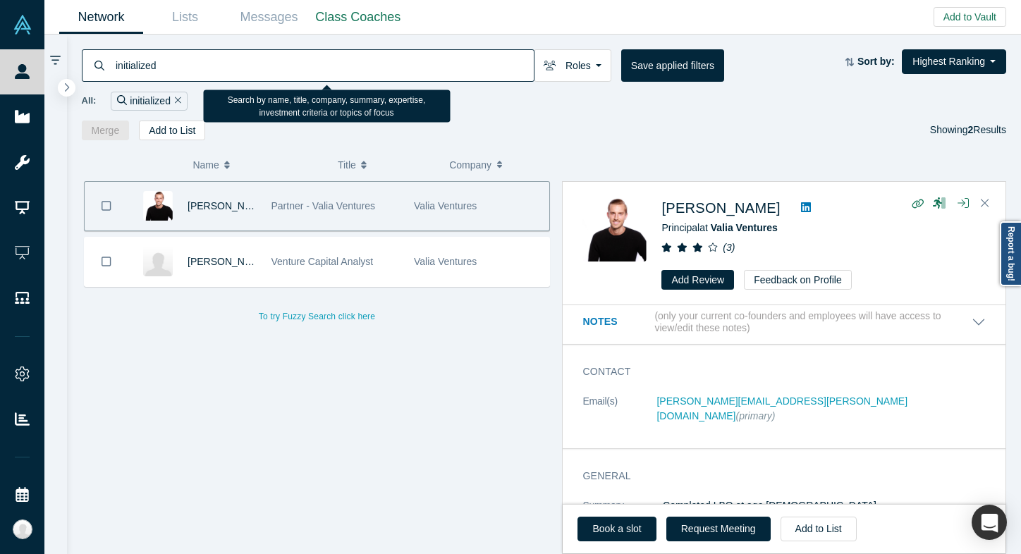
type input "initialized"
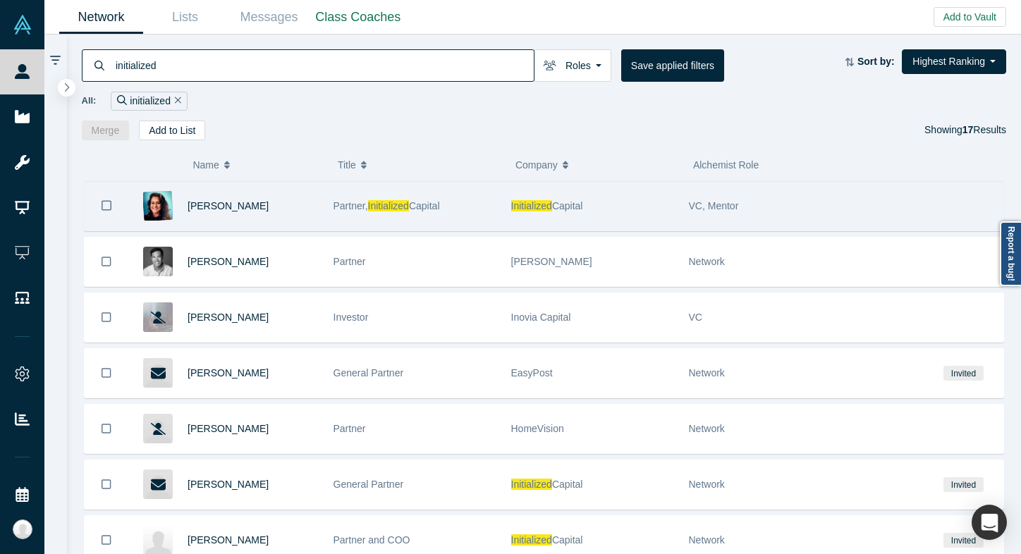
click at [482, 222] on div "Partner, Initialized Capital" at bounding box center [415, 206] width 163 height 49
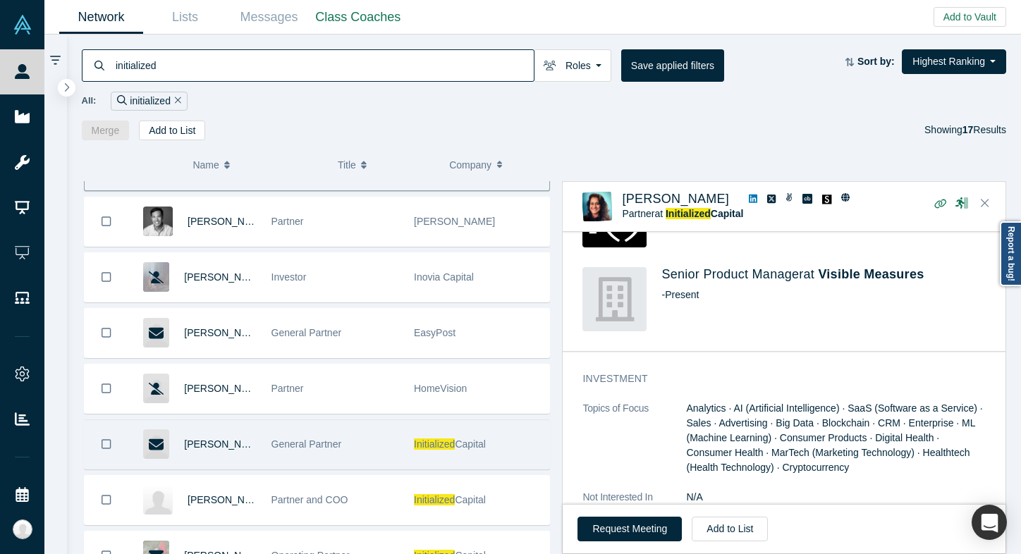
scroll to position [49, 0]
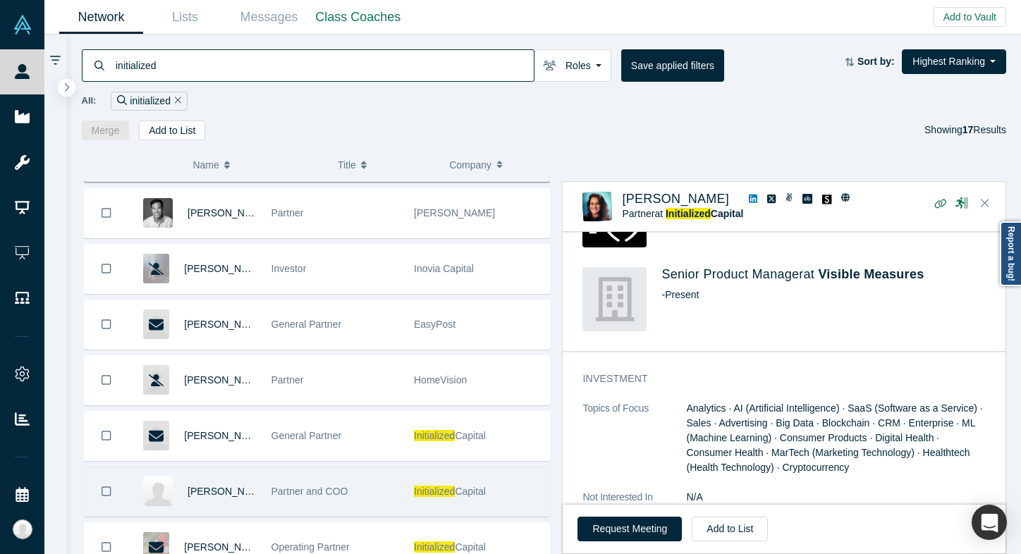
click at [384, 485] on div "Partner and COO" at bounding box center [336, 492] width 128 height 49
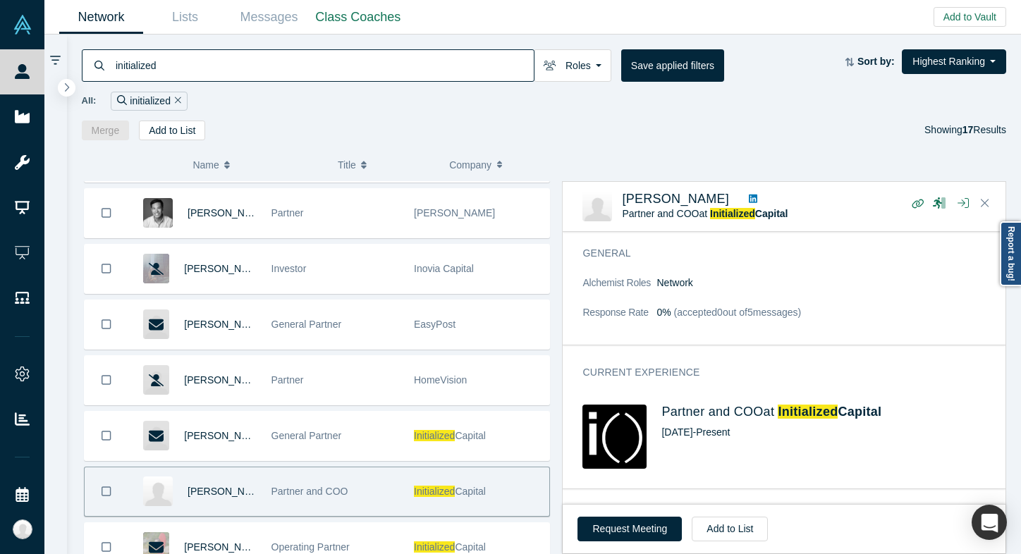
scroll to position [54, 0]
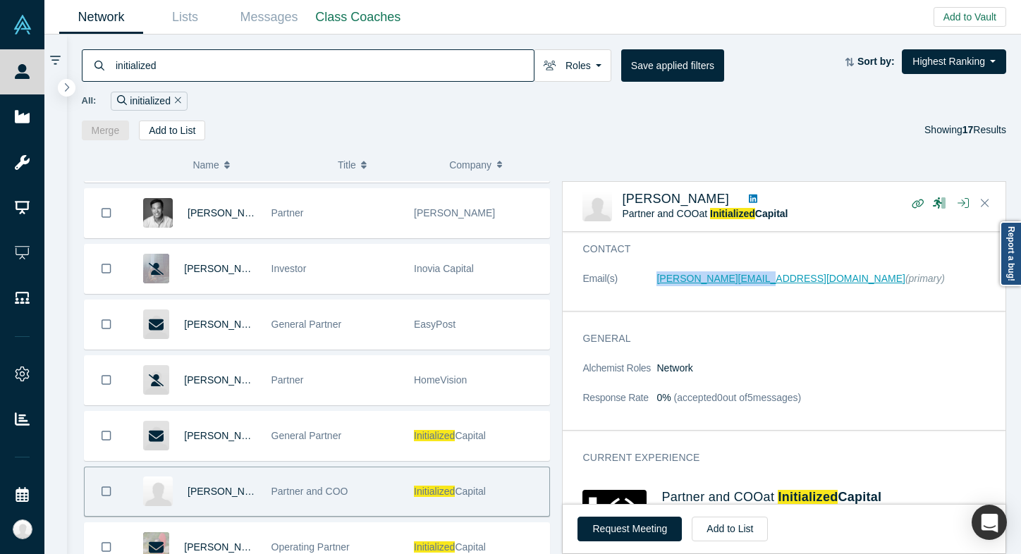
copy link "alda@initialized.com"
